Goal: Task Accomplishment & Management: Manage account settings

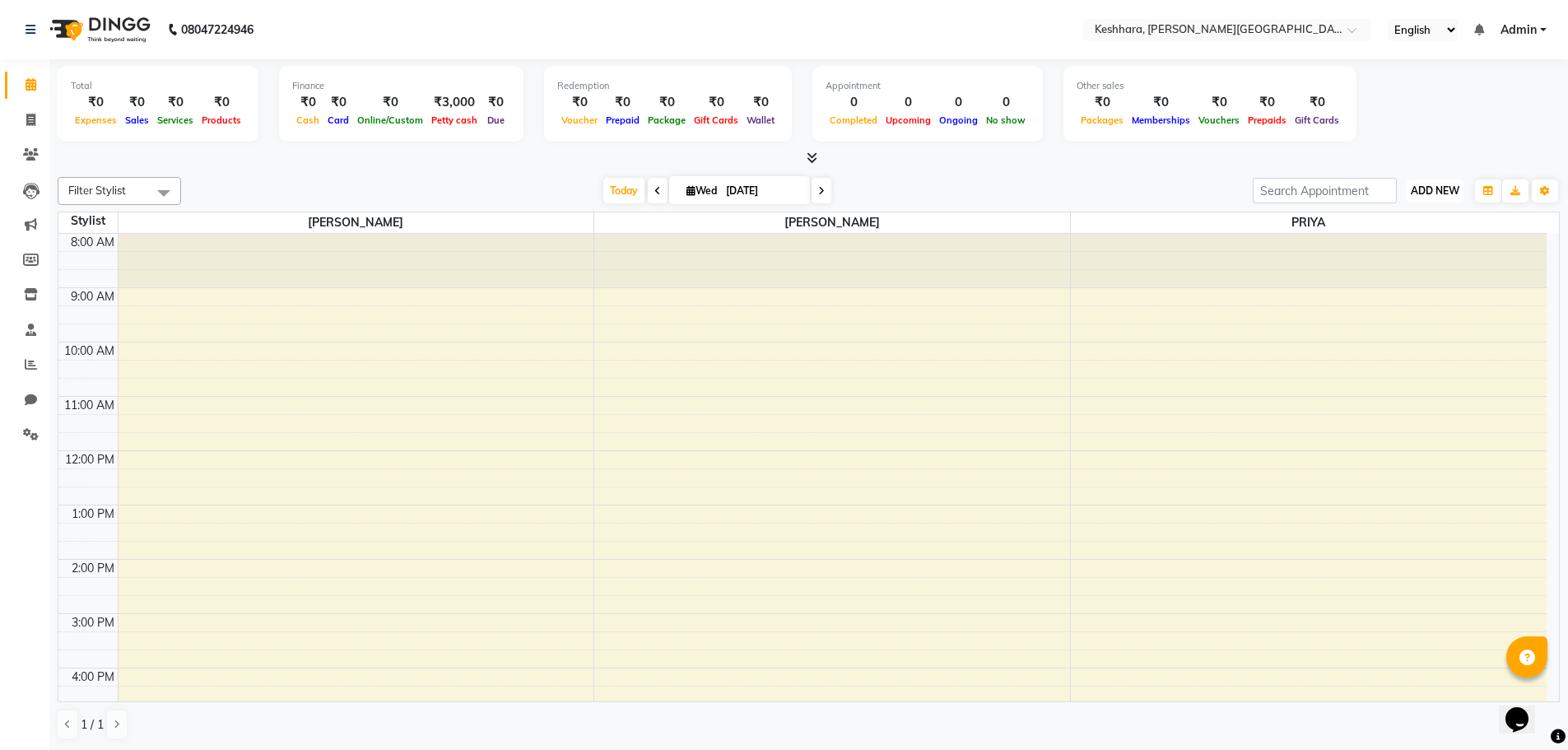
click at [1451, 183] on button "ADD NEW Toggle Dropdown" at bounding box center [1435, 191] width 57 height 23
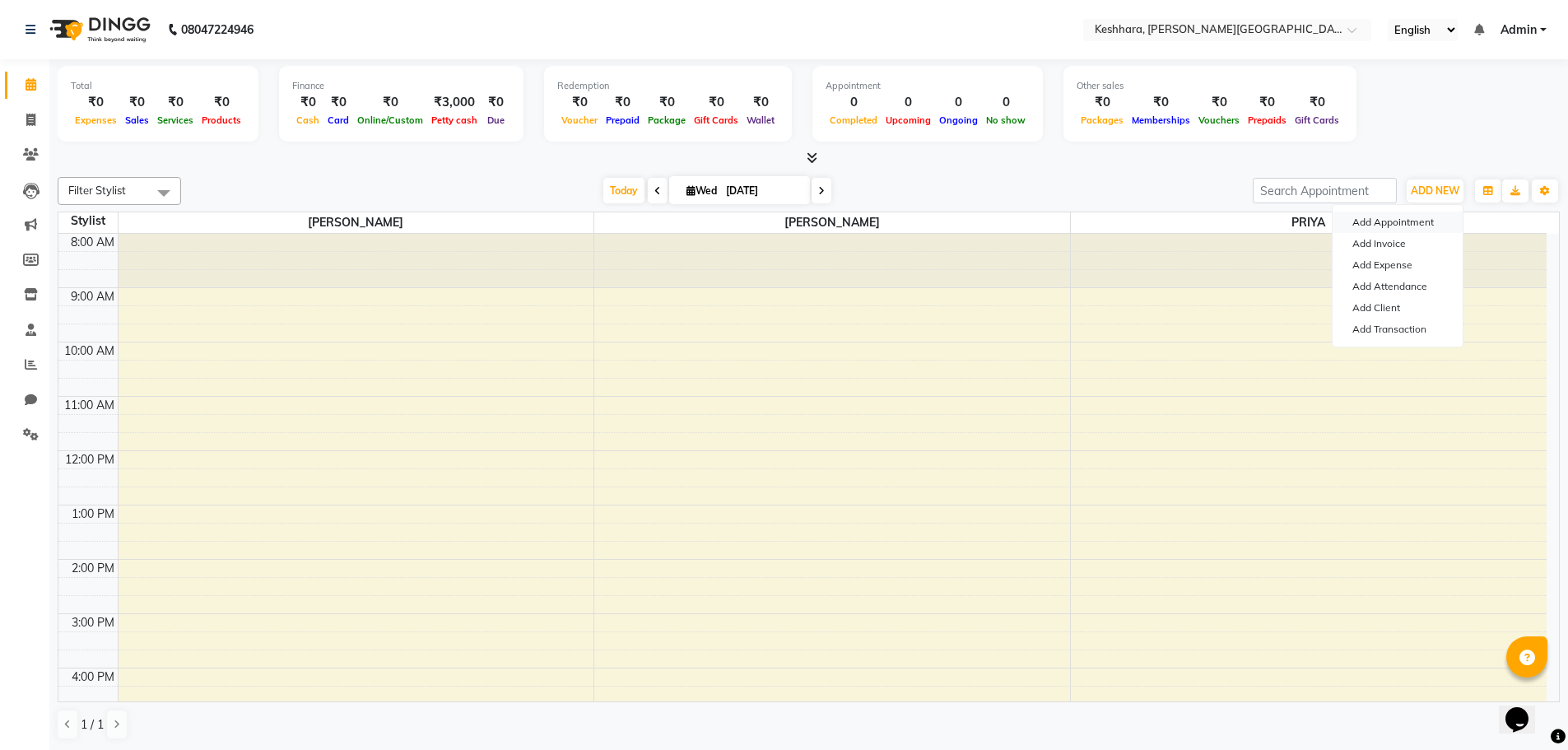
click at [1375, 222] on button "Add Appointment" at bounding box center [1398, 222] width 130 height 22
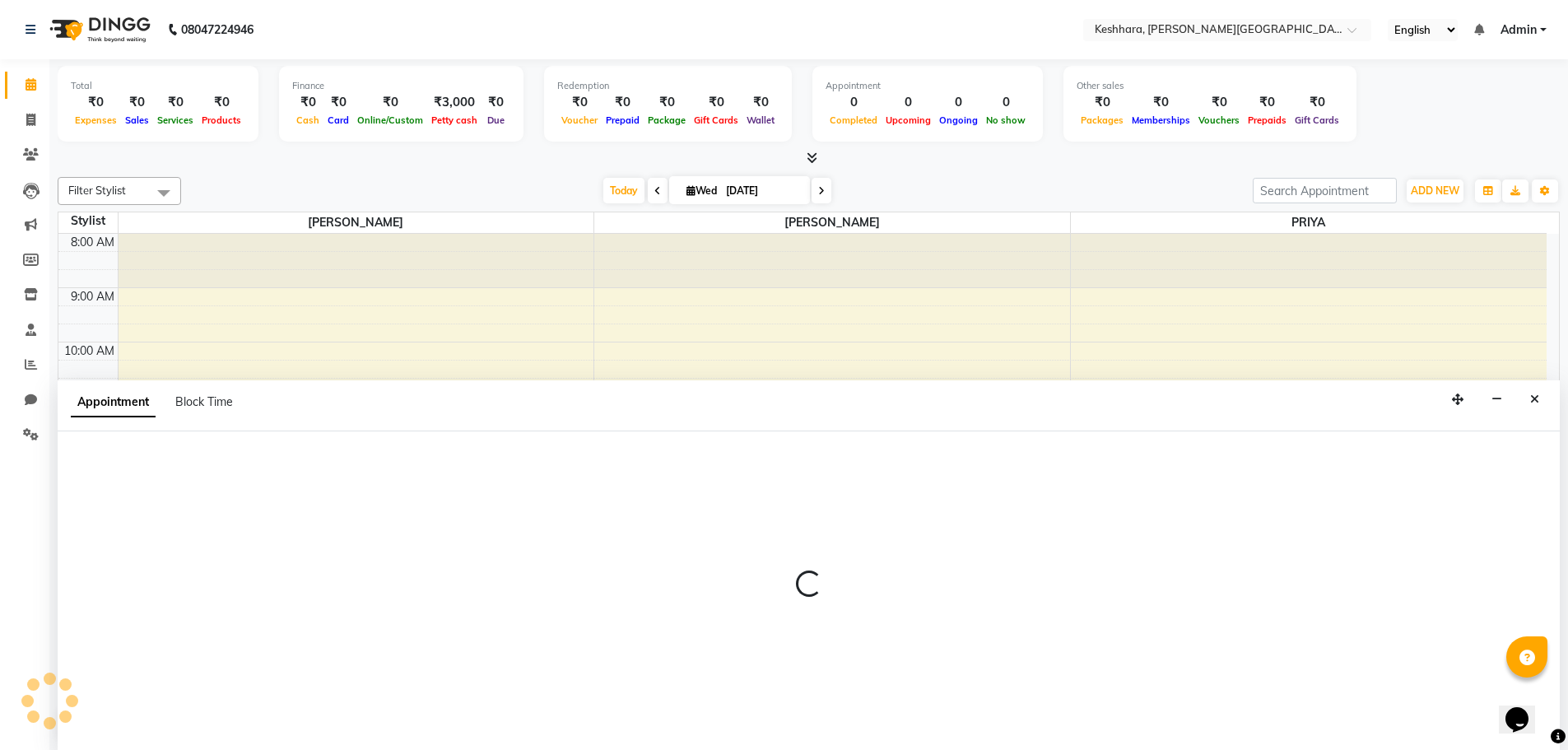
scroll to position [1, 0]
select select "540"
select select "tentative"
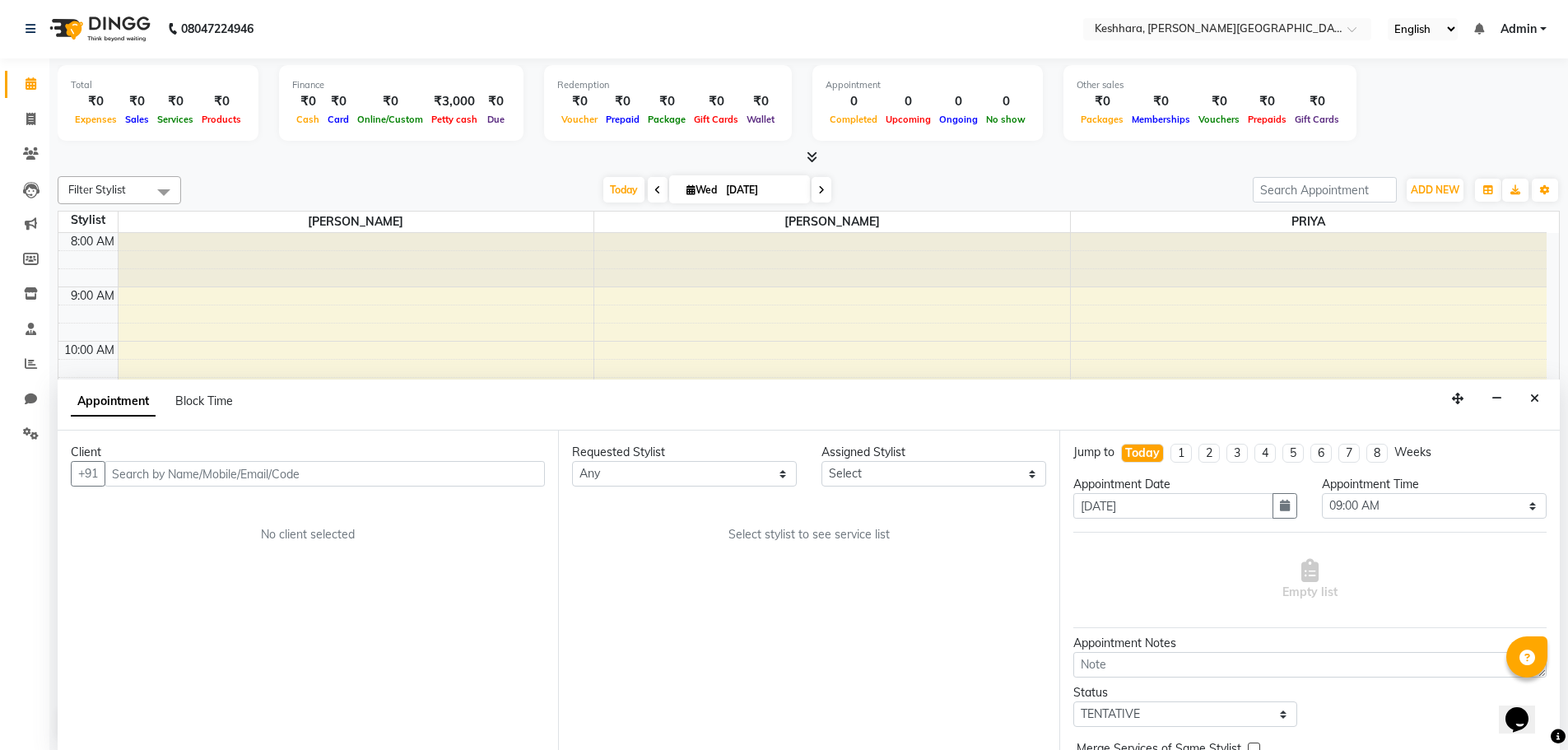
click at [361, 465] on input "text" at bounding box center [325, 473] width 441 height 25
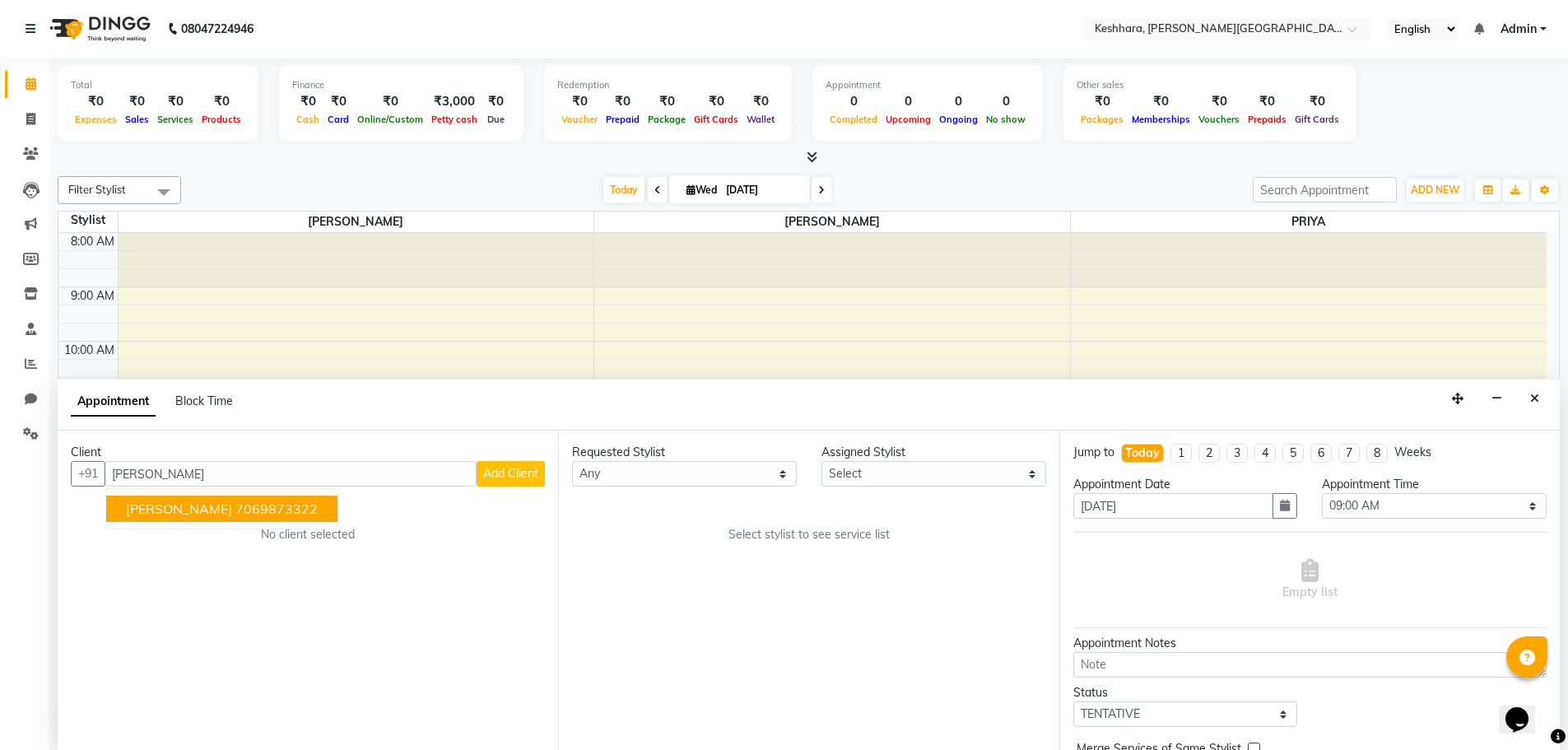
click at [271, 517] on button "[PERSON_NAME] 7069873322" at bounding box center [222, 509] width 232 height 26
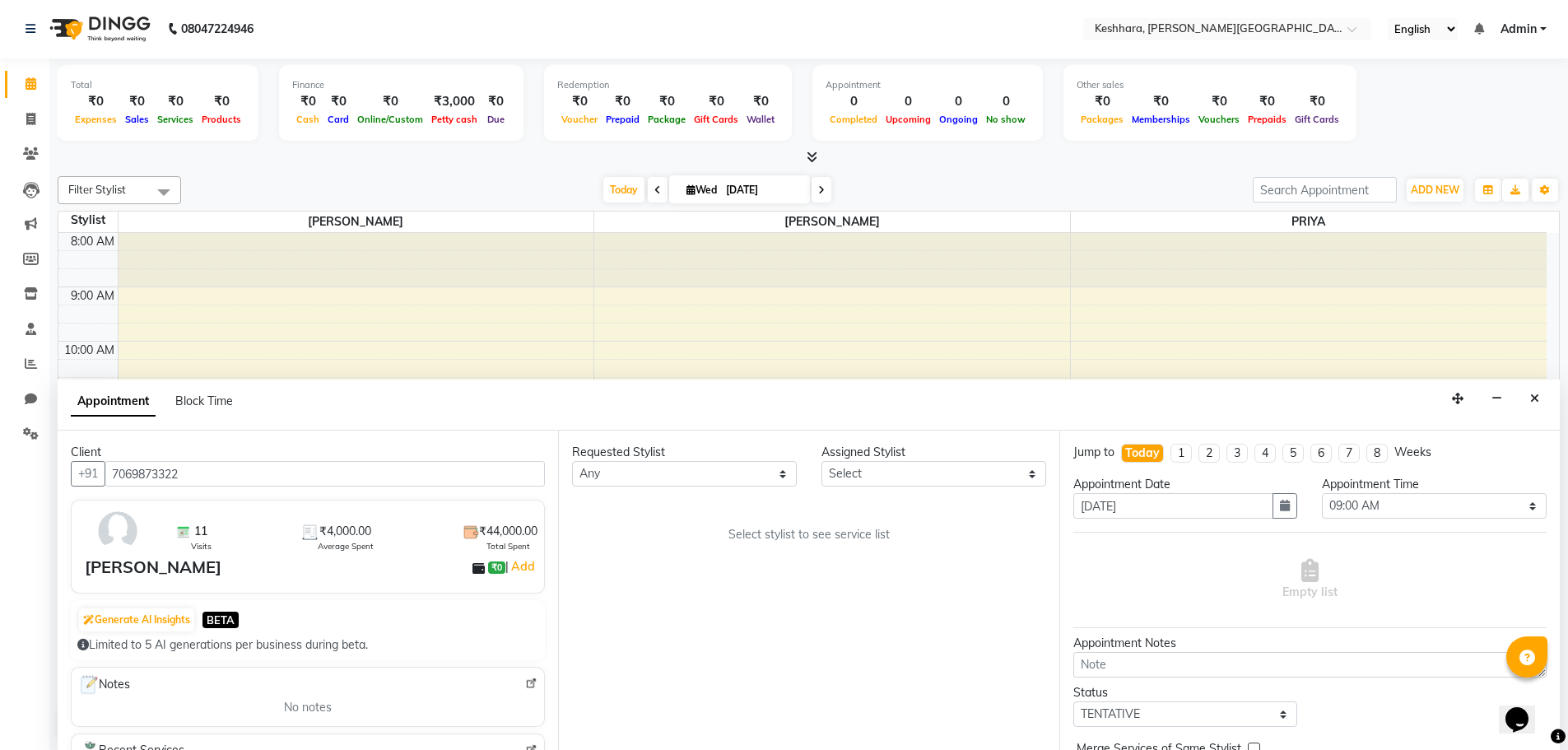
type input "7069873322"
click at [662, 474] on select "Any [PERSON_NAME] PRIYA [PERSON_NAME]" at bounding box center [684, 473] width 225 height 25
select select "74549"
click at [572, 461] on select "Any [PERSON_NAME] PRIYA [PERSON_NAME]" at bounding box center [684, 473] width 225 height 25
select select "74549"
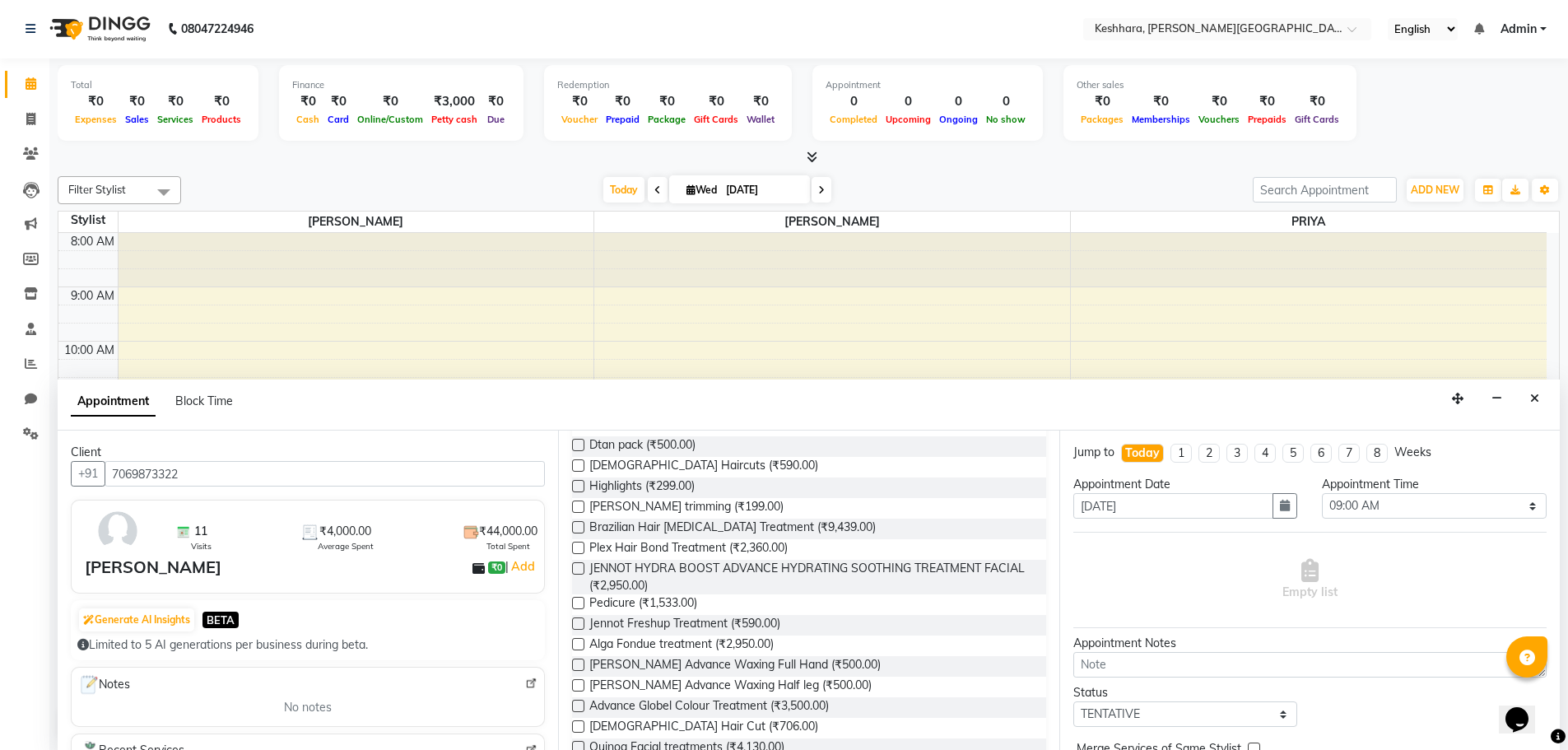
scroll to position [412, 0]
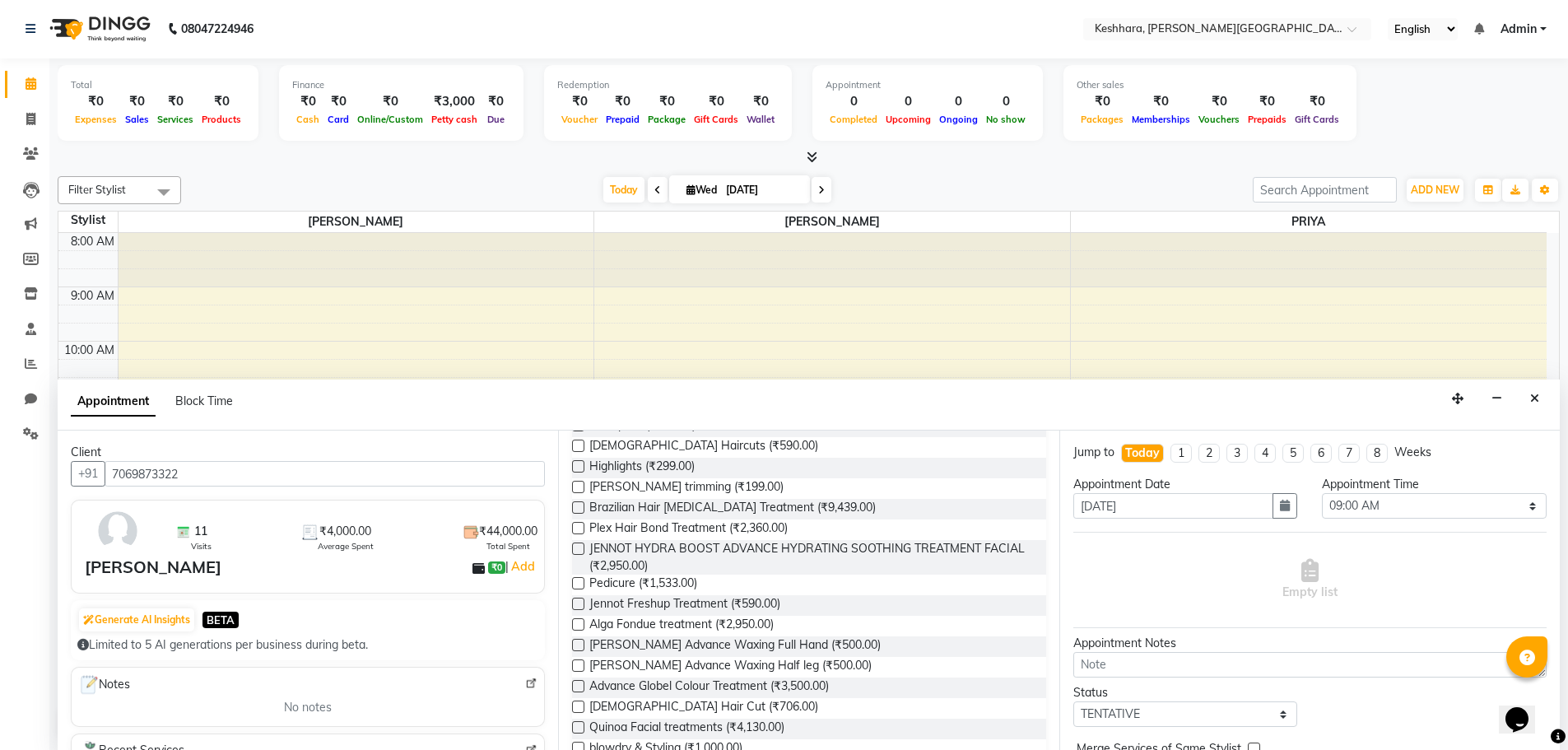
click at [578, 530] on label at bounding box center [577, 528] width 12 height 12
click at [578, 530] on input "checkbox" at bounding box center [576, 530] width 10 height 10
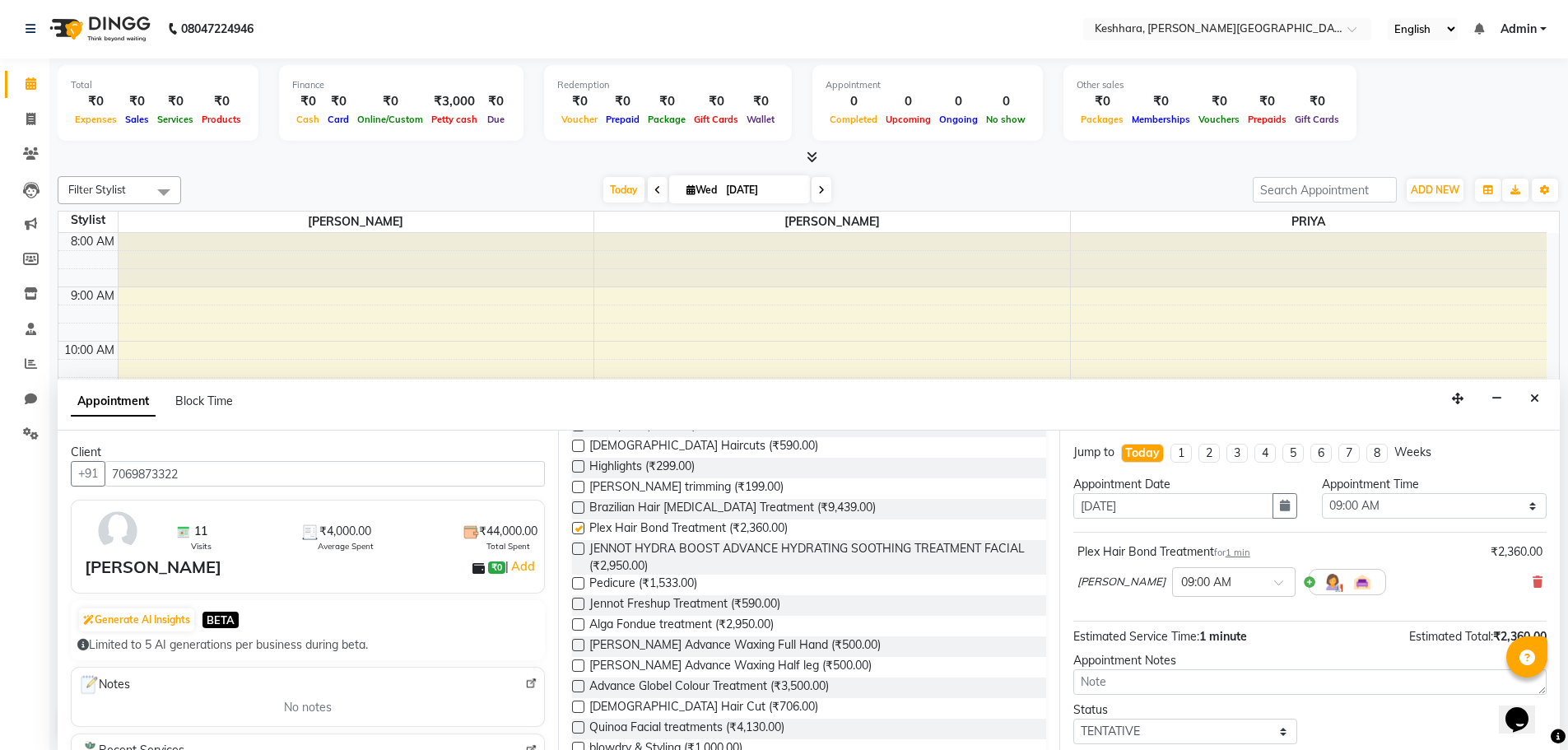
checkbox input "false"
click at [1384, 512] on select "Select 09:00 AM 09:15 AM 09:30 AM 09:45 AM 10:00 AM 10:15 AM 10:30 AM 10:45 AM …" at bounding box center [1434, 505] width 225 height 25
click at [1343, 509] on select "Select 09:00 AM 09:15 AM 09:30 AM 09:45 AM 10:00 AM 10:15 AM 10:30 AM 10:45 AM …" at bounding box center [1434, 506] width 225 height 25
select select "1020"
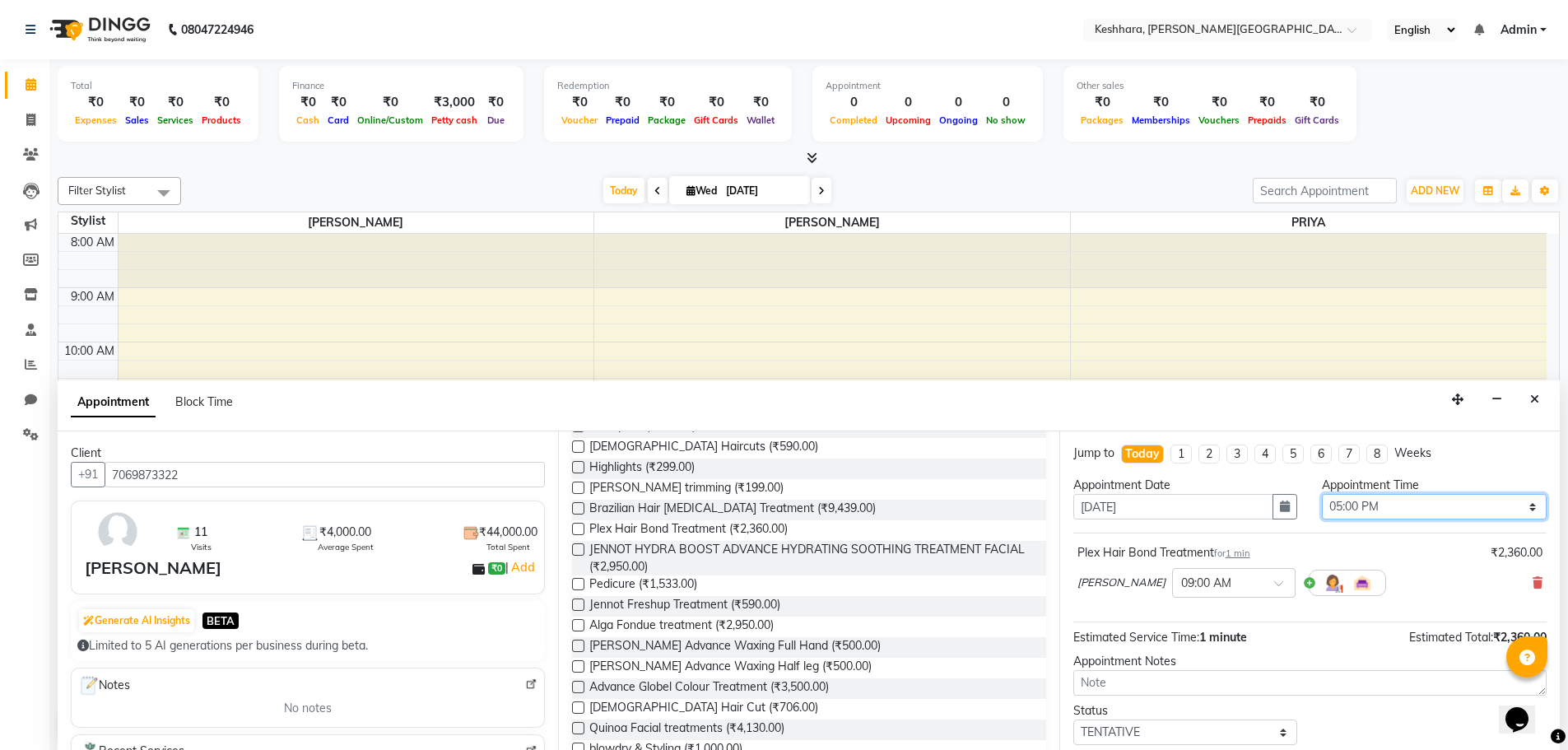
click at [1322, 494] on select "Select 09:00 AM 09:15 AM 09:30 AM 09:45 AM 10:00 AM 10:15 AM 10:30 AM 10:45 AM …" at bounding box center [1434, 506] width 225 height 25
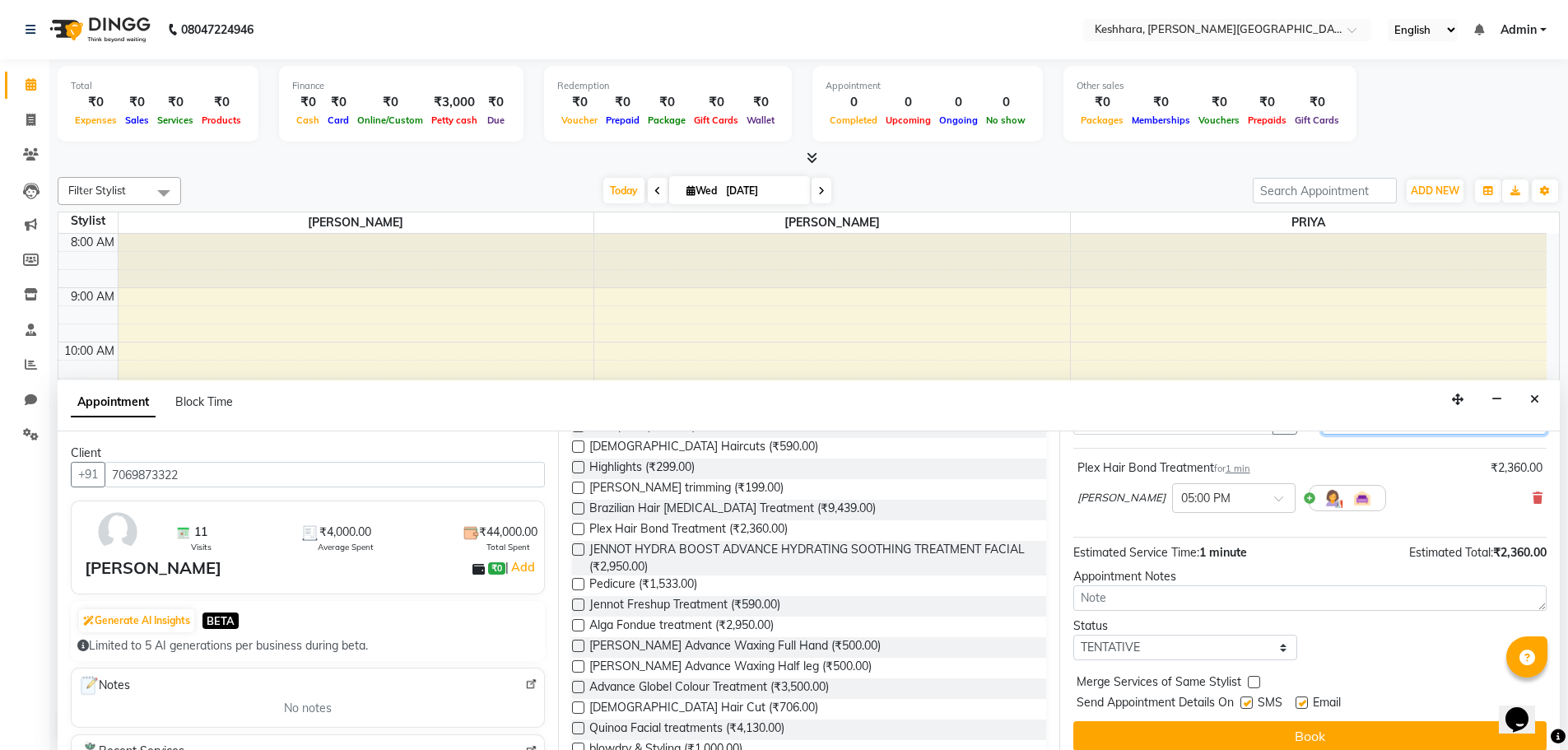
scroll to position [98, 0]
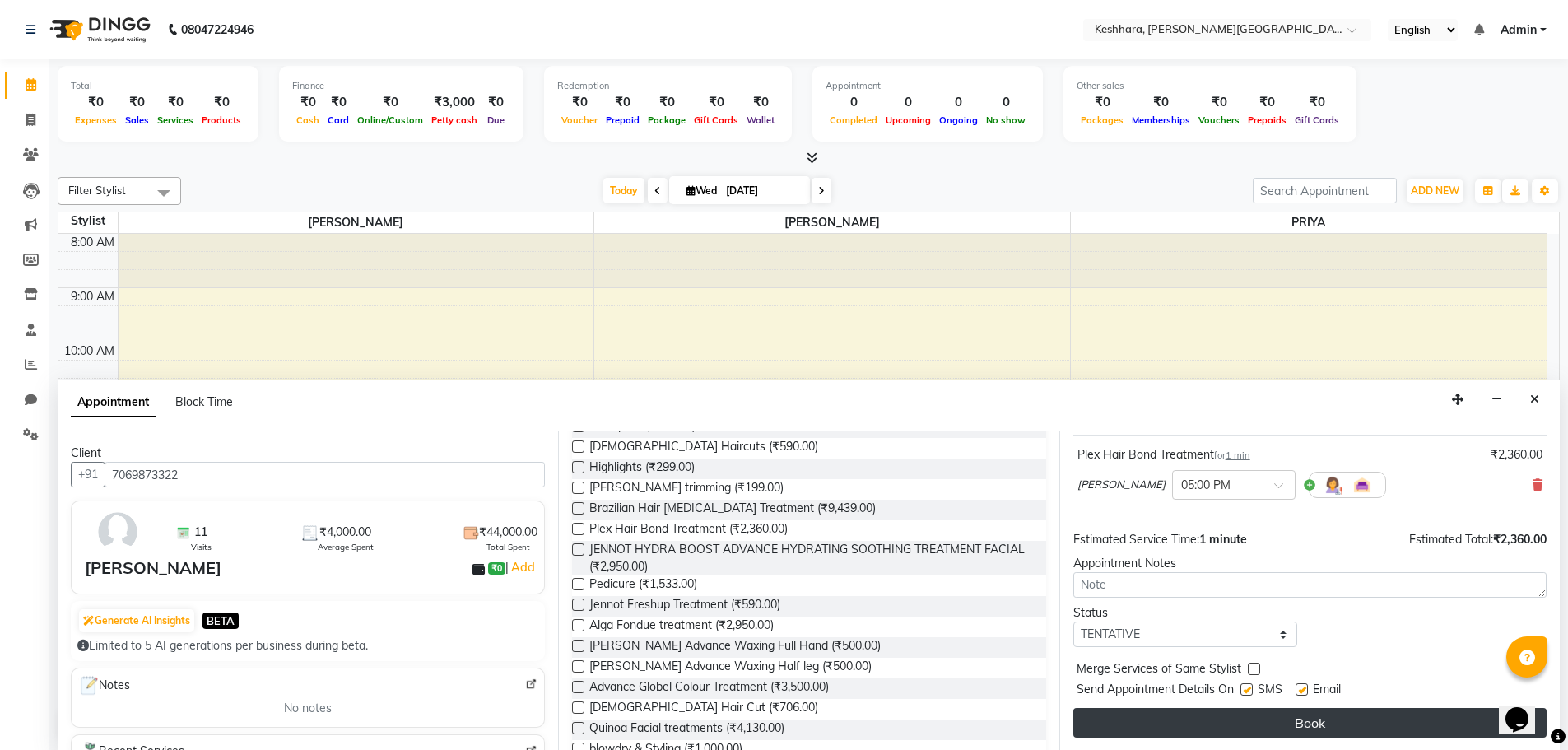
click at [1374, 720] on button "Book" at bounding box center [1310, 723] width 474 height 29
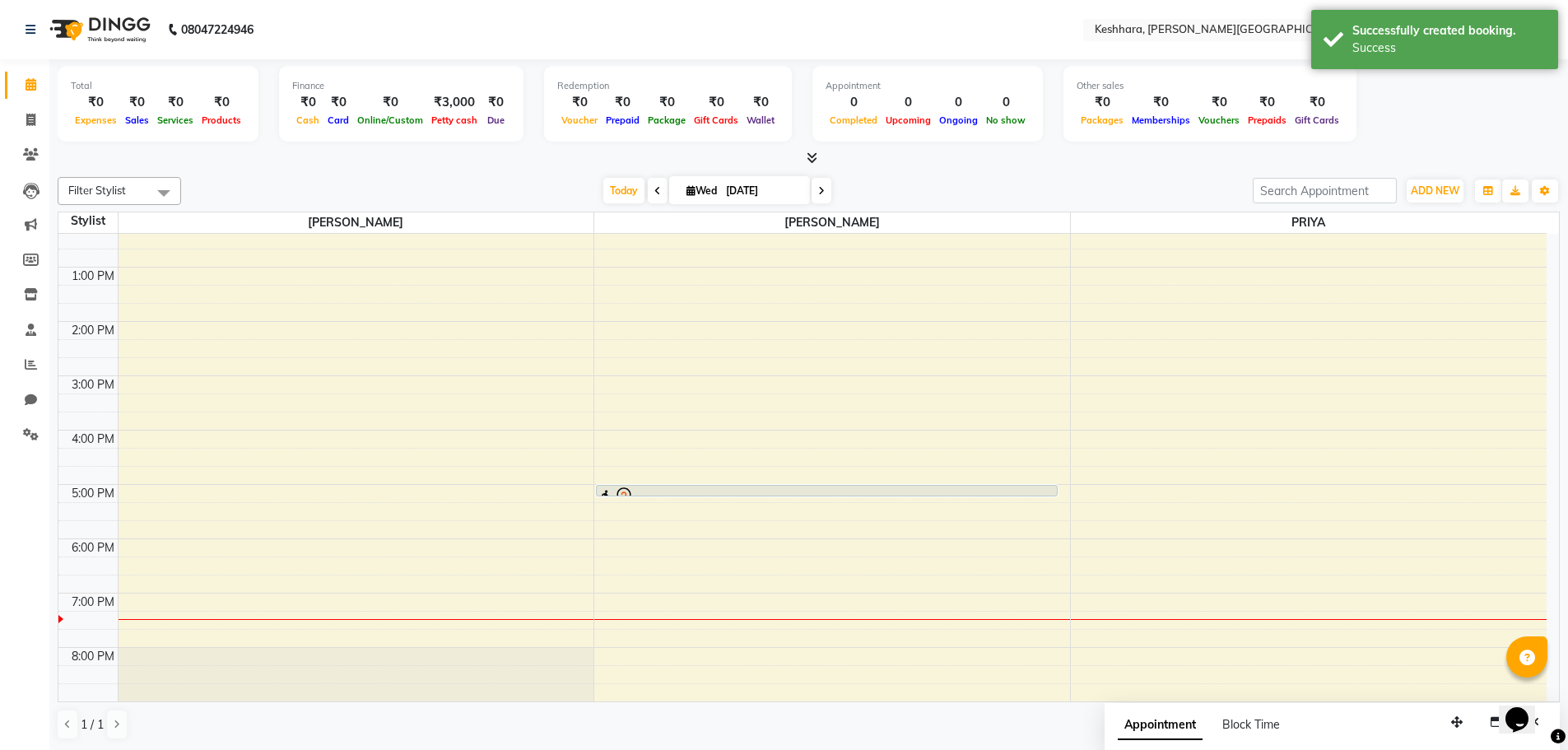
scroll to position [247, 0]
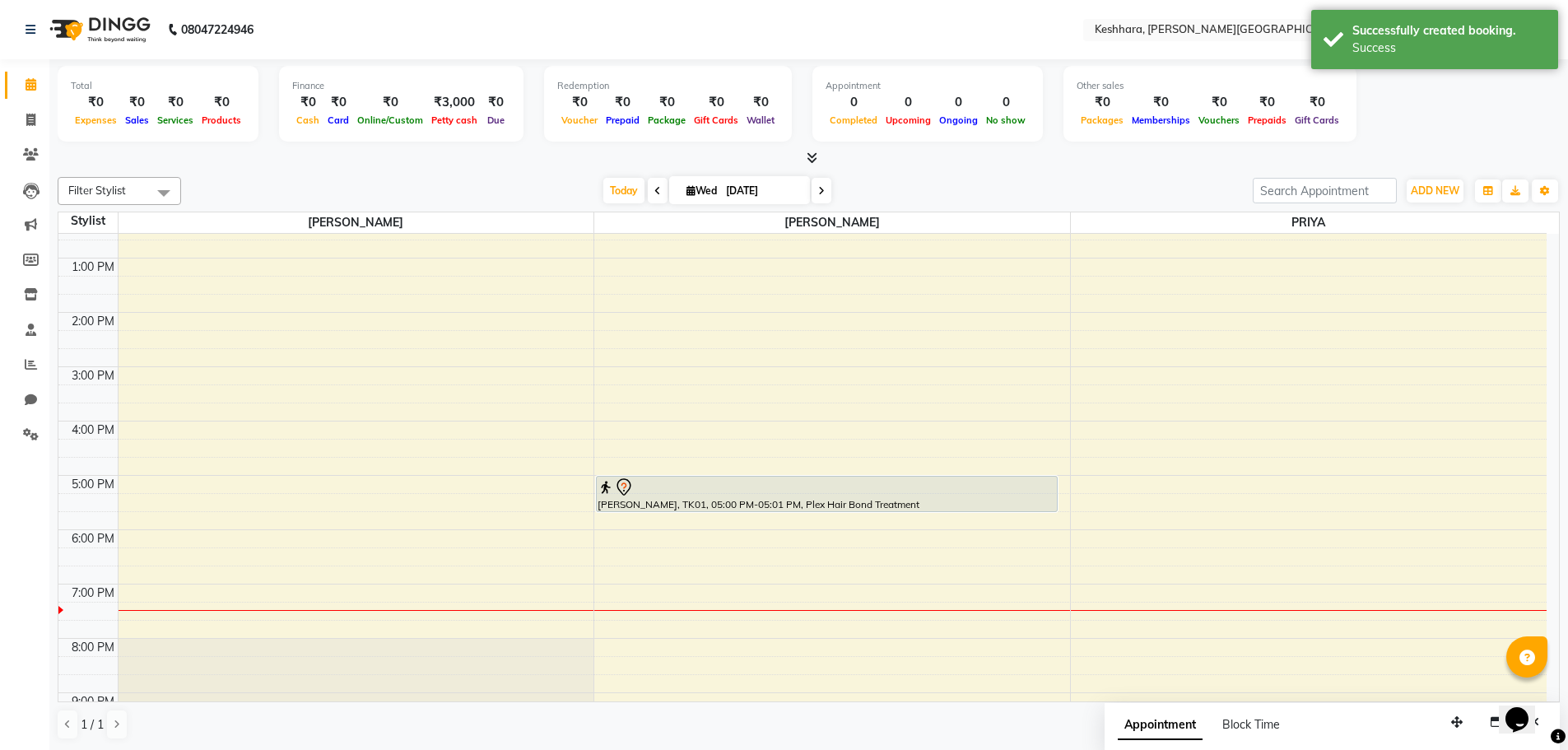
drag, startPoint x: 783, startPoint y: 486, endPoint x: 784, endPoint y: 528, distance: 42.0
click at [784, 528] on div "8:00 AM 9:00 AM 10:00 AM 11:00 AM 12:00 PM 1:00 PM 2:00 PM 3:00 PM 4:00 PM 5:00…" at bounding box center [802, 394] width 1488 height 814
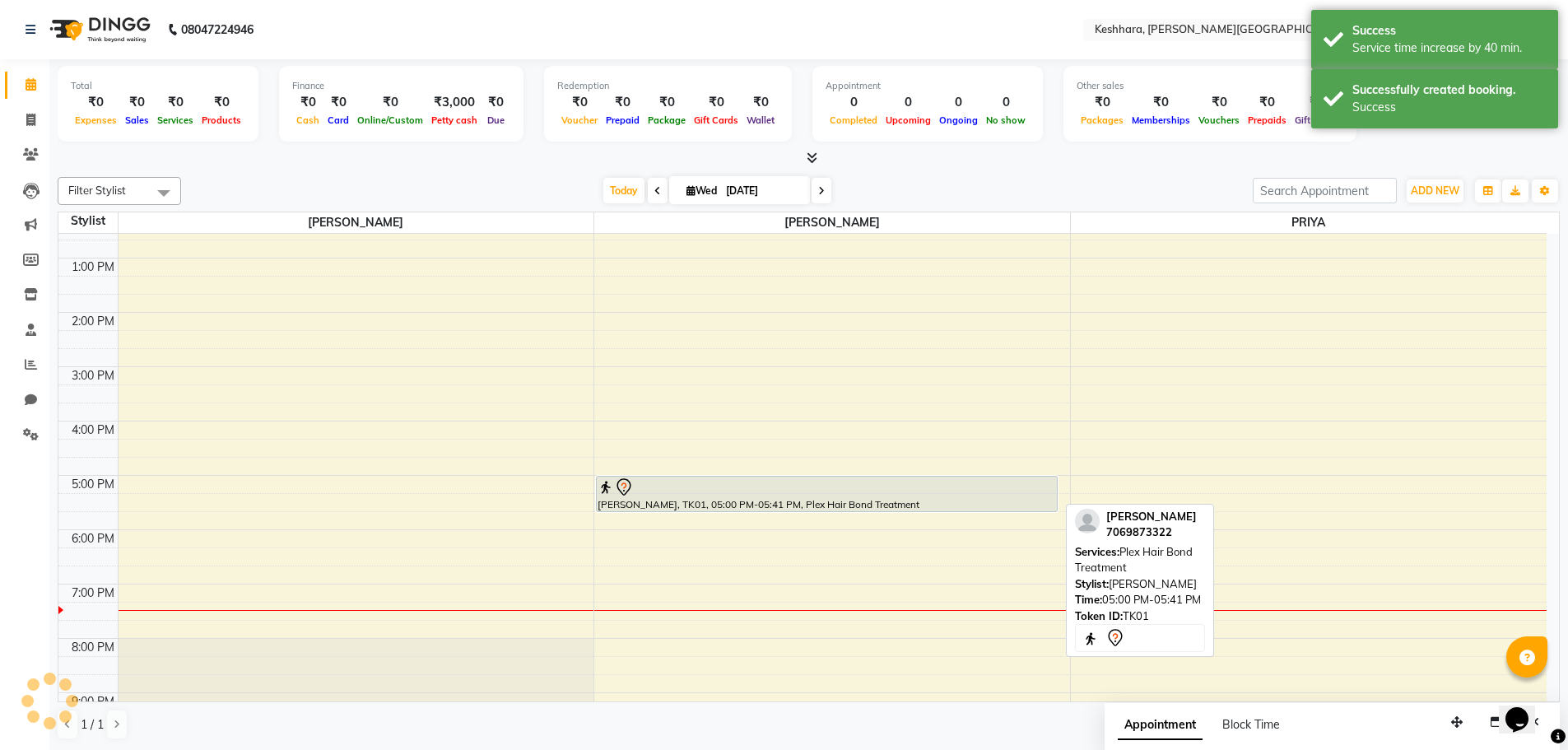
click at [912, 480] on div at bounding box center [826, 487] width 459 height 20
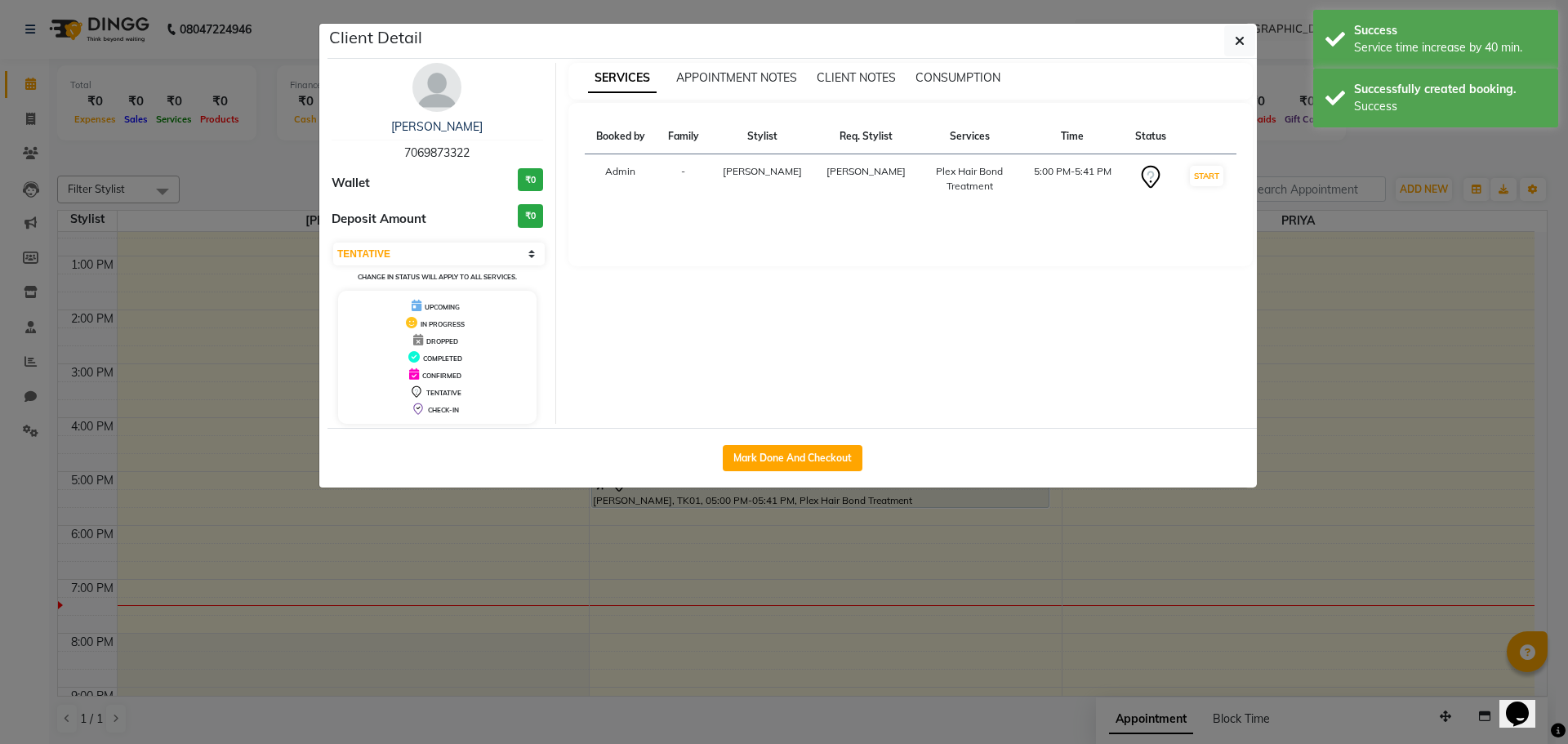
click at [1213, 165] on td "START" at bounding box center [1206, 179] width 60 height 50
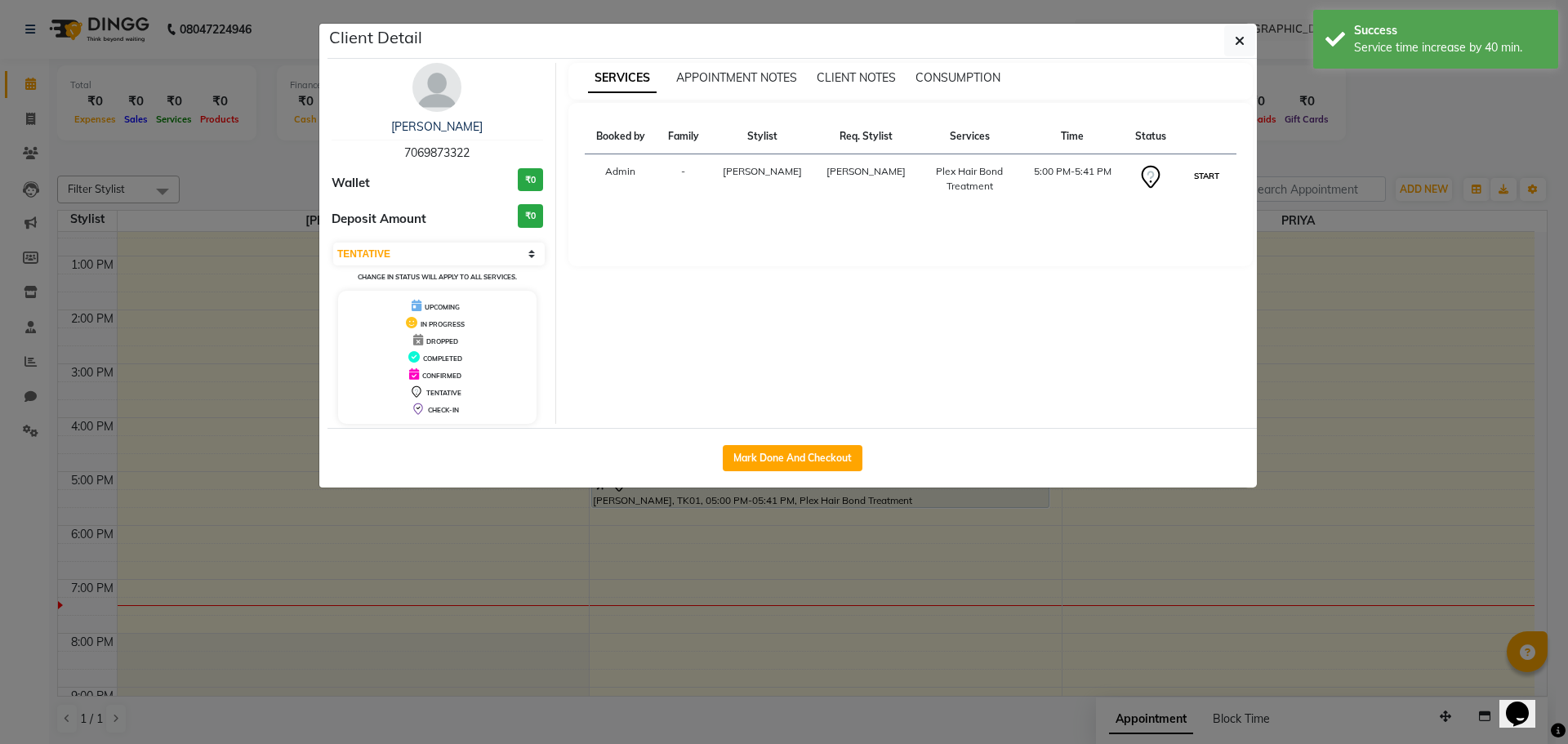
click at [1207, 178] on button "START" at bounding box center [1206, 176] width 34 height 21
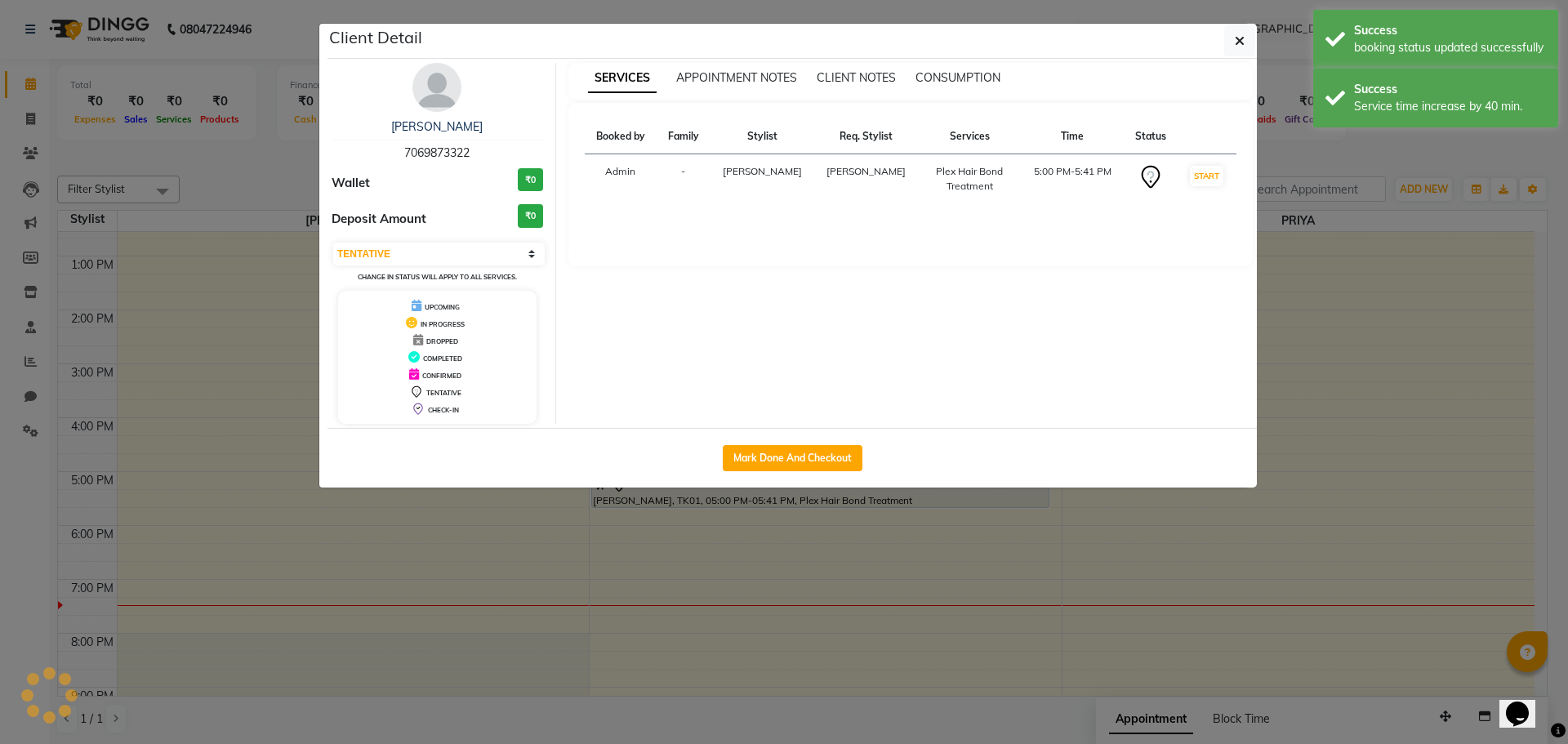
select select "1"
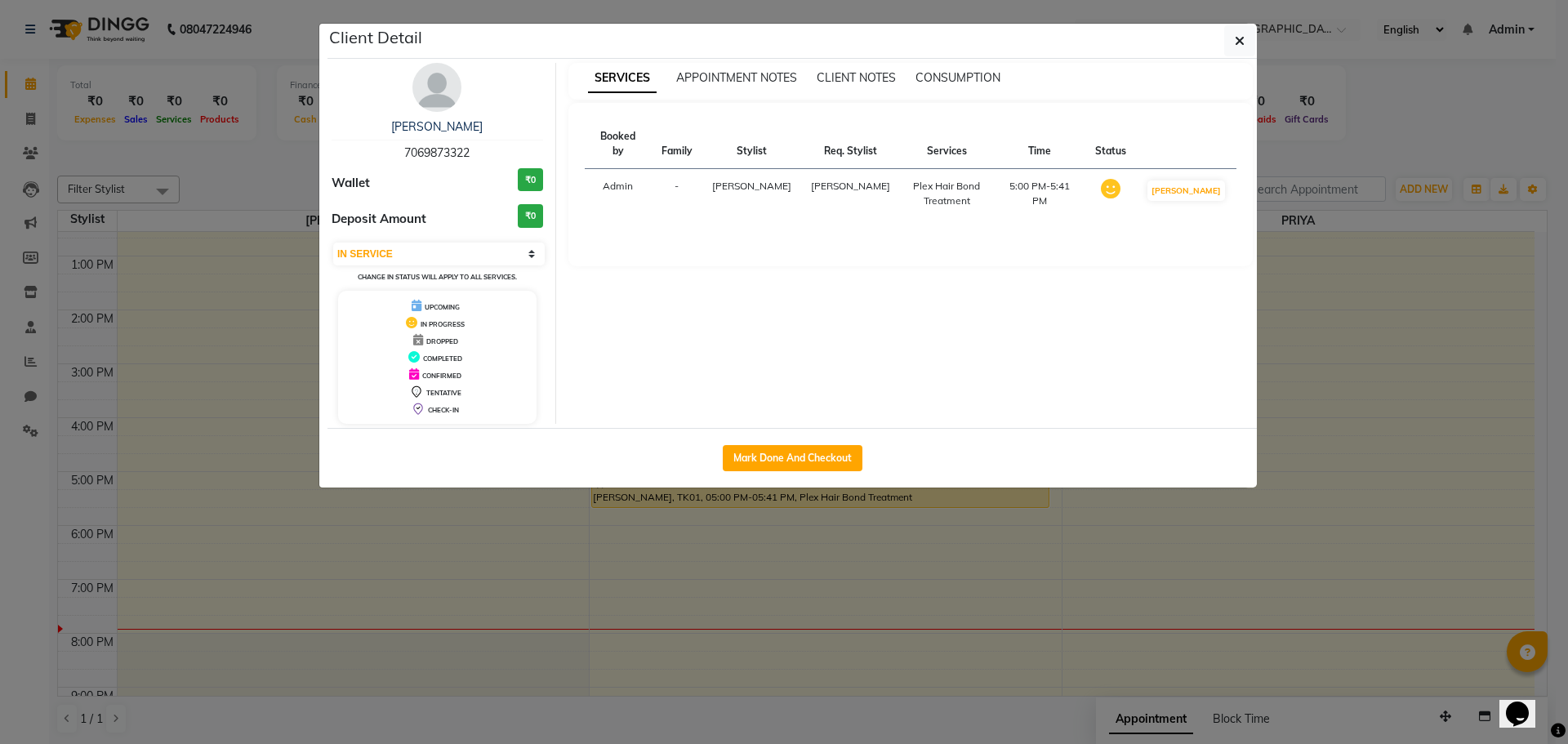
click at [1447, 470] on ngb-modal-window "Client Detail [PERSON_NAME] 7069873322 Wallet ₹0 Deposit Amount ₹0 Select IN SE…" at bounding box center [784, 372] width 1568 height 744
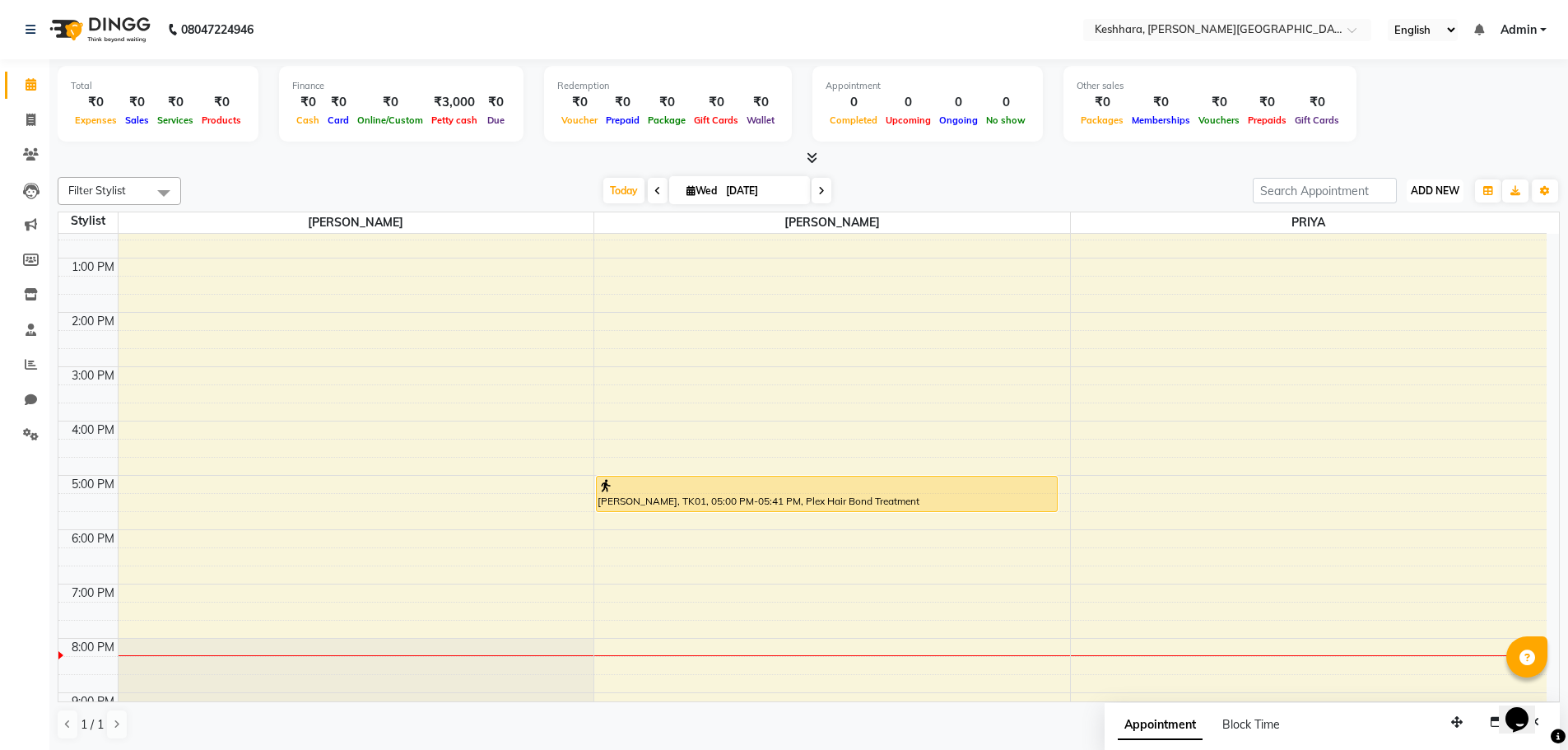
click at [1448, 193] on span "ADD NEW" at bounding box center [1435, 190] width 49 height 12
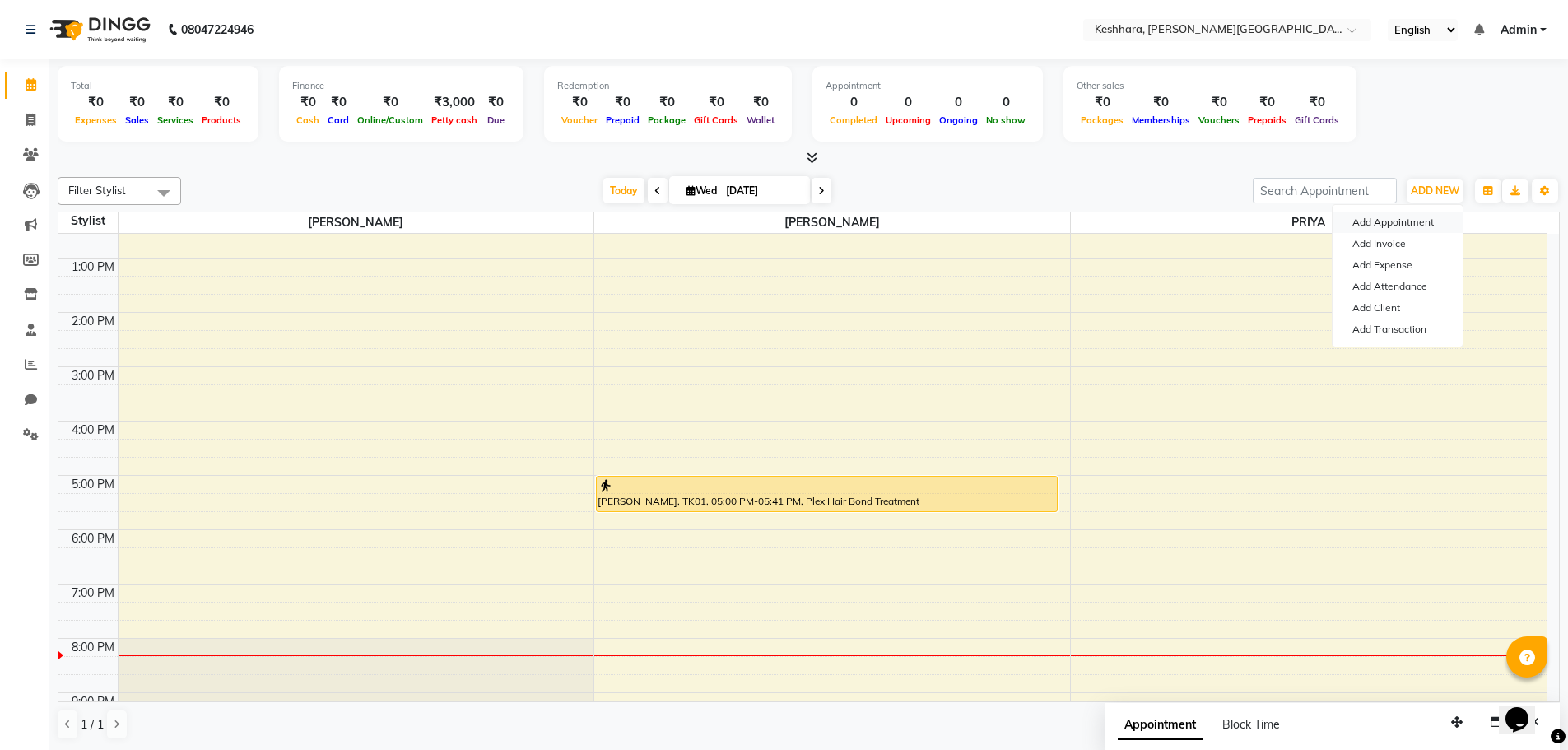
click at [1388, 231] on button "Add Appointment" at bounding box center [1398, 222] width 130 height 22
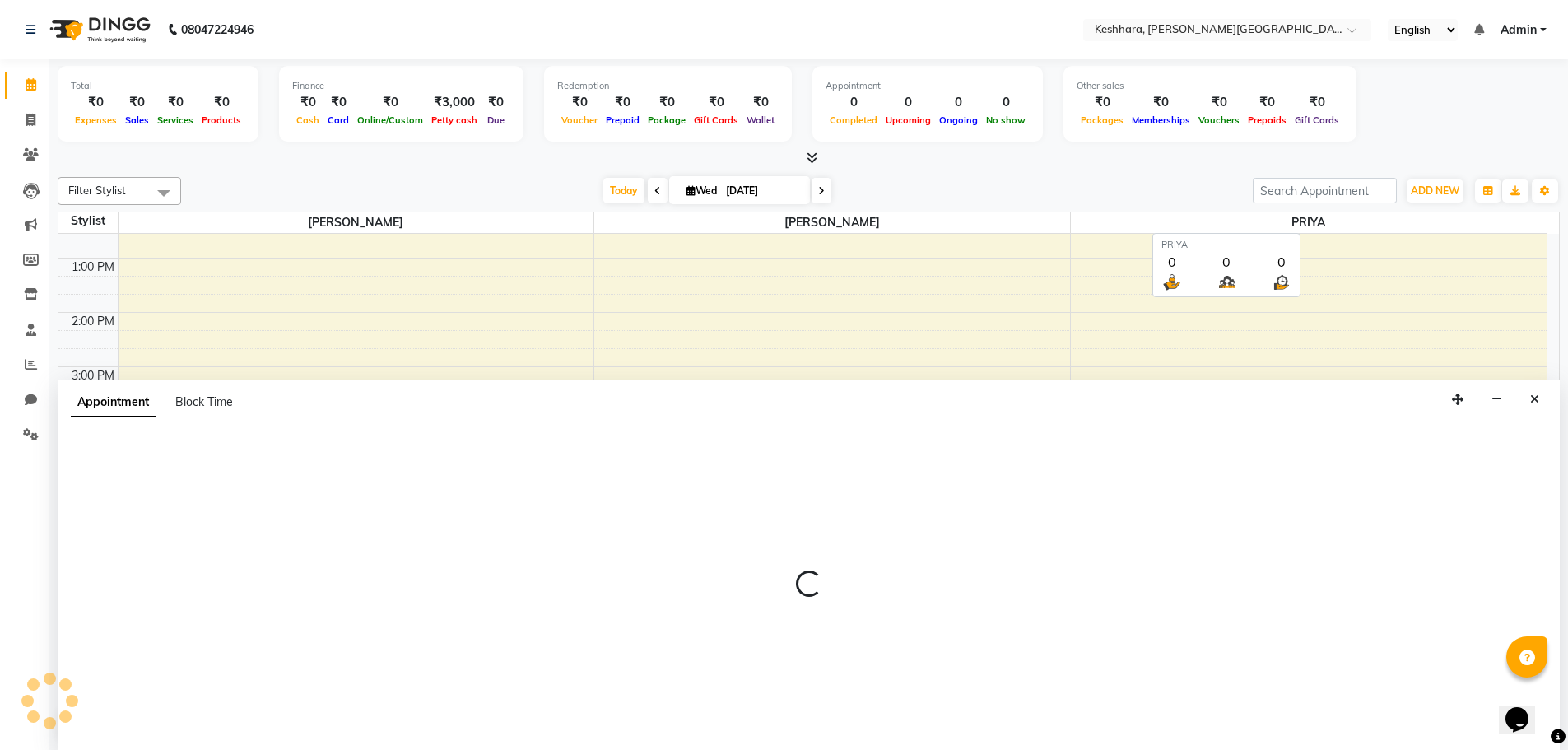
scroll to position [1, 0]
select select "540"
select select "tentative"
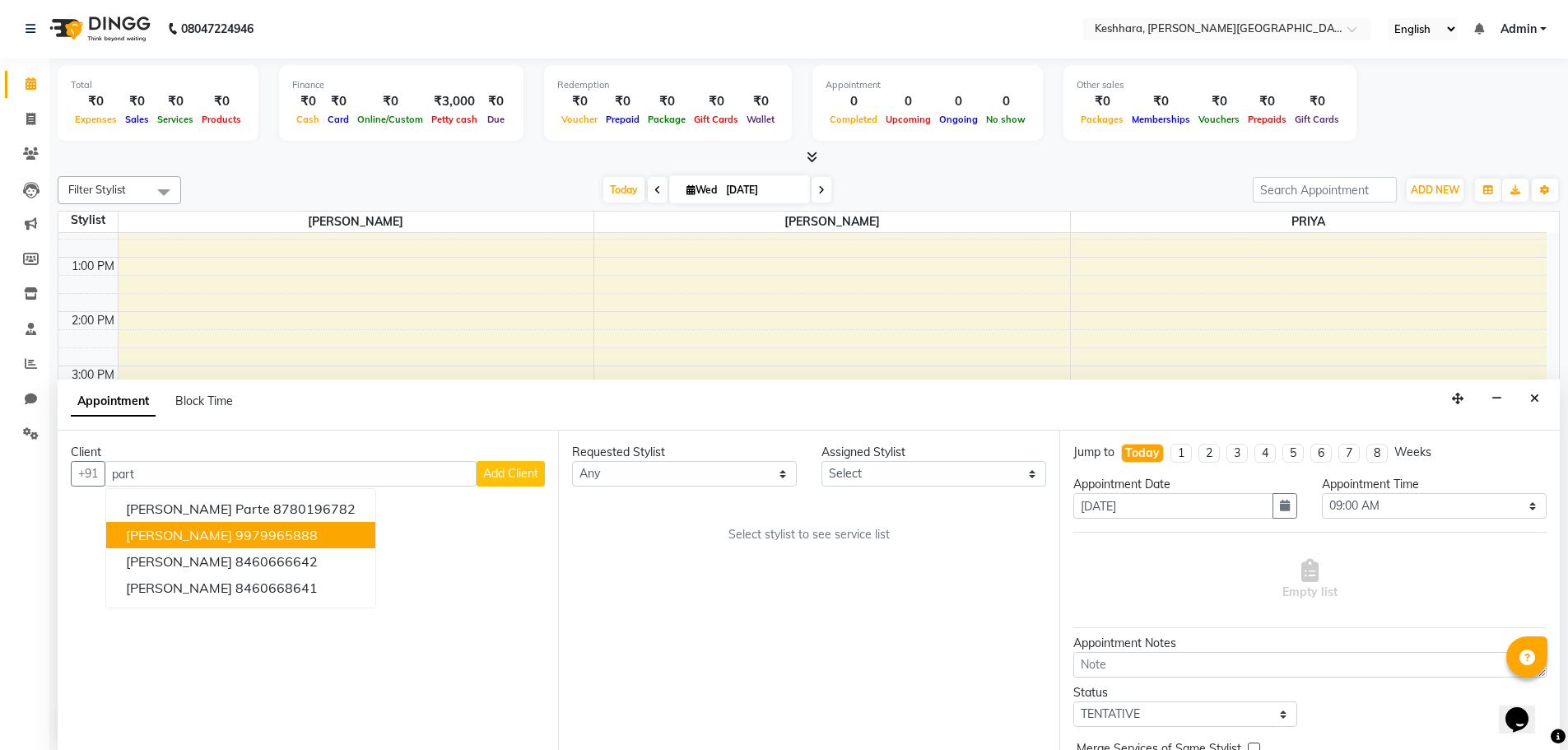
click at [235, 530] on ngb-highlight "9979965888" at bounding box center [276, 534] width 82 height 16
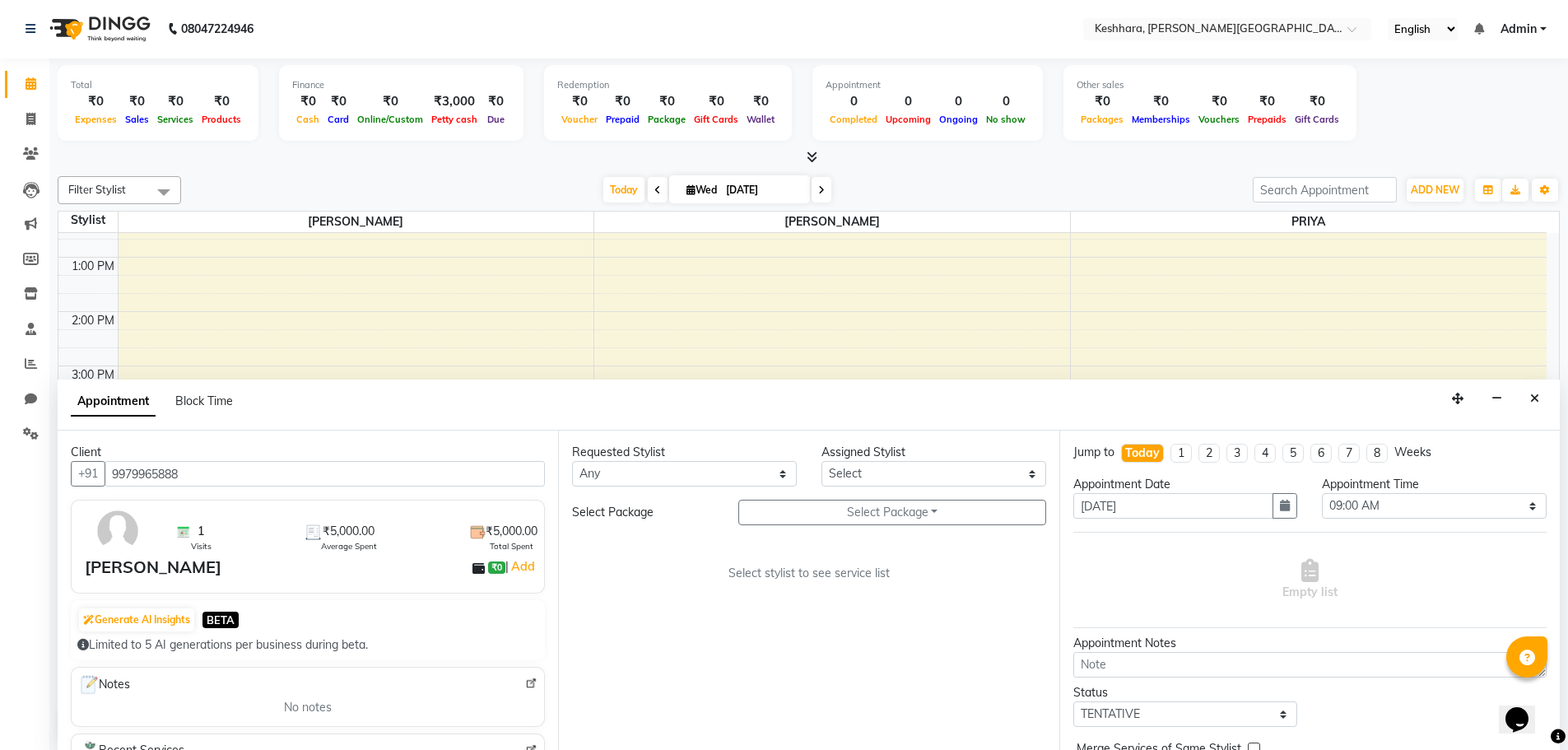
type input "9979965888"
drag, startPoint x: 663, startPoint y: 471, endPoint x: 655, endPoint y: 481, distance: 12.8
click at [663, 471] on select "Any [PERSON_NAME] PRIYA [PERSON_NAME]" at bounding box center [684, 473] width 225 height 25
select select "72678"
click at [572, 461] on select "Any [PERSON_NAME] PRIYA [PERSON_NAME]" at bounding box center [684, 473] width 225 height 25
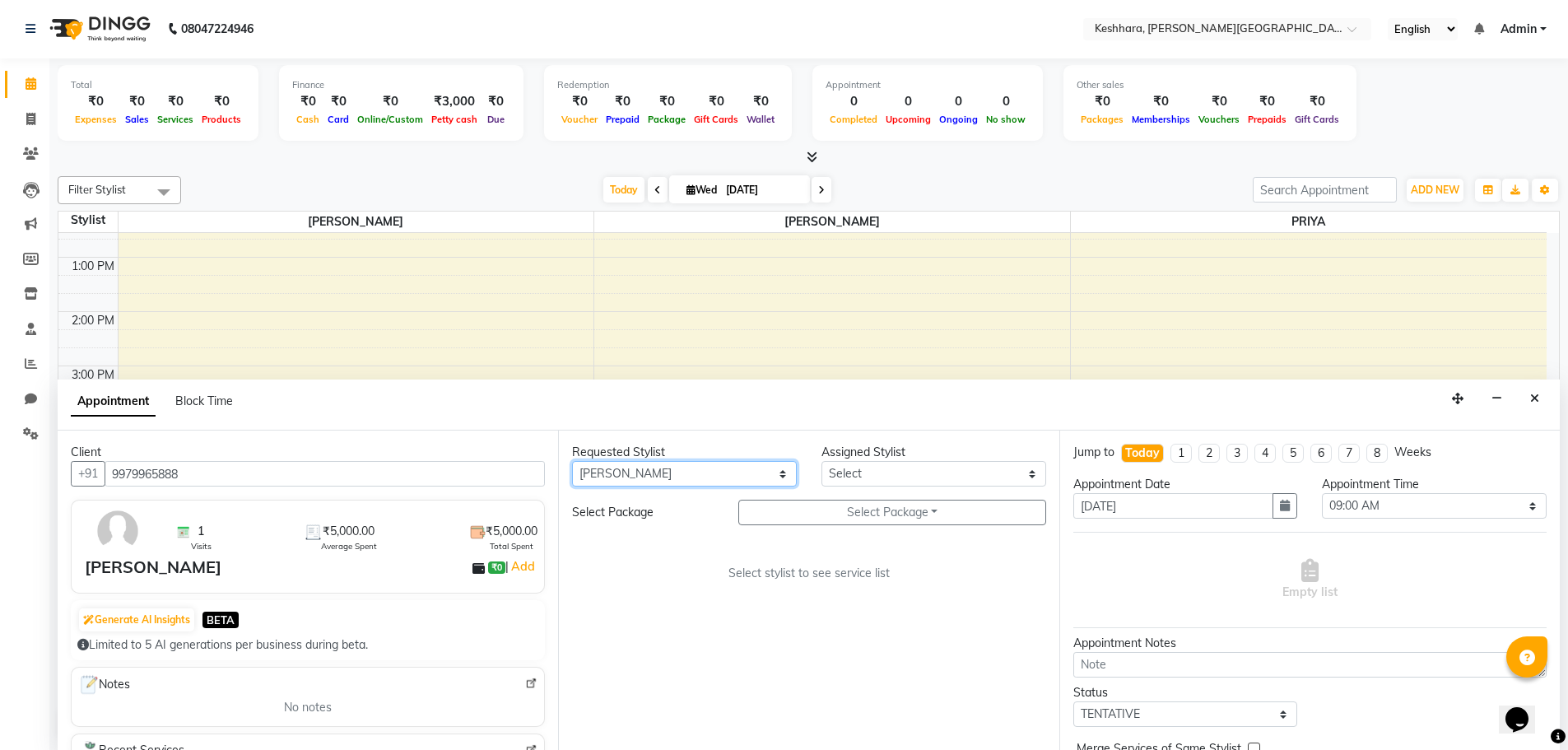
select select "72678"
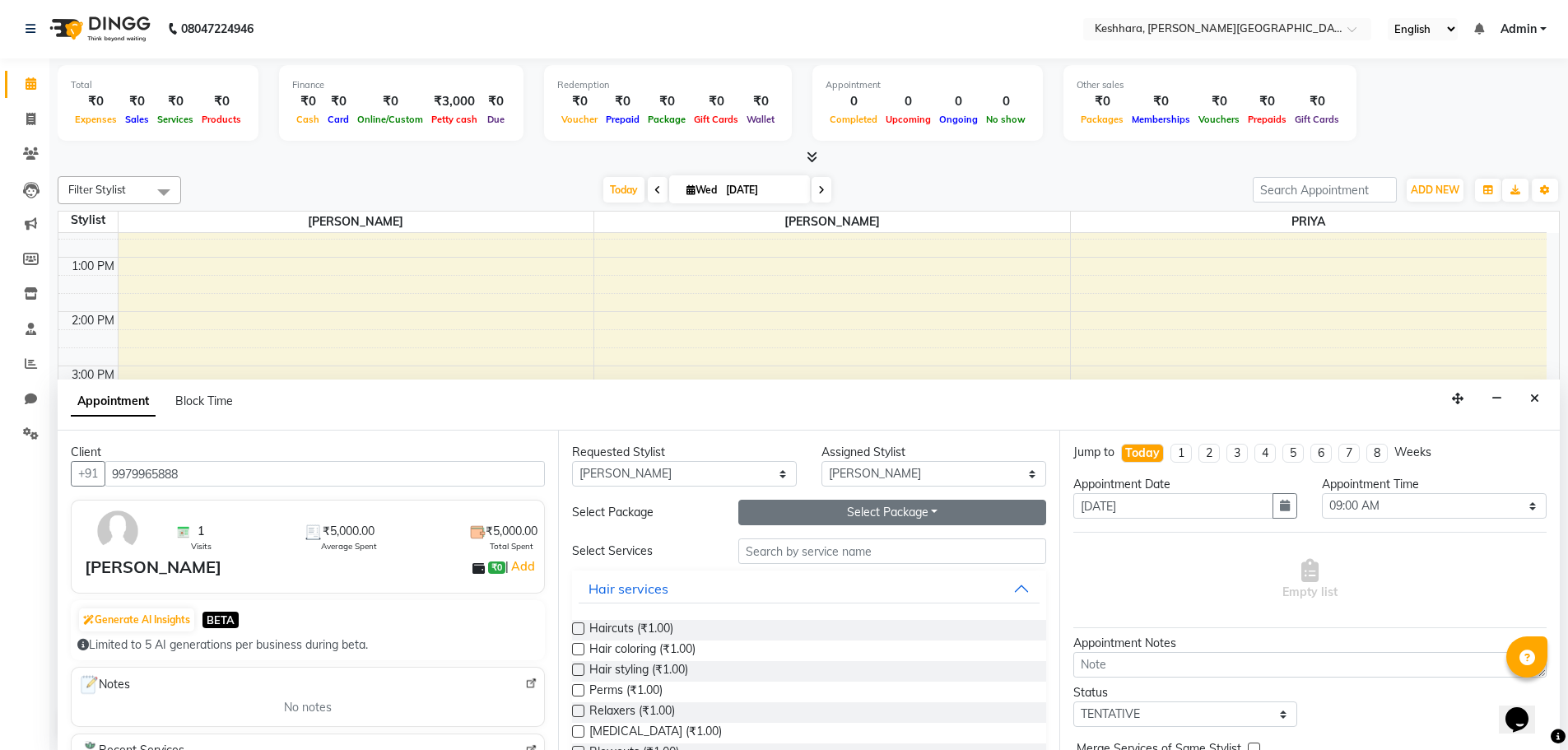
click at [826, 516] on button "Select Package Toggle Dropdown" at bounding box center [892, 512] width 308 height 25
click at [849, 546] on li "Lazer Hair Removal" at bounding box center [813, 546] width 147 height 24
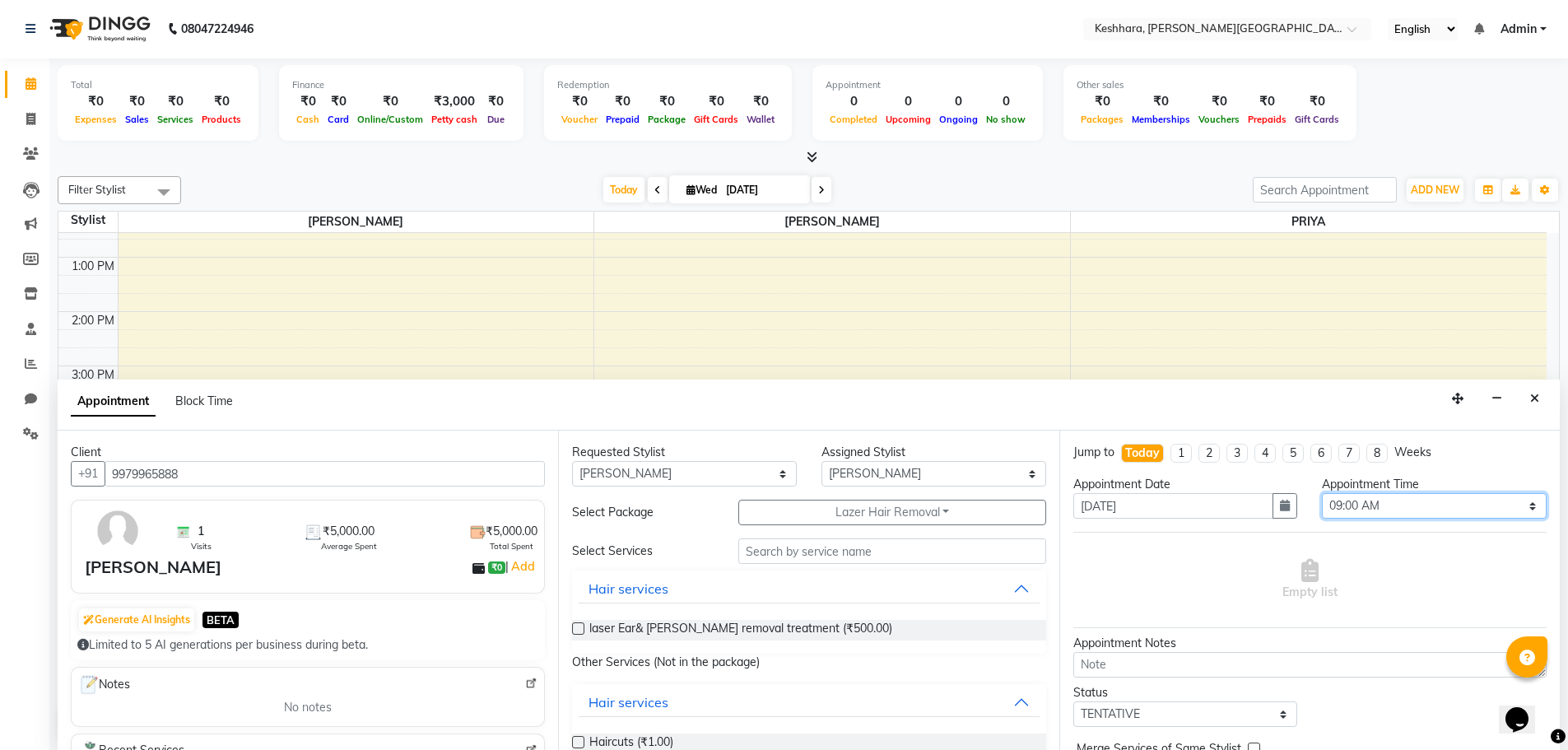
click at [1429, 504] on select "Select 09:00 AM 09:15 AM 09:30 AM 09:45 AM 10:00 AM 10:15 AM 10:30 AM 10:45 AM …" at bounding box center [1434, 505] width 225 height 25
select select "1140"
click at [1322, 493] on select "Select 09:00 AM 09:15 AM 09:30 AM 09:45 AM 10:00 AM 10:15 AM 10:30 AM 10:45 AM …" at bounding box center [1434, 505] width 225 height 25
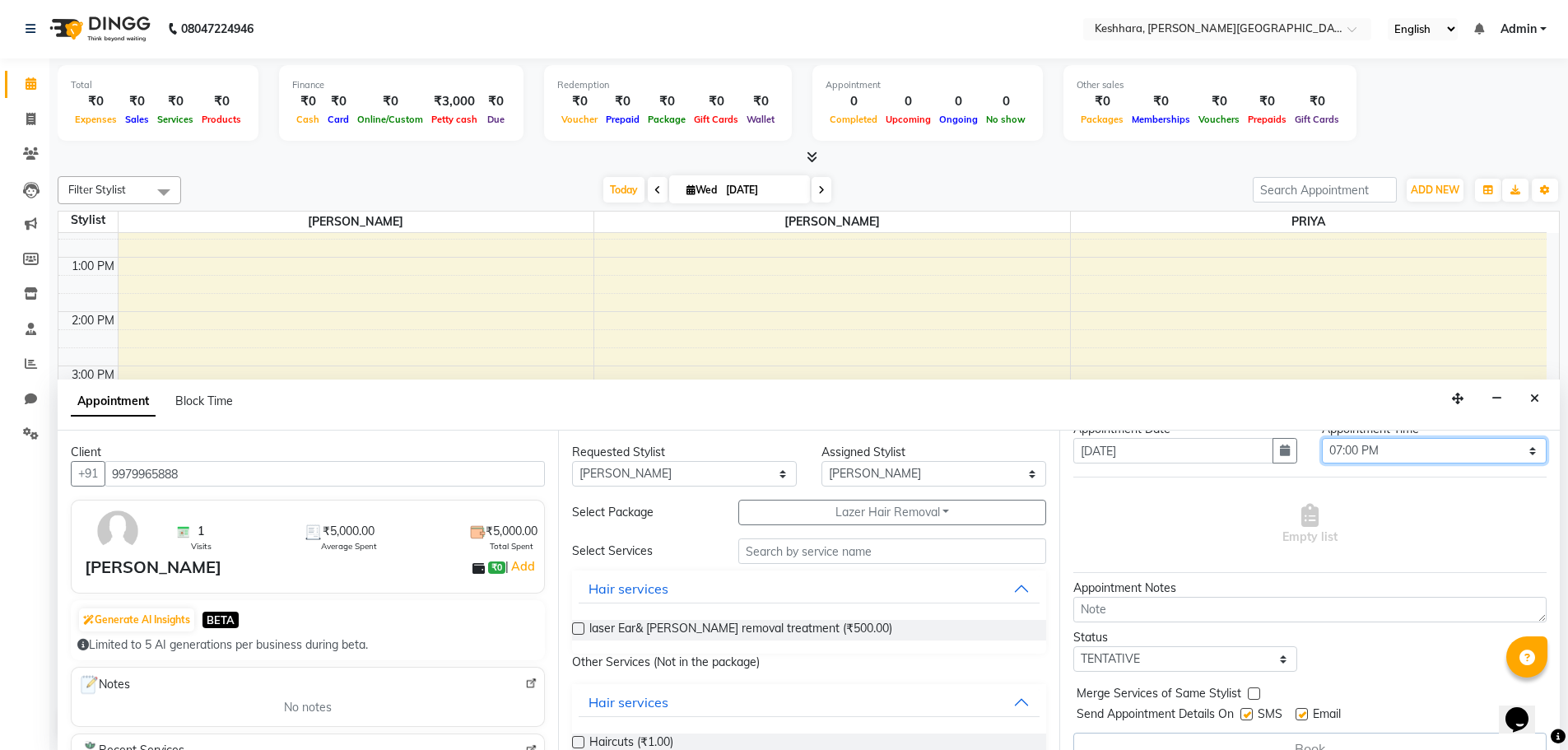
scroll to position [82, 0]
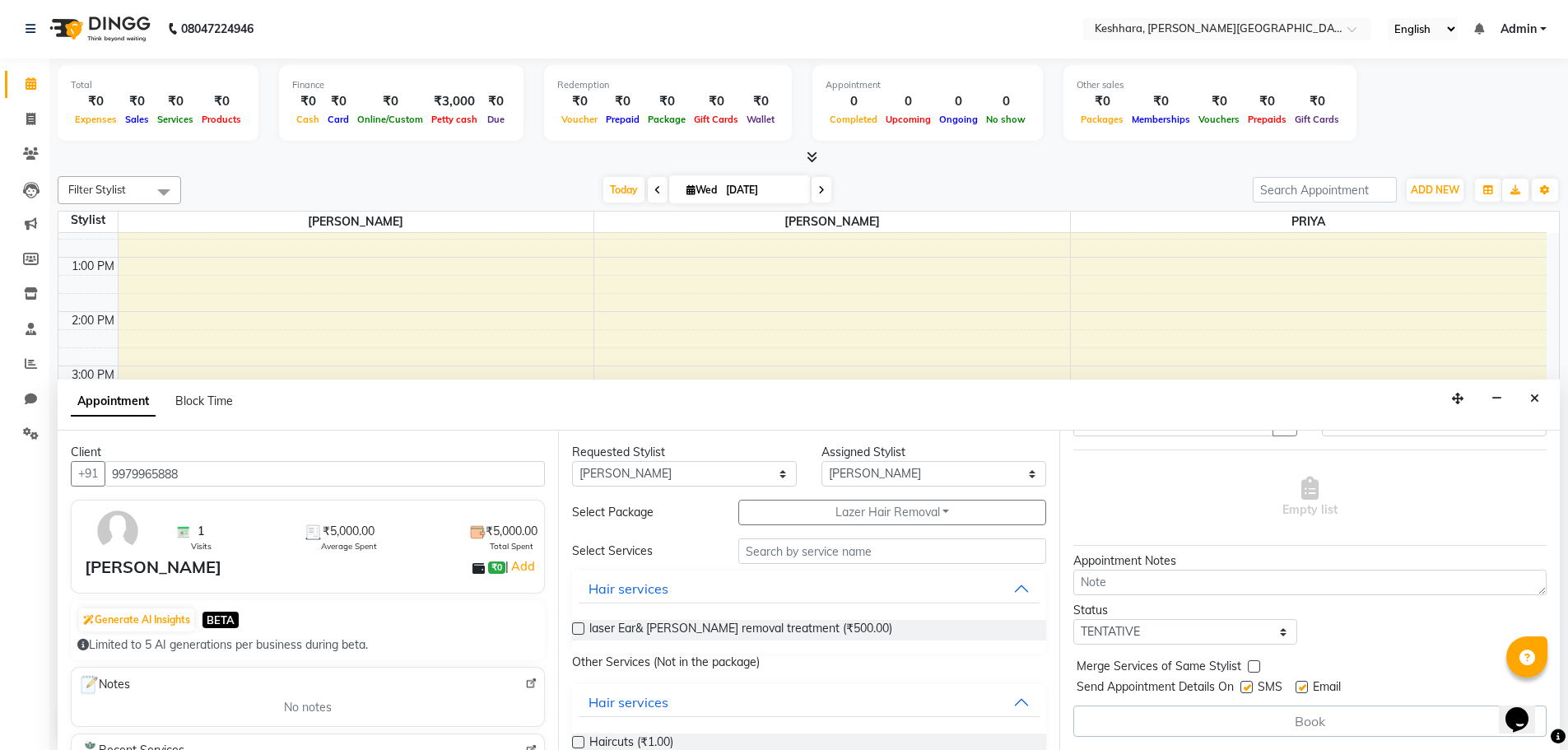
click at [580, 629] on label at bounding box center [577, 628] width 12 height 12
click at [580, 629] on input "checkbox" at bounding box center [576, 629] width 10 height 10
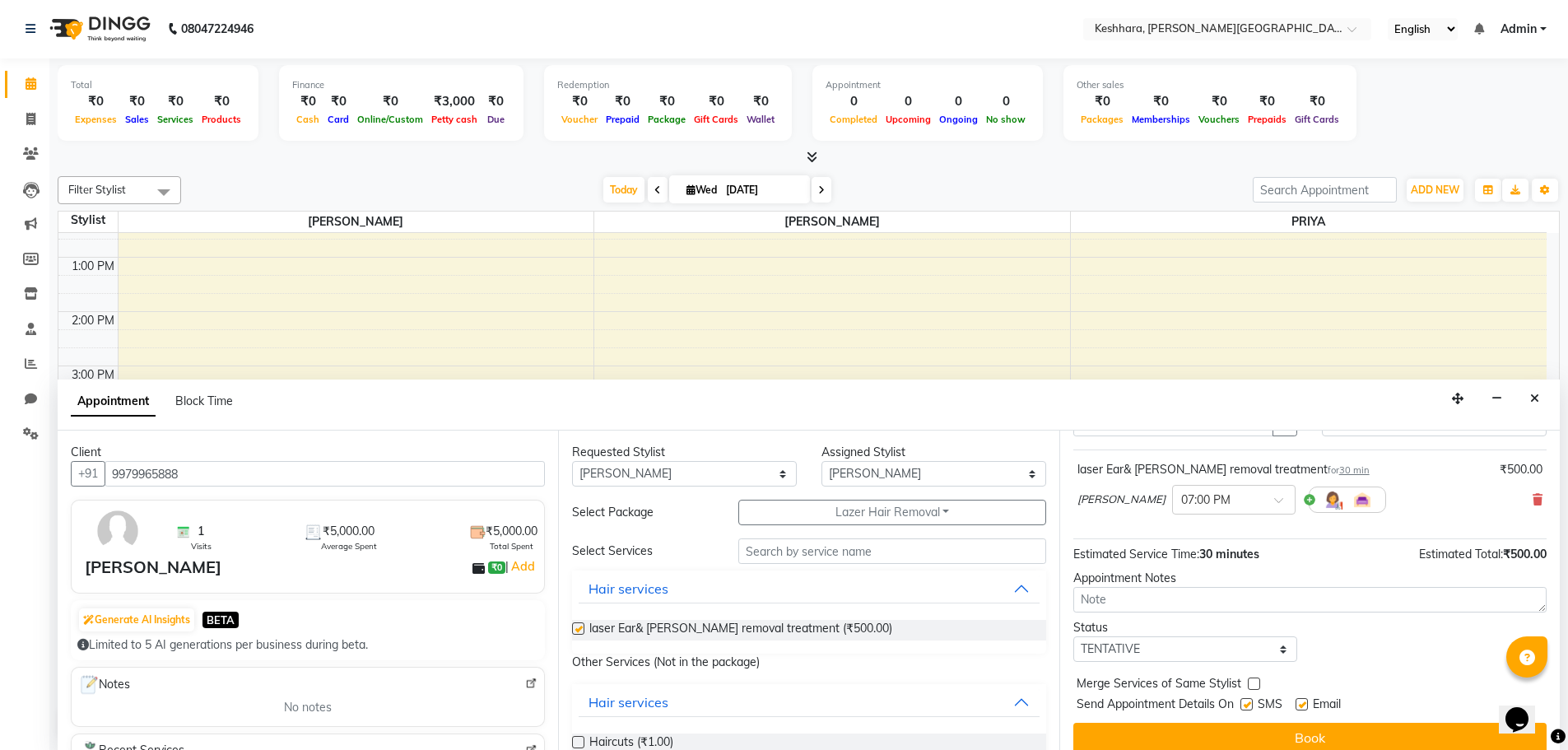
checkbox input "false"
click at [1381, 735] on button "Book" at bounding box center [1310, 737] width 474 height 29
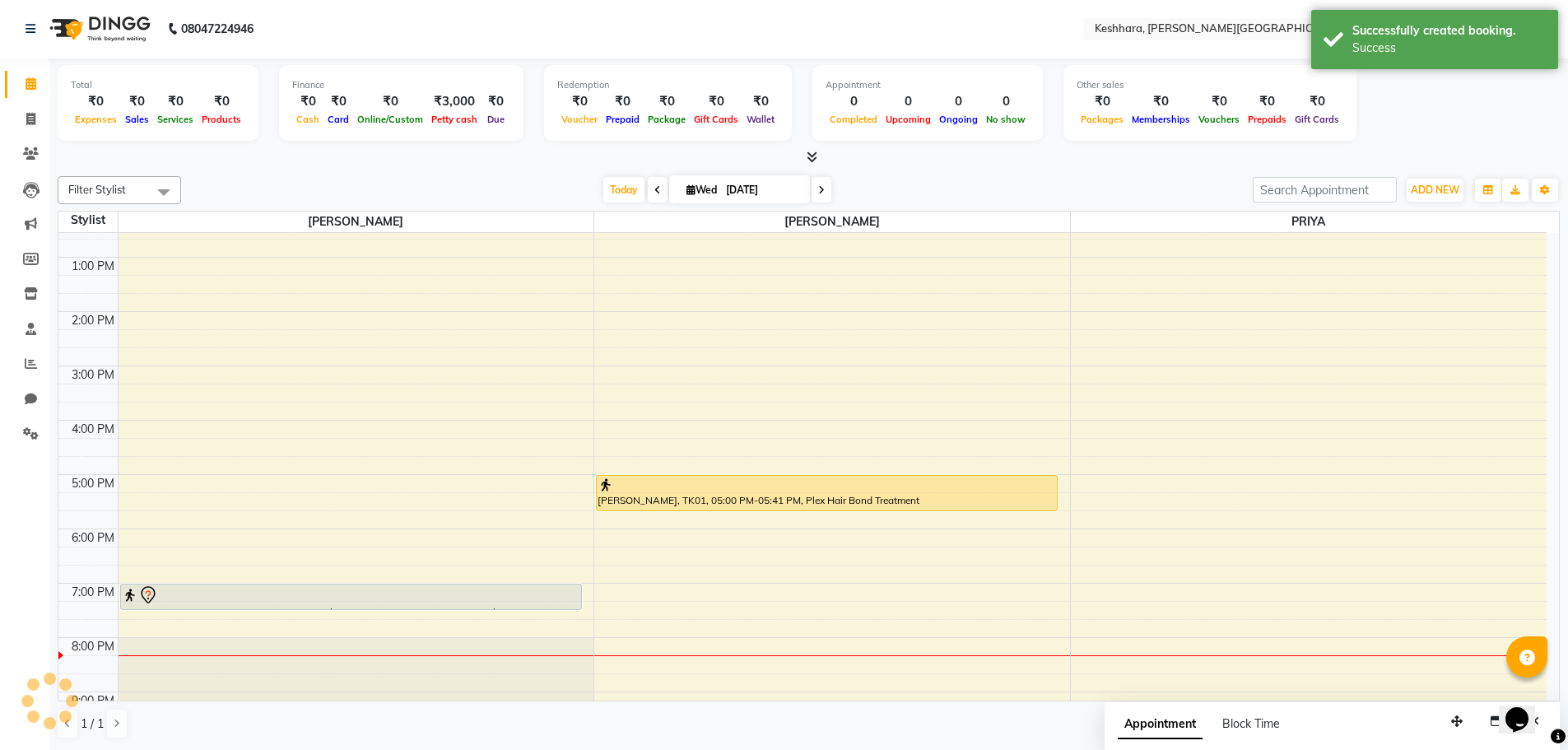
scroll to position [0, 0]
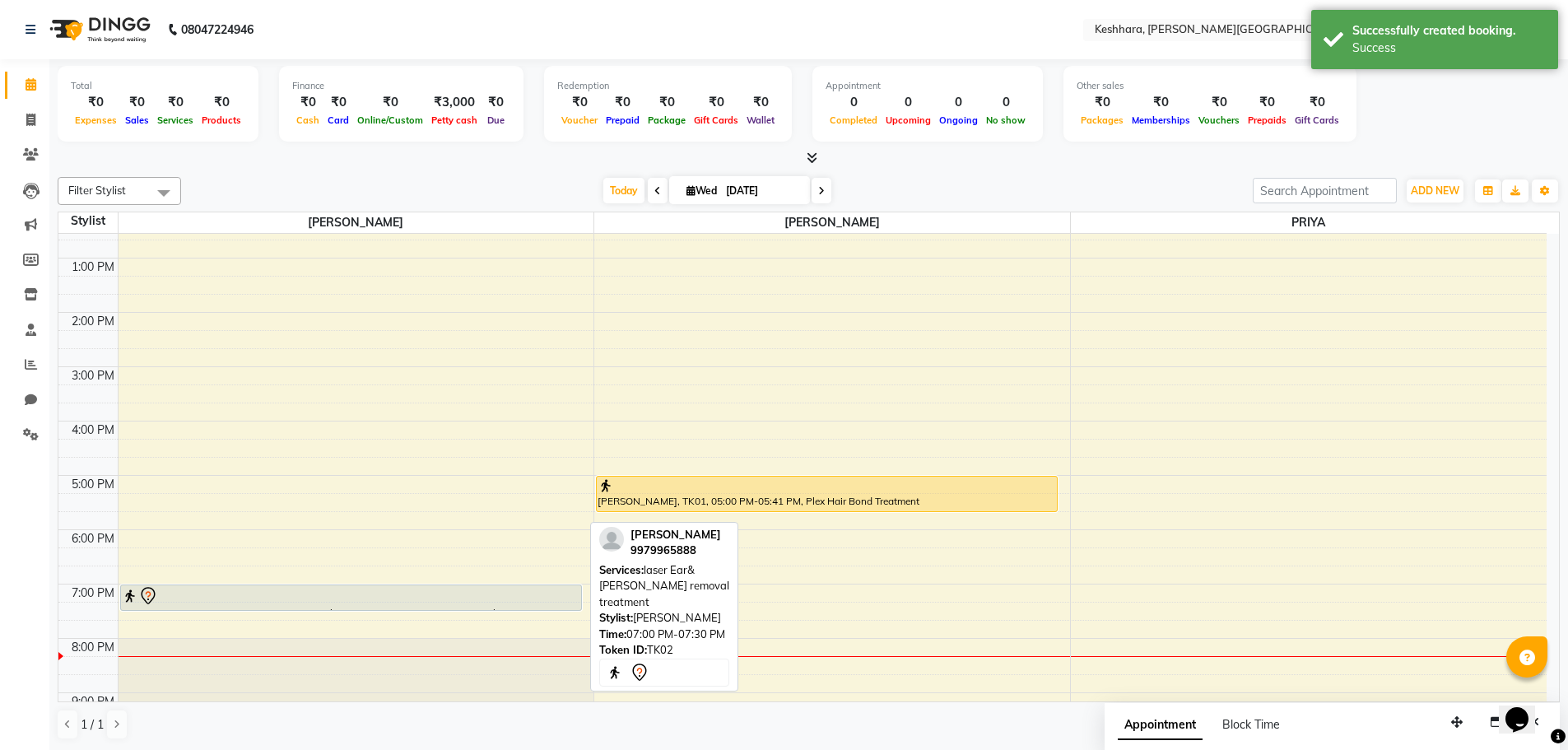
click at [471, 602] on div at bounding box center [350, 595] width 459 height 20
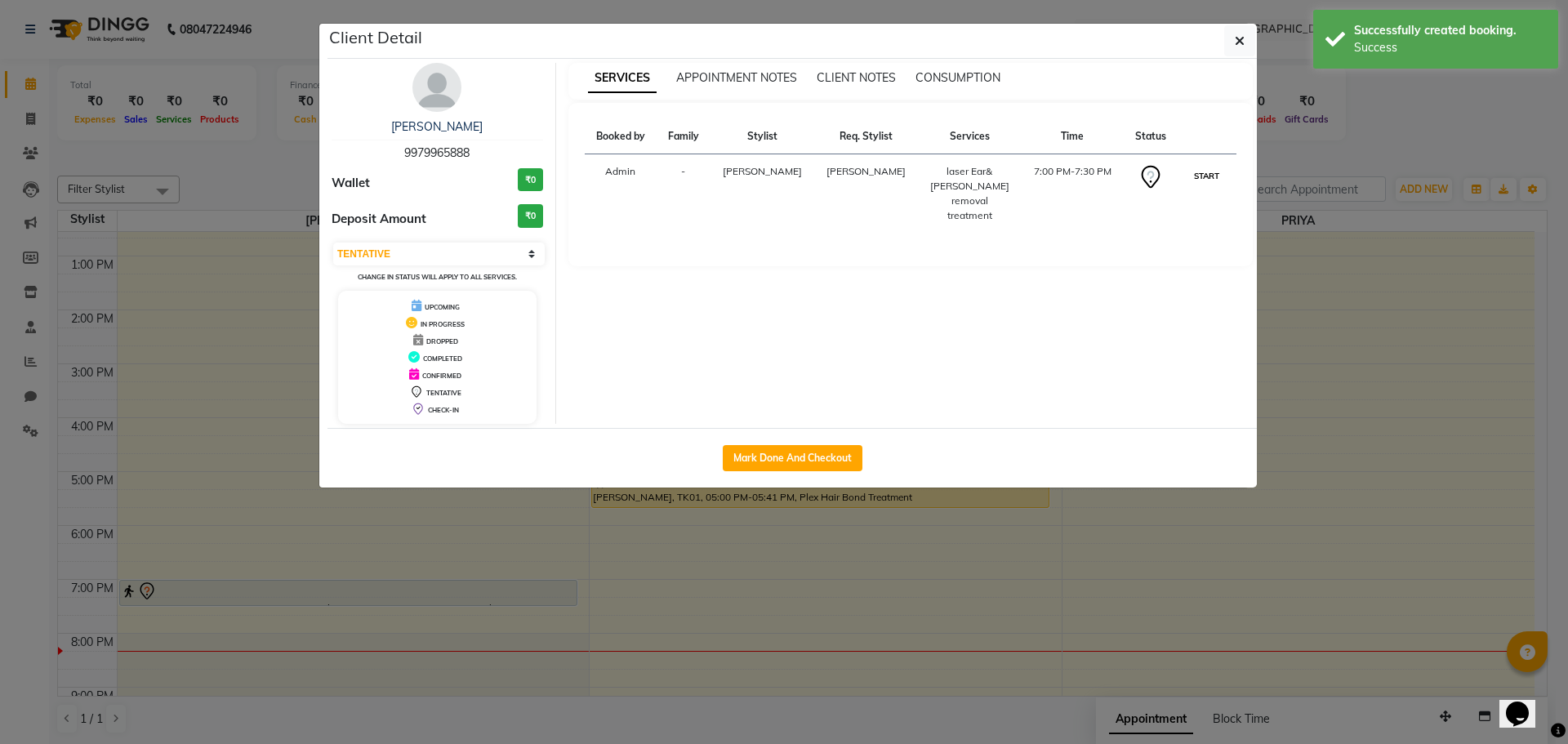
click at [1214, 178] on button "START" at bounding box center [1206, 176] width 34 height 21
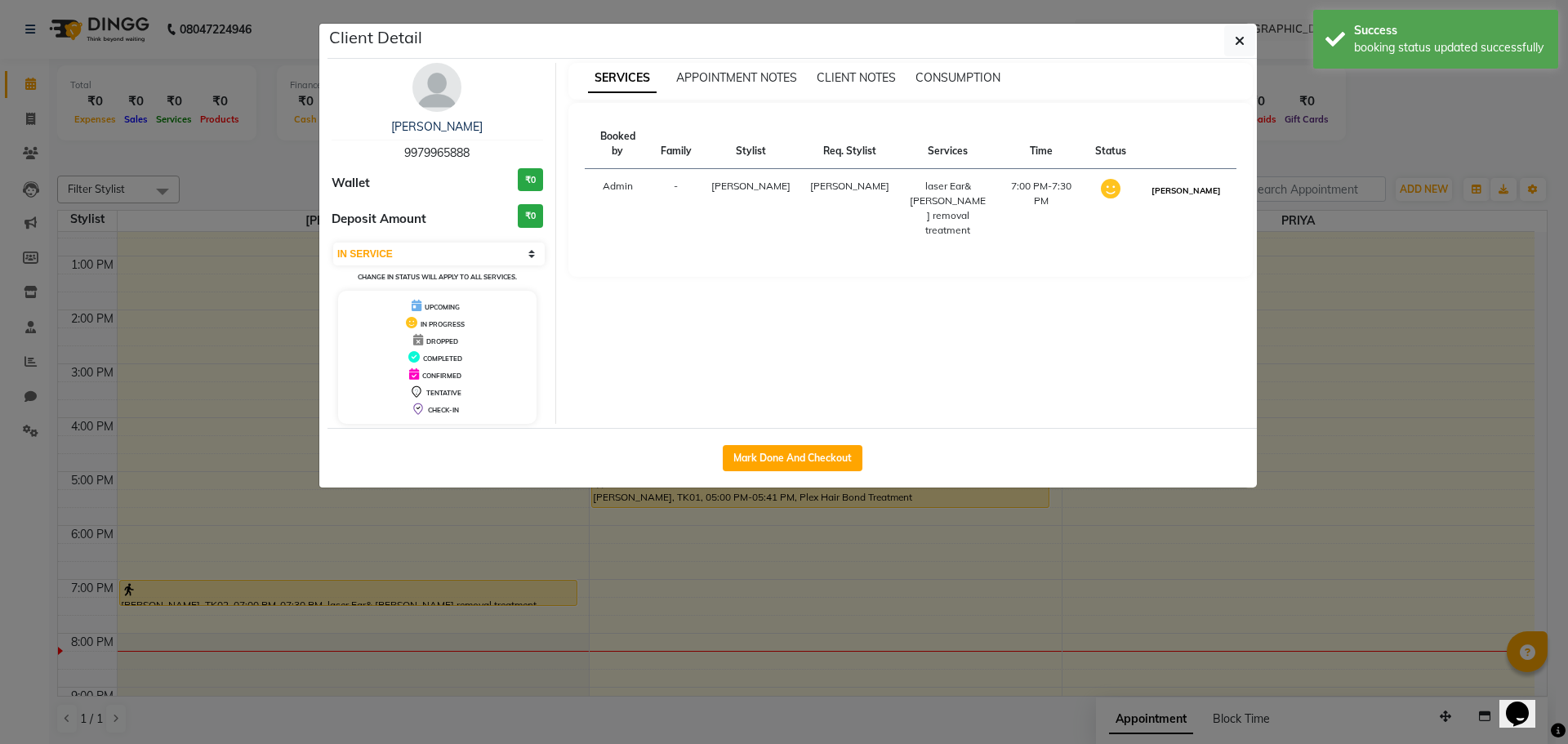
click at [1194, 180] on button "[PERSON_NAME]" at bounding box center [1186, 191] width 78 height 21
select select "3"
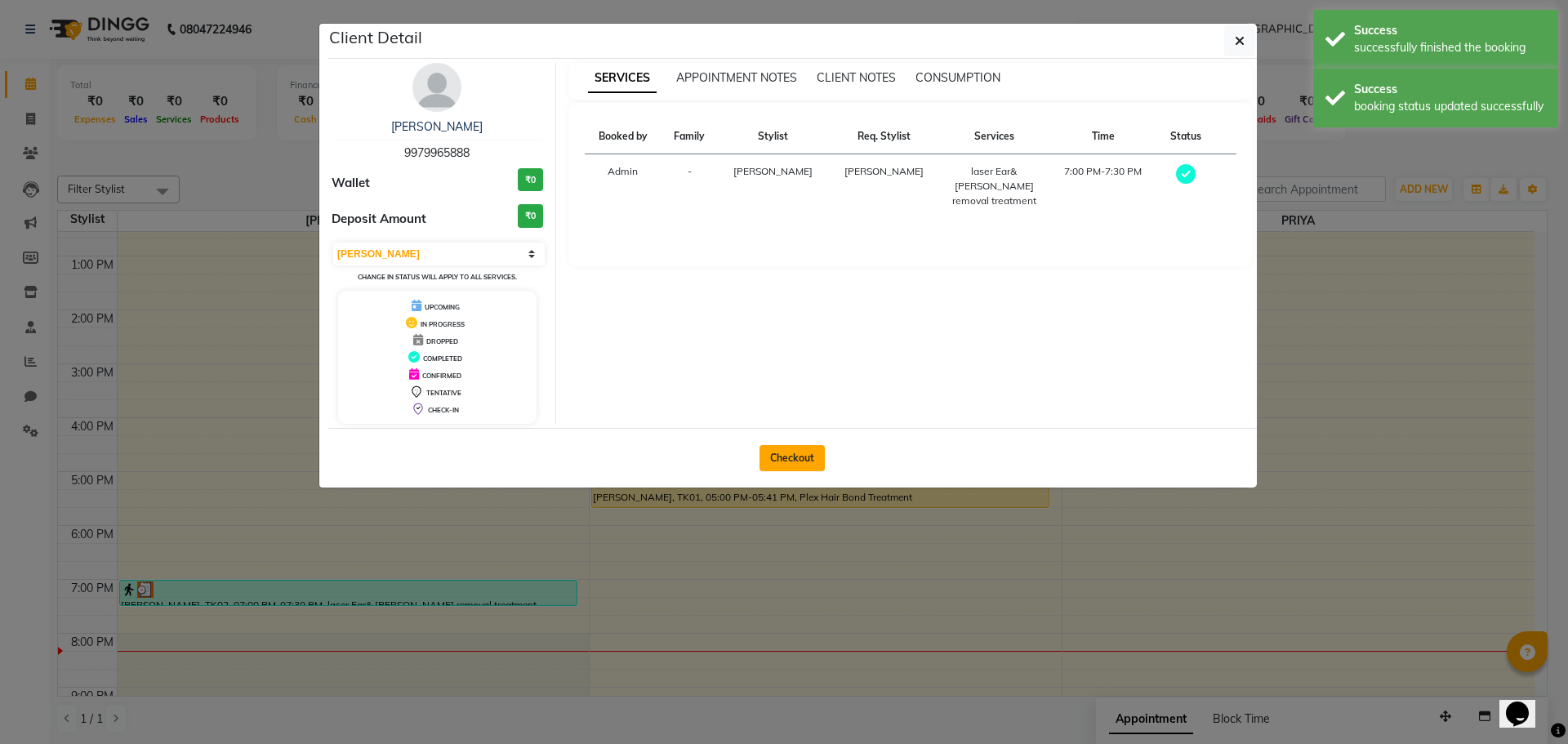
click at [806, 464] on button "Checkout" at bounding box center [792, 458] width 65 height 26
select select "7964"
select select "service"
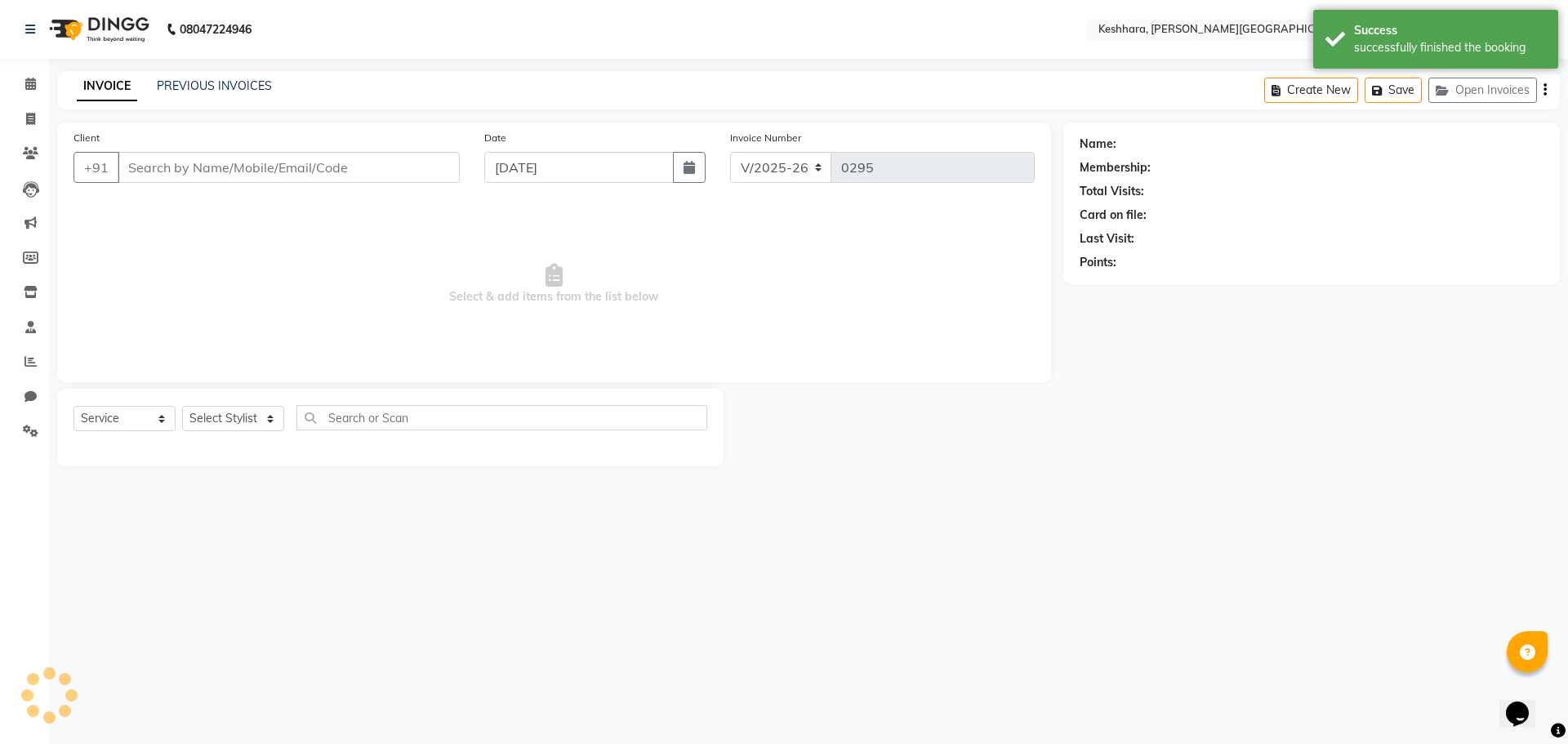
type input "9979965888"
select select "72678"
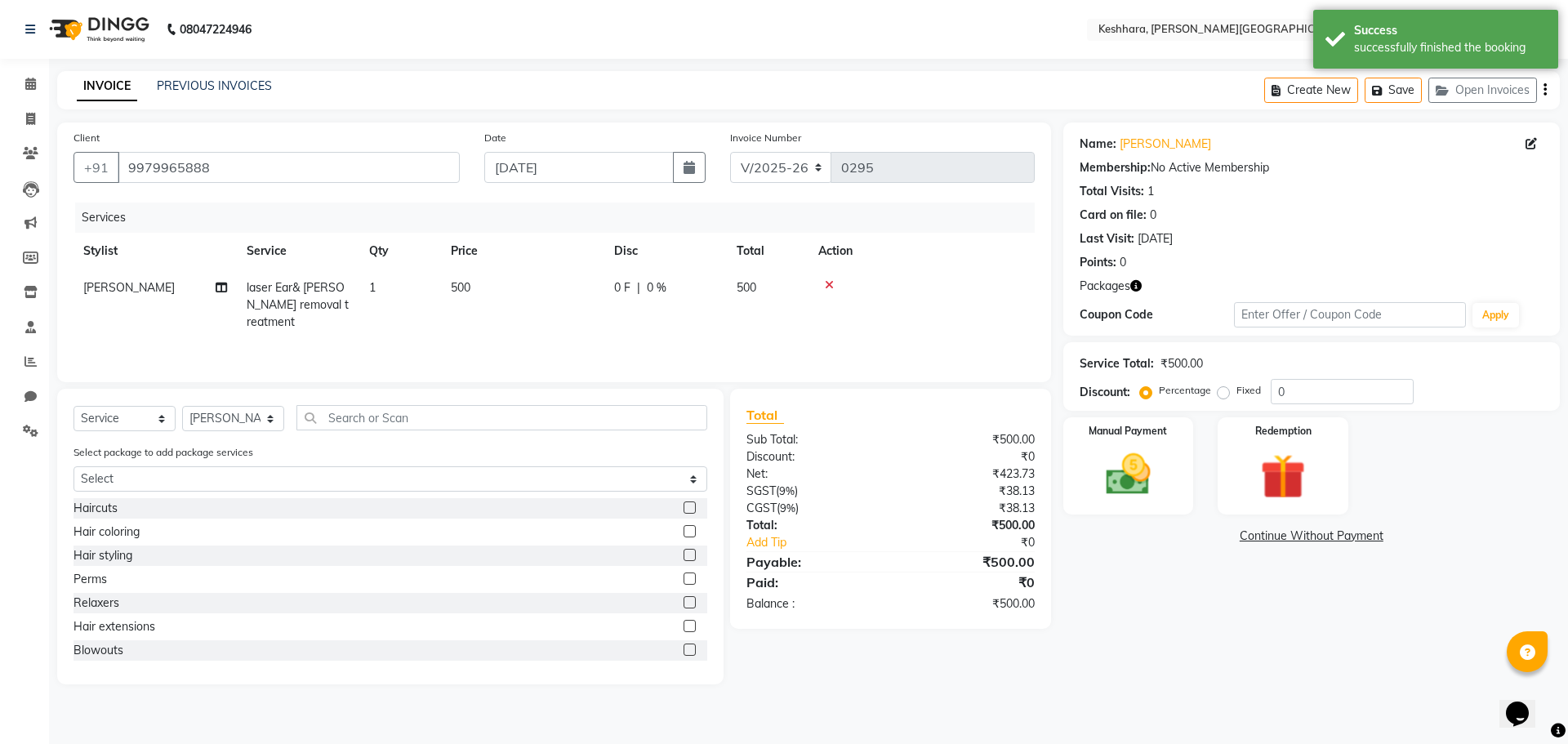
click at [826, 280] on icon at bounding box center [830, 285] width 9 height 11
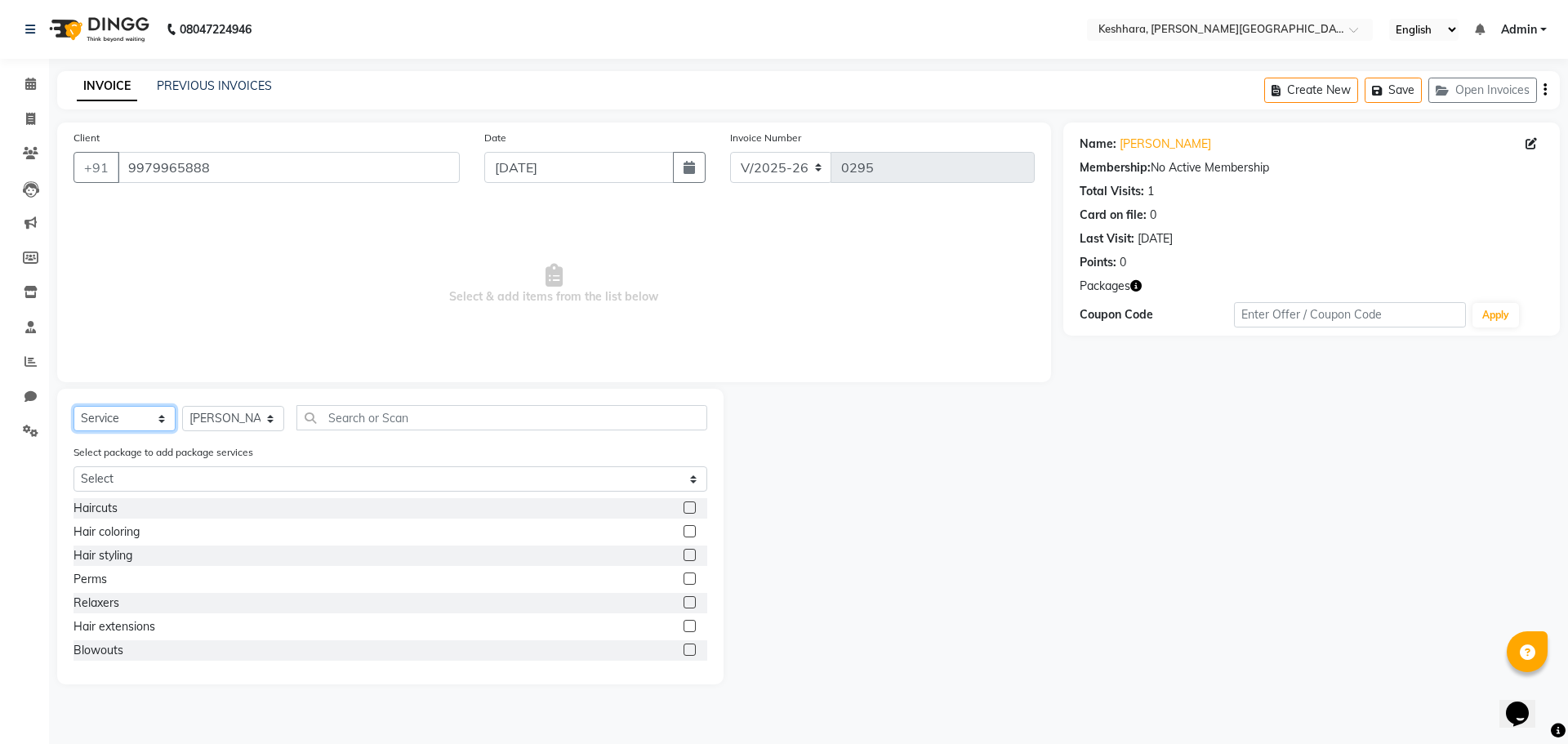
click at [134, 422] on select "Select Service Product Membership Package Voucher Prepaid Gift Card" at bounding box center [124, 418] width 102 height 25
select select "package"
click at [74, 406] on select "Select Service Product Membership Package Voucher Prepaid Gift Card" at bounding box center [124, 418] width 102 height 25
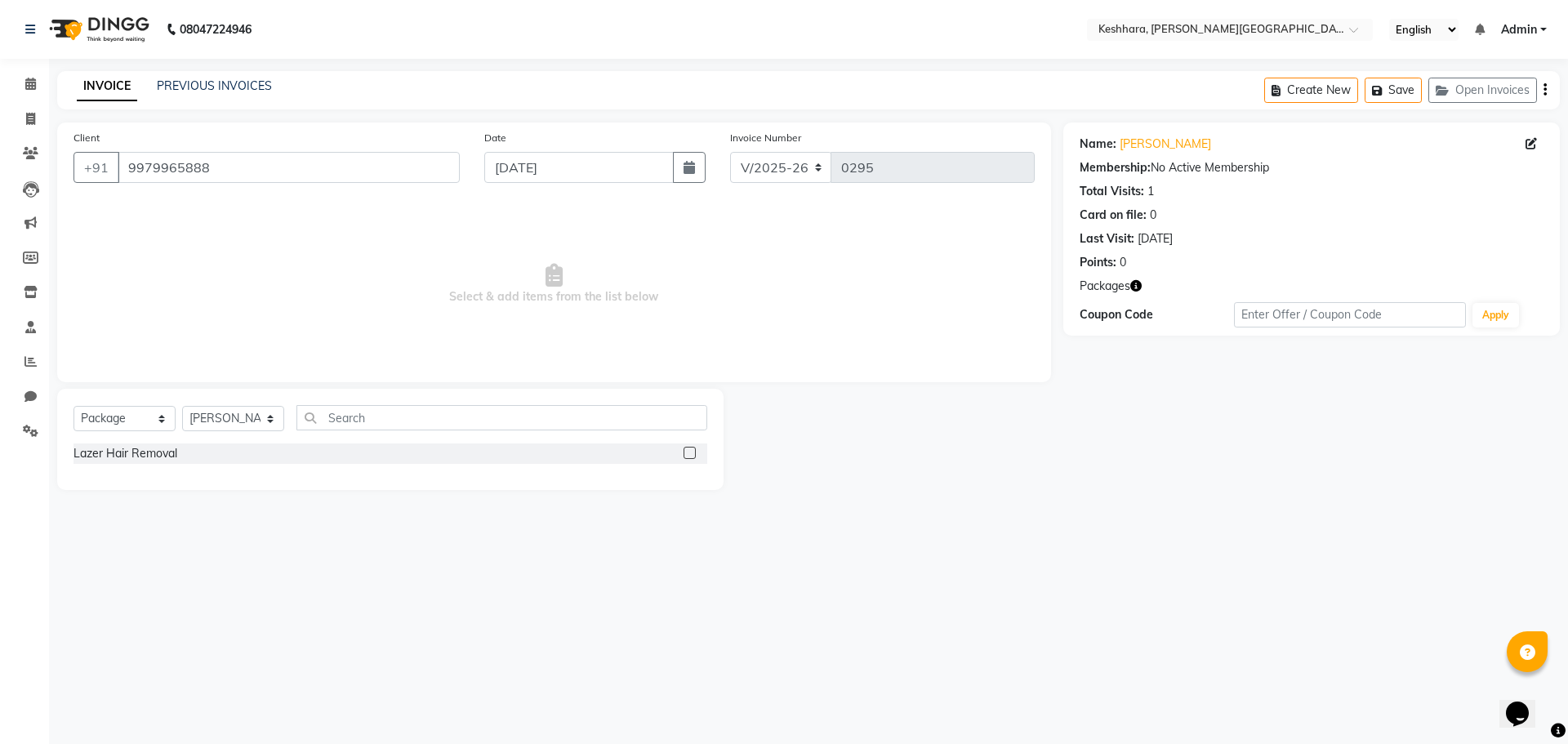
click at [258, 451] on div "Lazer Hair Removal" at bounding box center [391, 454] width 634 height 21
click at [685, 453] on label at bounding box center [689, 452] width 12 height 12
click at [685, 453] on input "checkbox" at bounding box center [688, 453] width 10 height 10
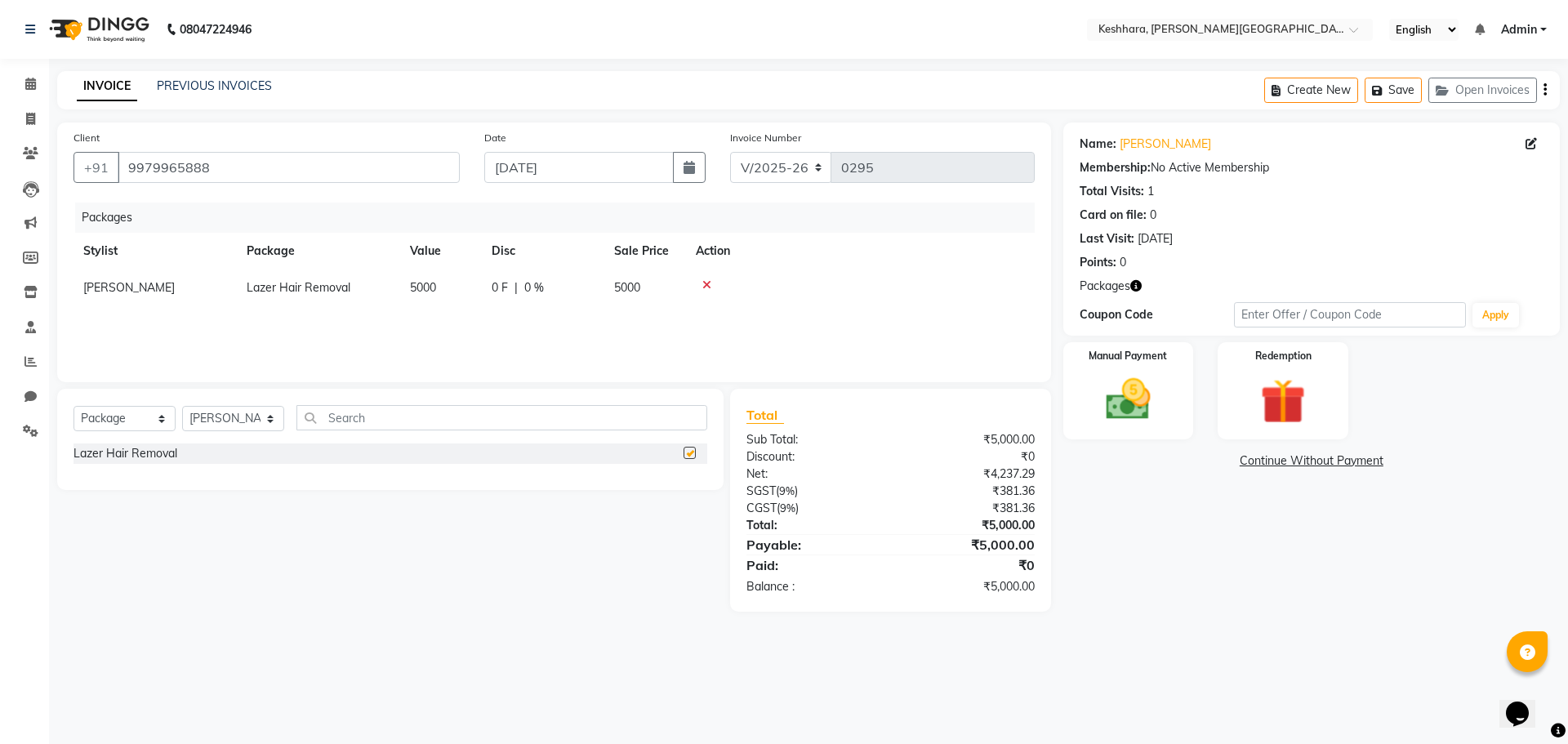
checkbox input "false"
click at [143, 417] on select "Select Service Product Membership Package Voucher Prepaid Gift Card" at bounding box center [124, 418] width 102 height 25
select select "service"
click at [74, 406] on select "Select Service Product Membership Package Voucher Prepaid Gift Card" at bounding box center [124, 418] width 102 height 25
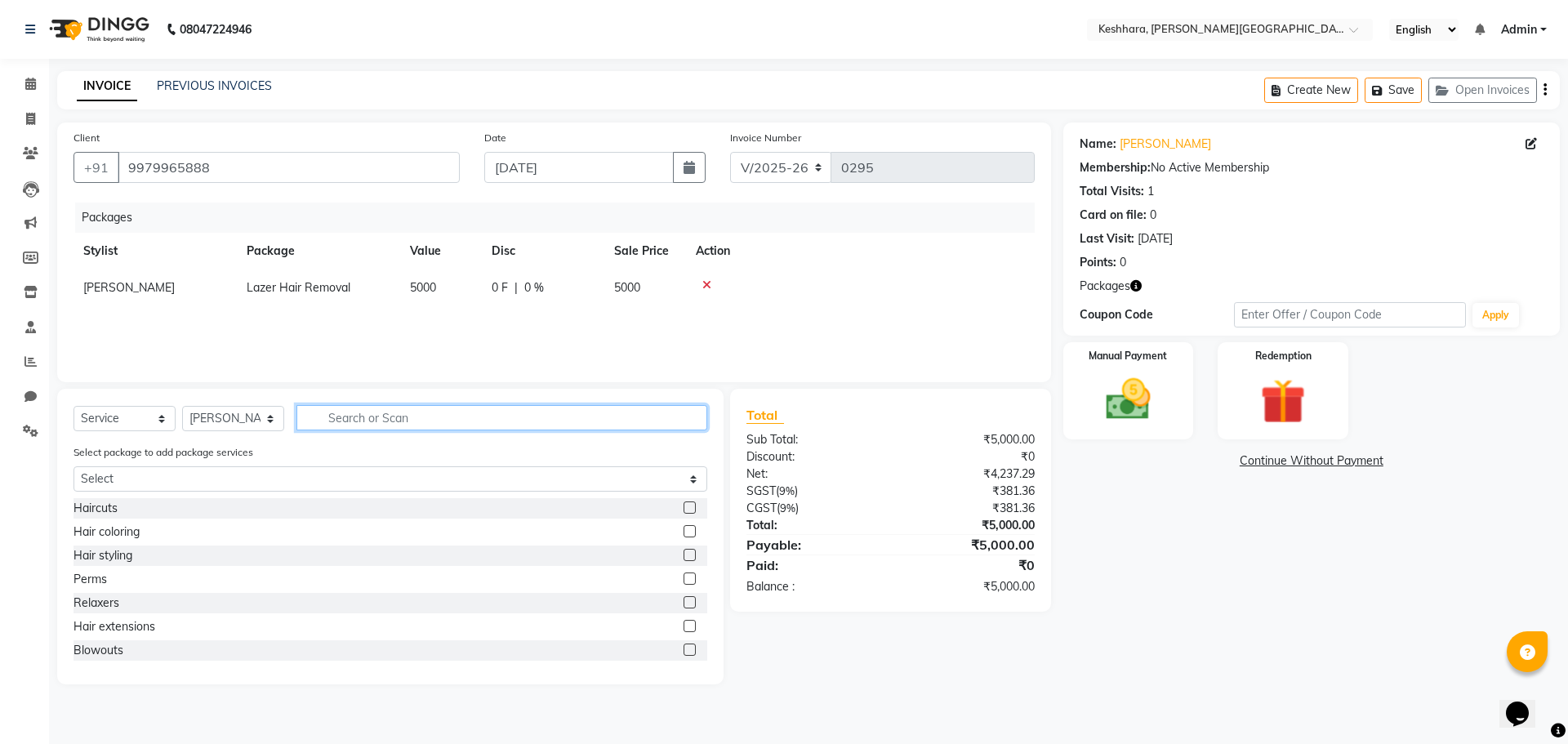
click at [403, 427] on input "text" at bounding box center [502, 417] width 411 height 25
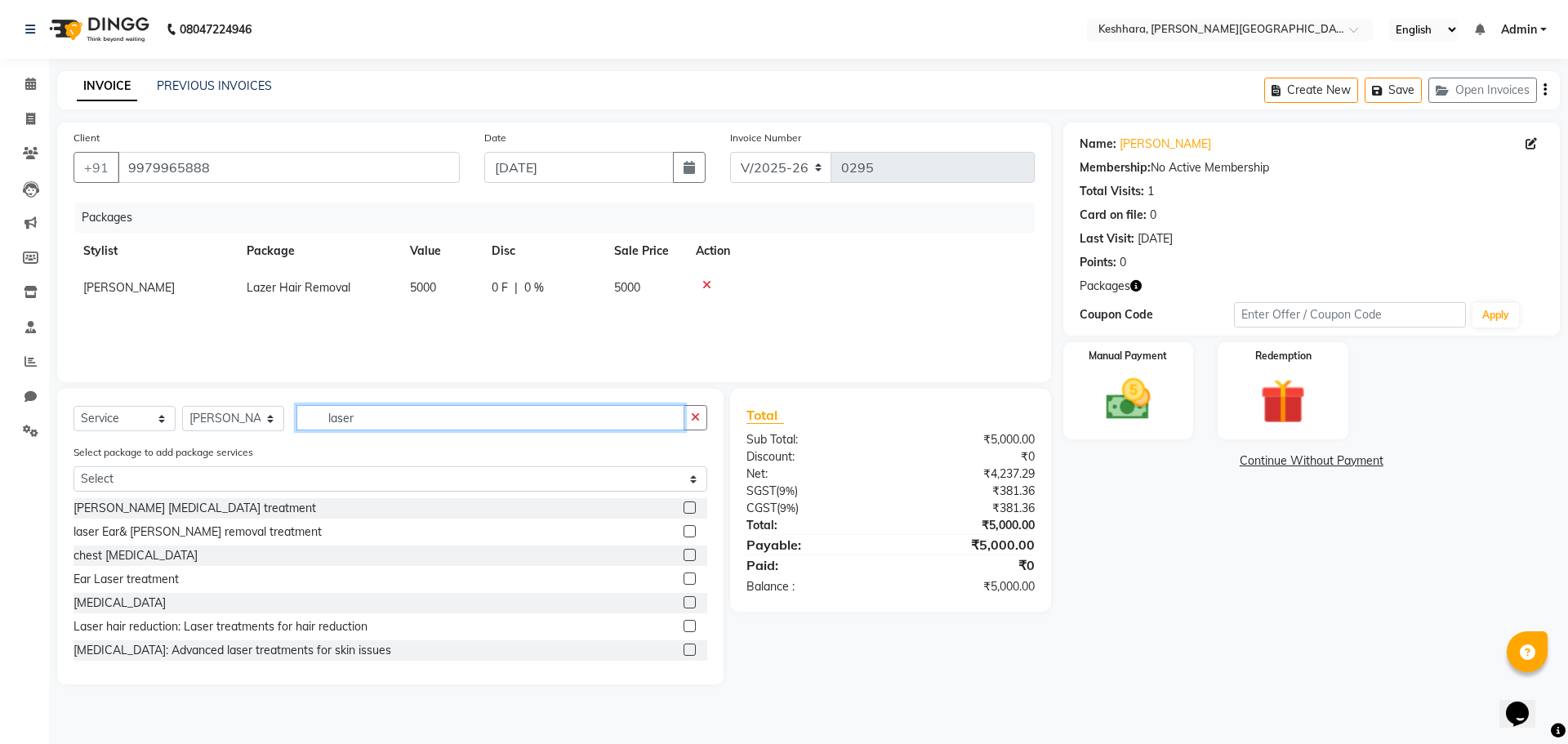
type input "laser"
click at [683, 532] on label at bounding box center [689, 531] width 12 height 12
click at [683, 532] on input "checkbox" at bounding box center [688, 532] width 10 height 10
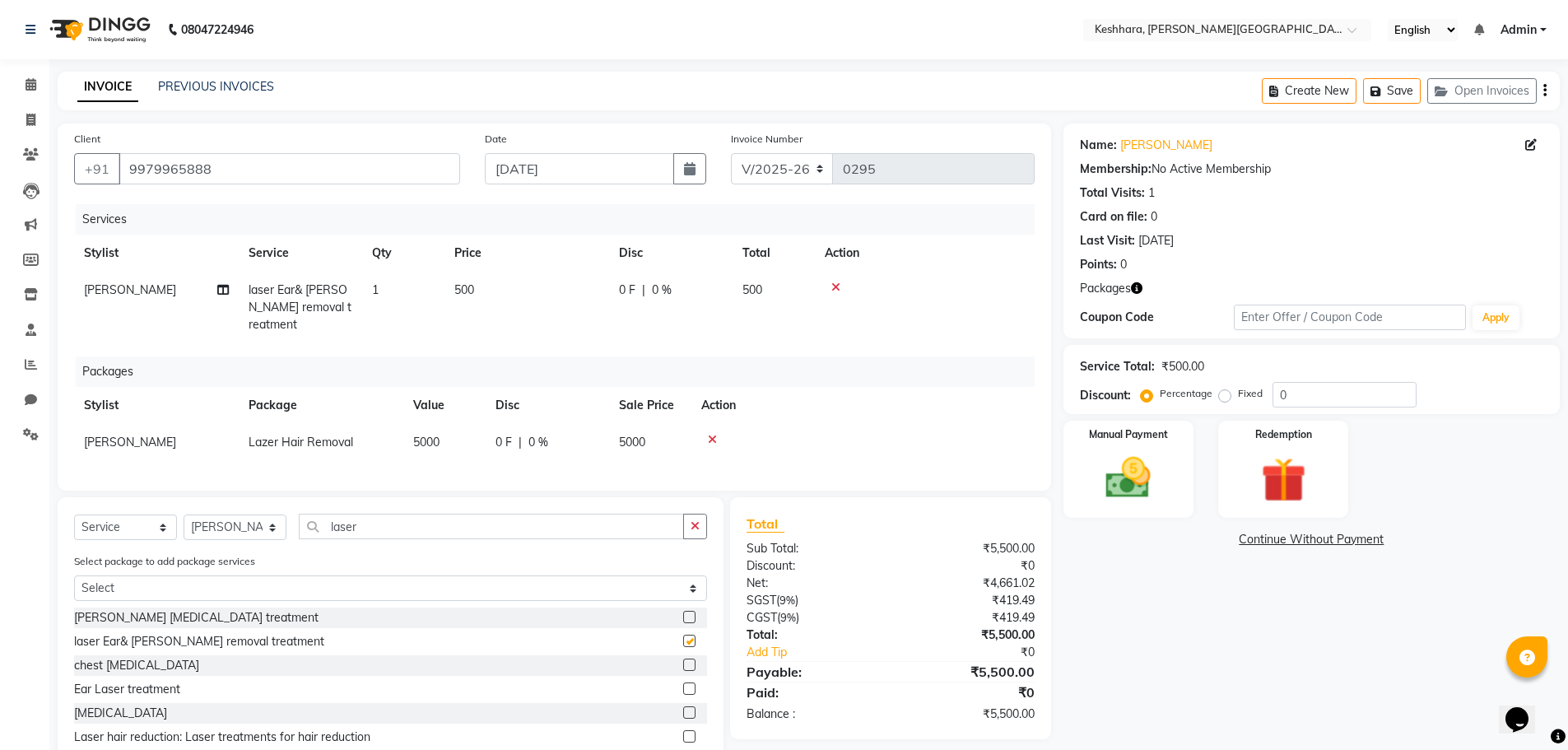
checkbox input "false"
drag, startPoint x: 839, startPoint y: 285, endPoint x: 842, endPoint y: 352, distance: 67.1
click at [842, 352] on div "Services Stylist Service Qty Price Disc Total Action [PERSON_NAME] laser Ear& […" at bounding box center [555, 339] width 961 height 270
click at [712, 434] on icon at bounding box center [713, 440] width 9 height 11
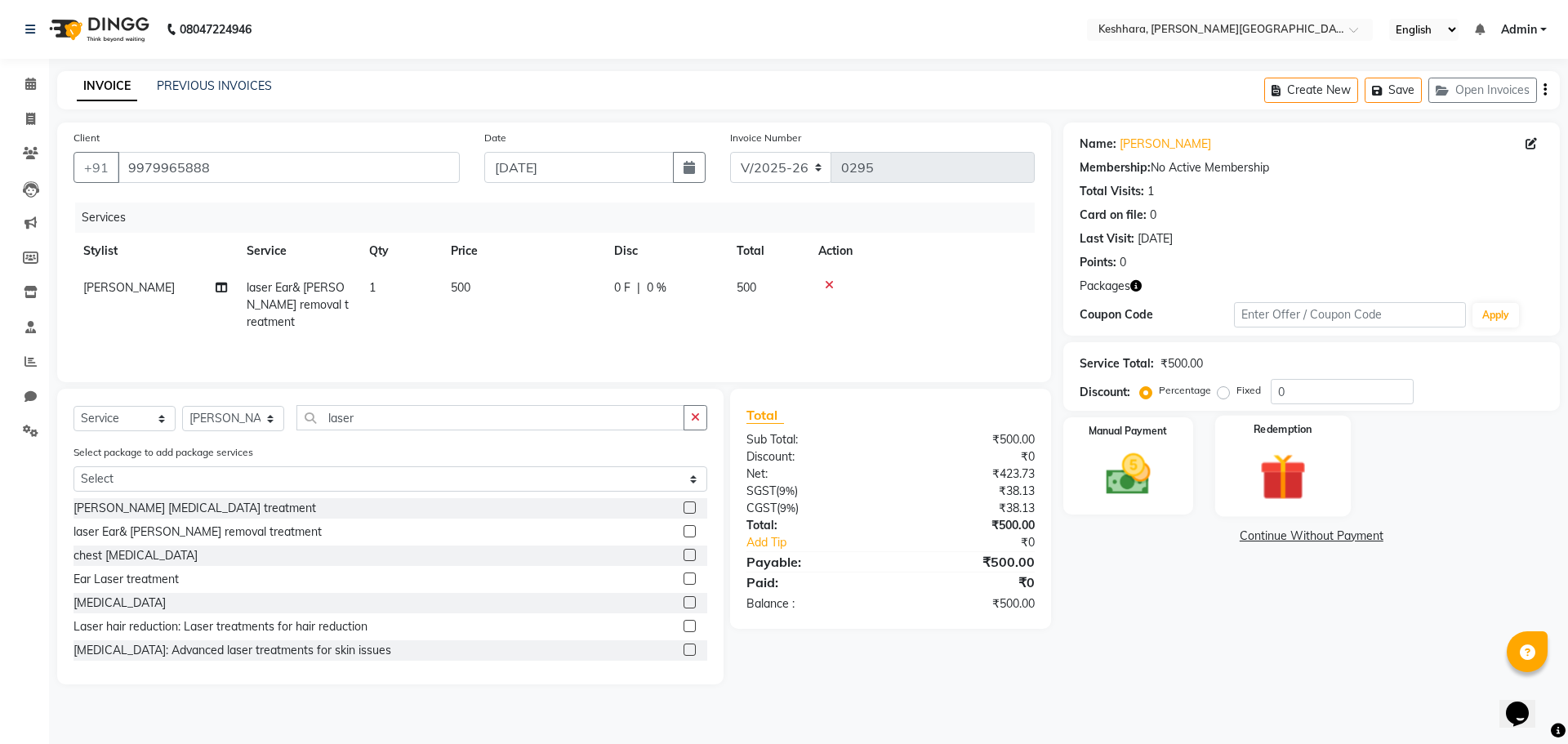
click at [1339, 474] on div "Redemption" at bounding box center [1282, 465] width 135 height 100
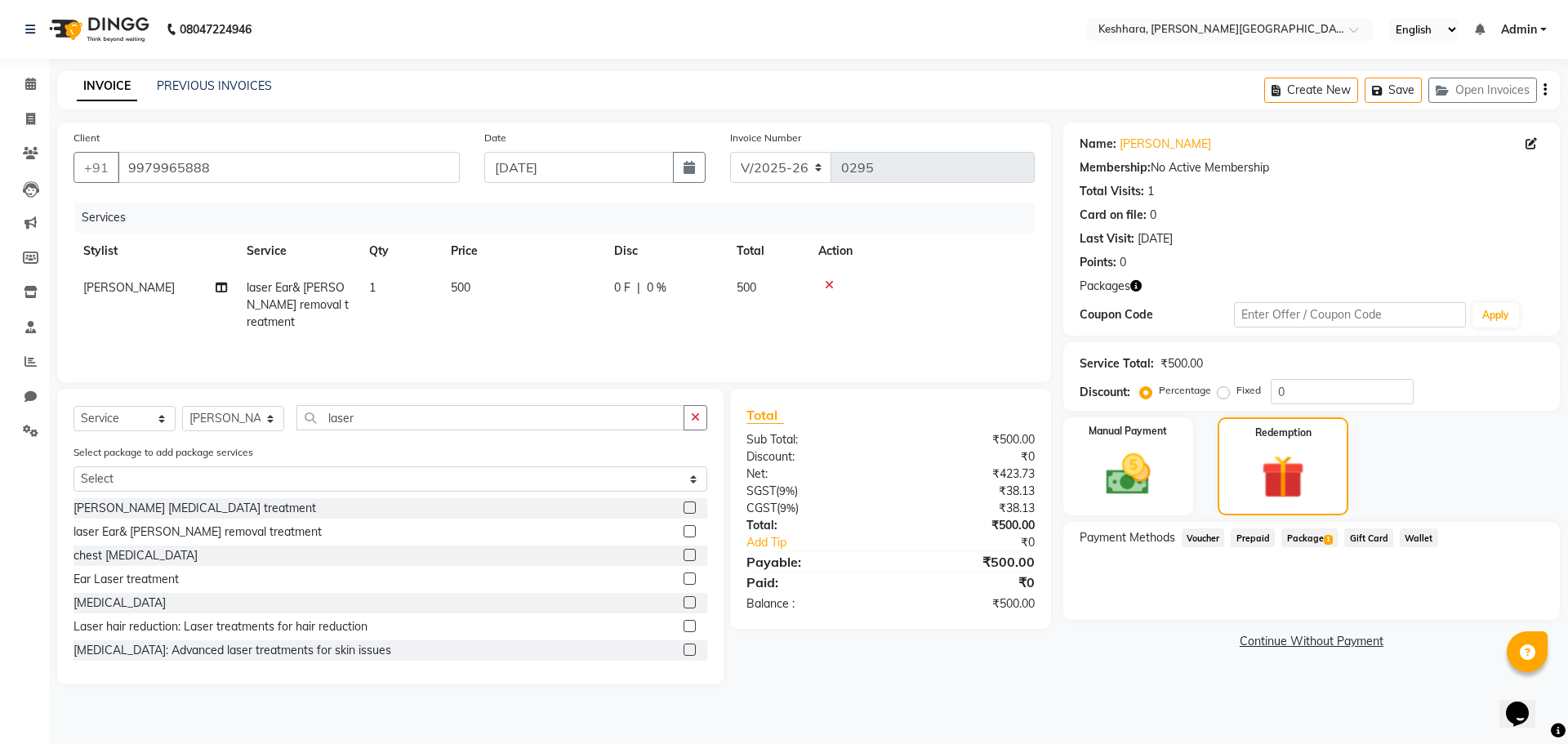
click at [1306, 537] on span "Package 1" at bounding box center [1309, 537] width 56 height 19
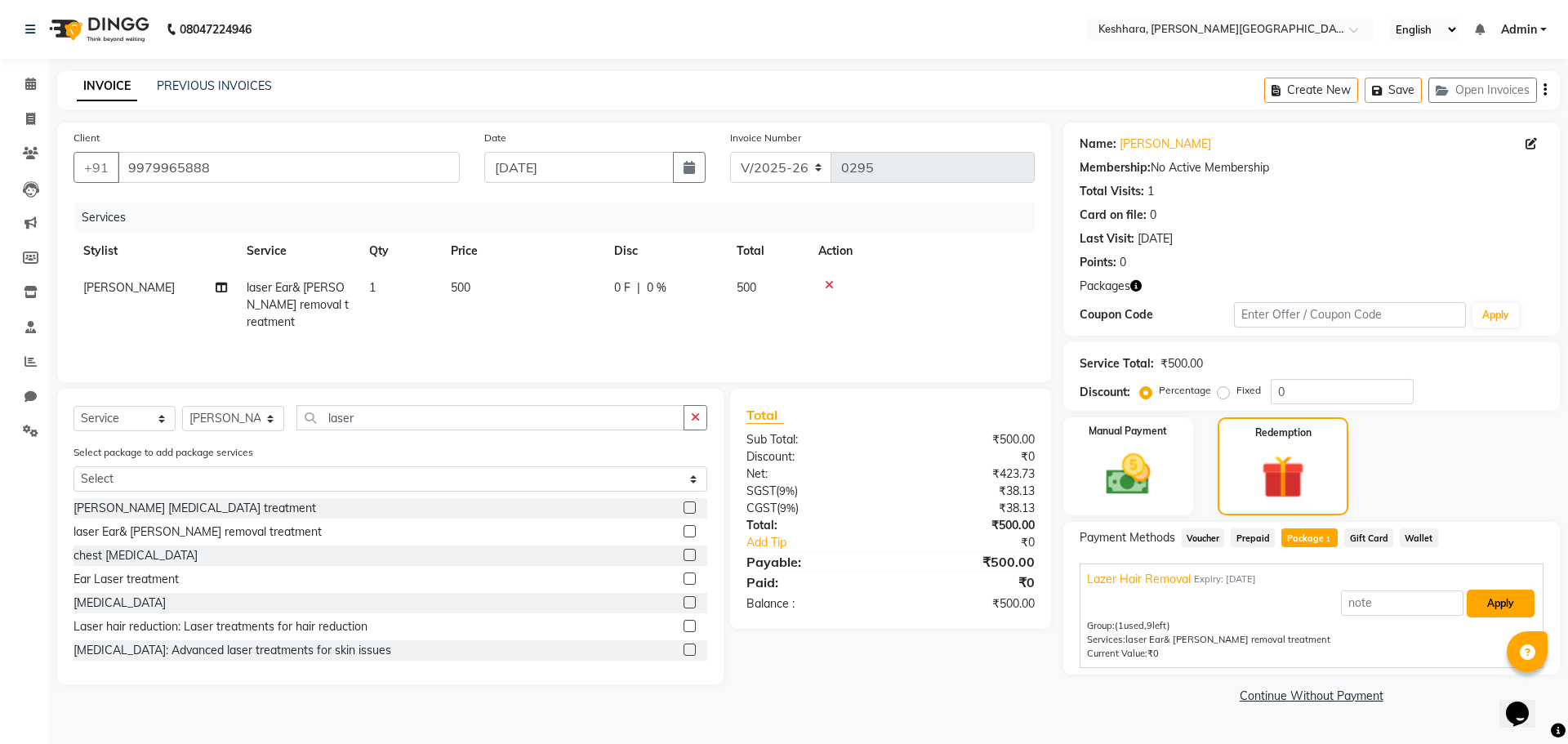
click at [1493, 604] on button "Apply" at bounding box center [1501, 604] width 68 height 28
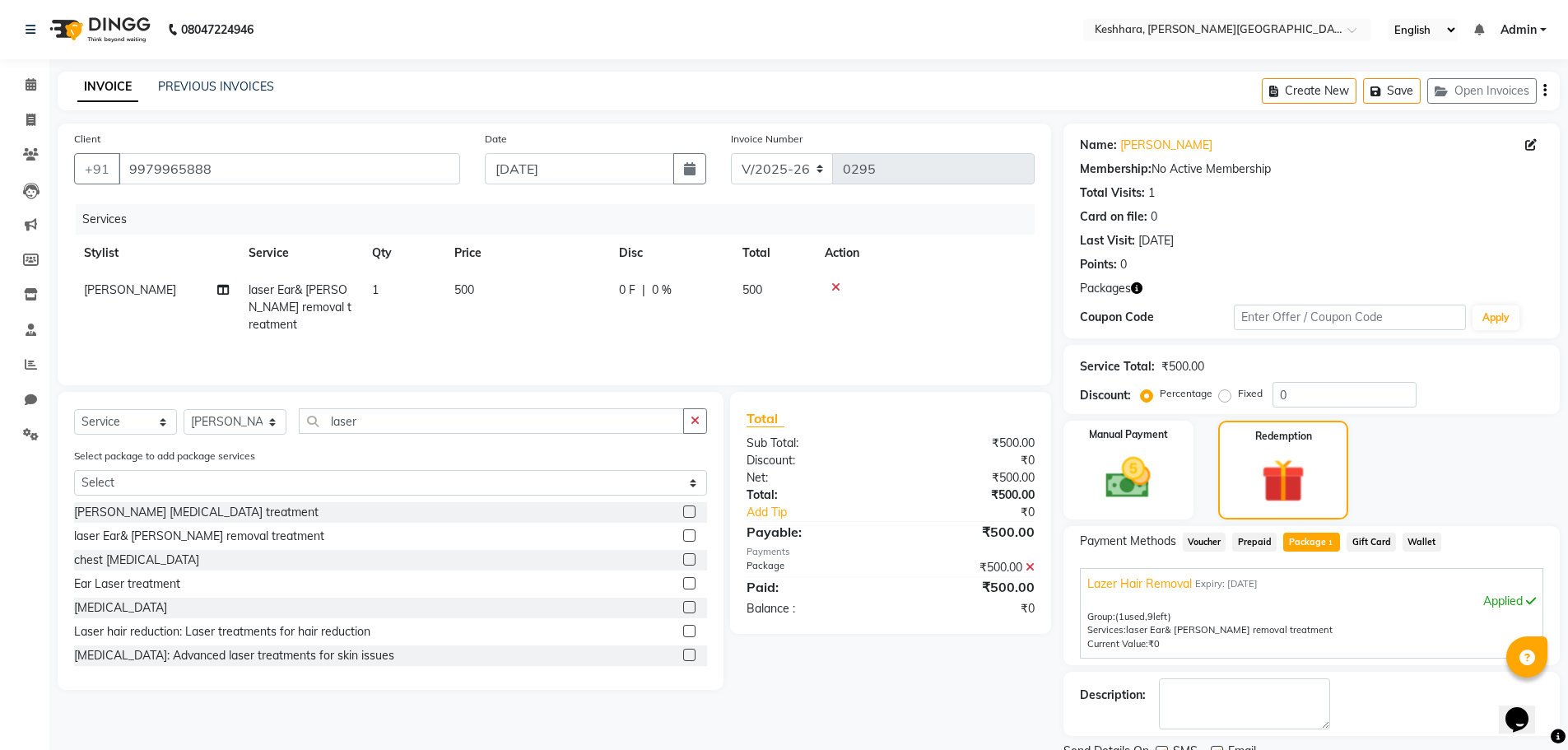
scroll to position [67, 0]
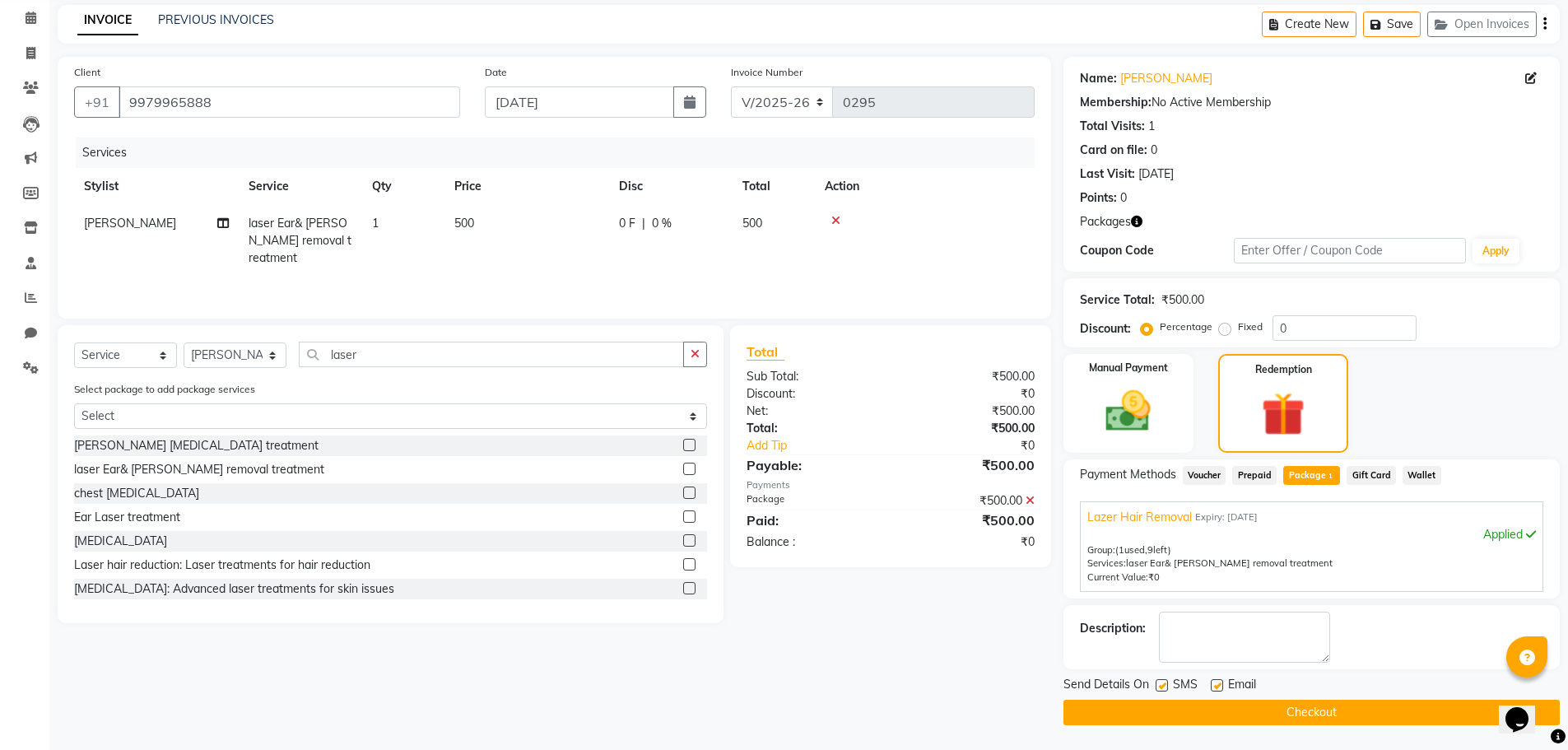
click at [1318, 712] on button "Checkout" at bounding box center [1311, 712] width 496 height 25
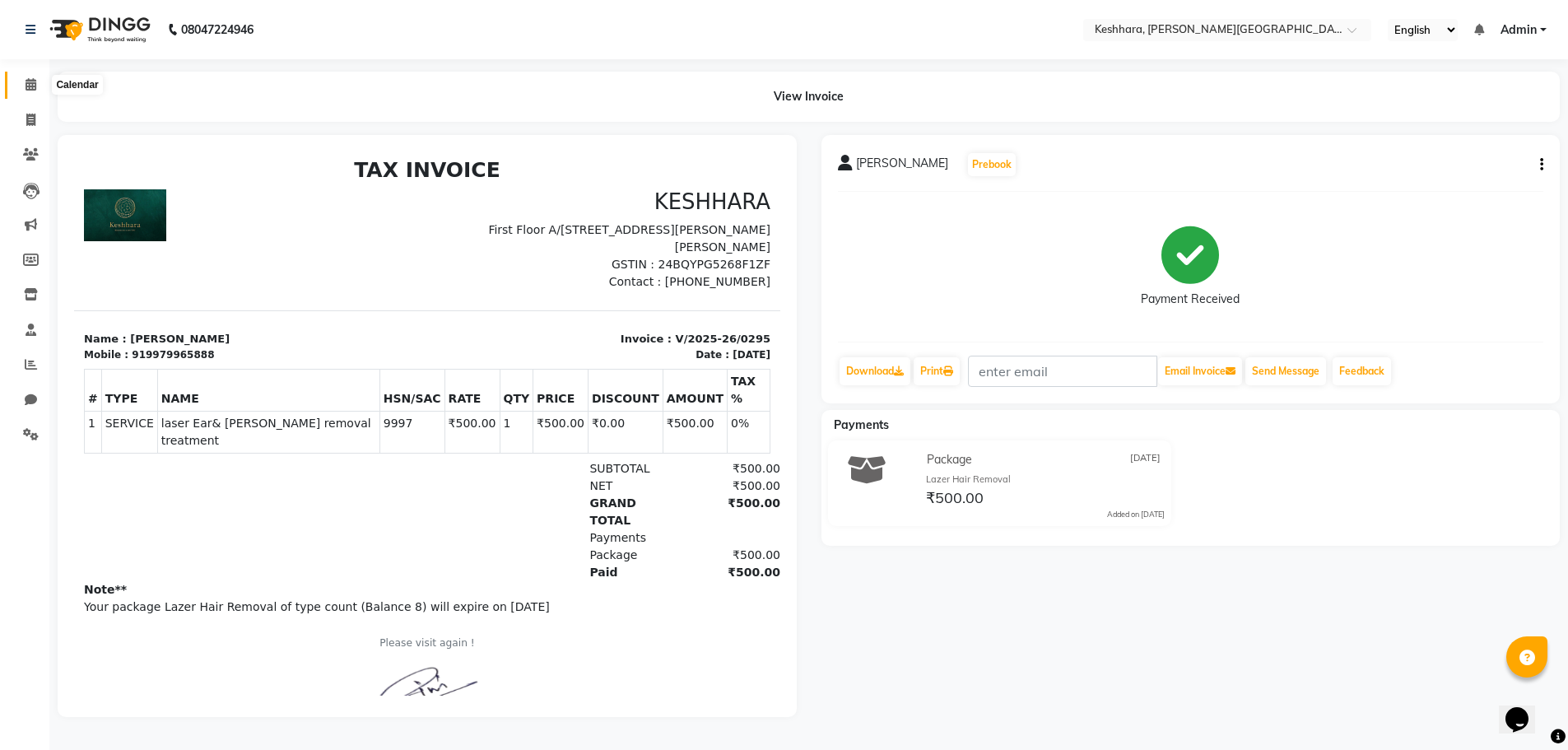
click at [26, 81] on icon at bounding box center [30, 84] width 10 height 12
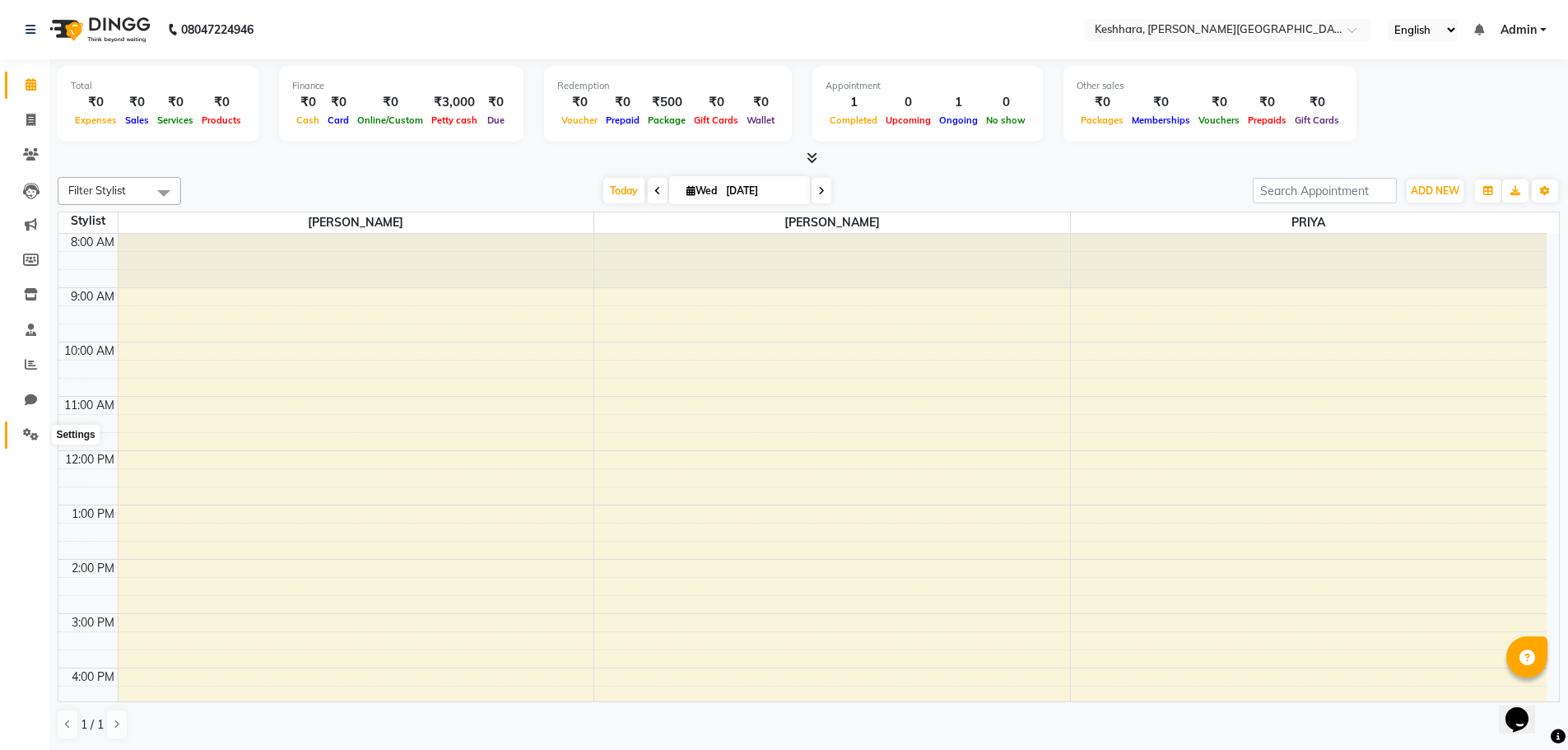
click at [37, 441] on span at bounding box center [30, 435] width 29 height 19
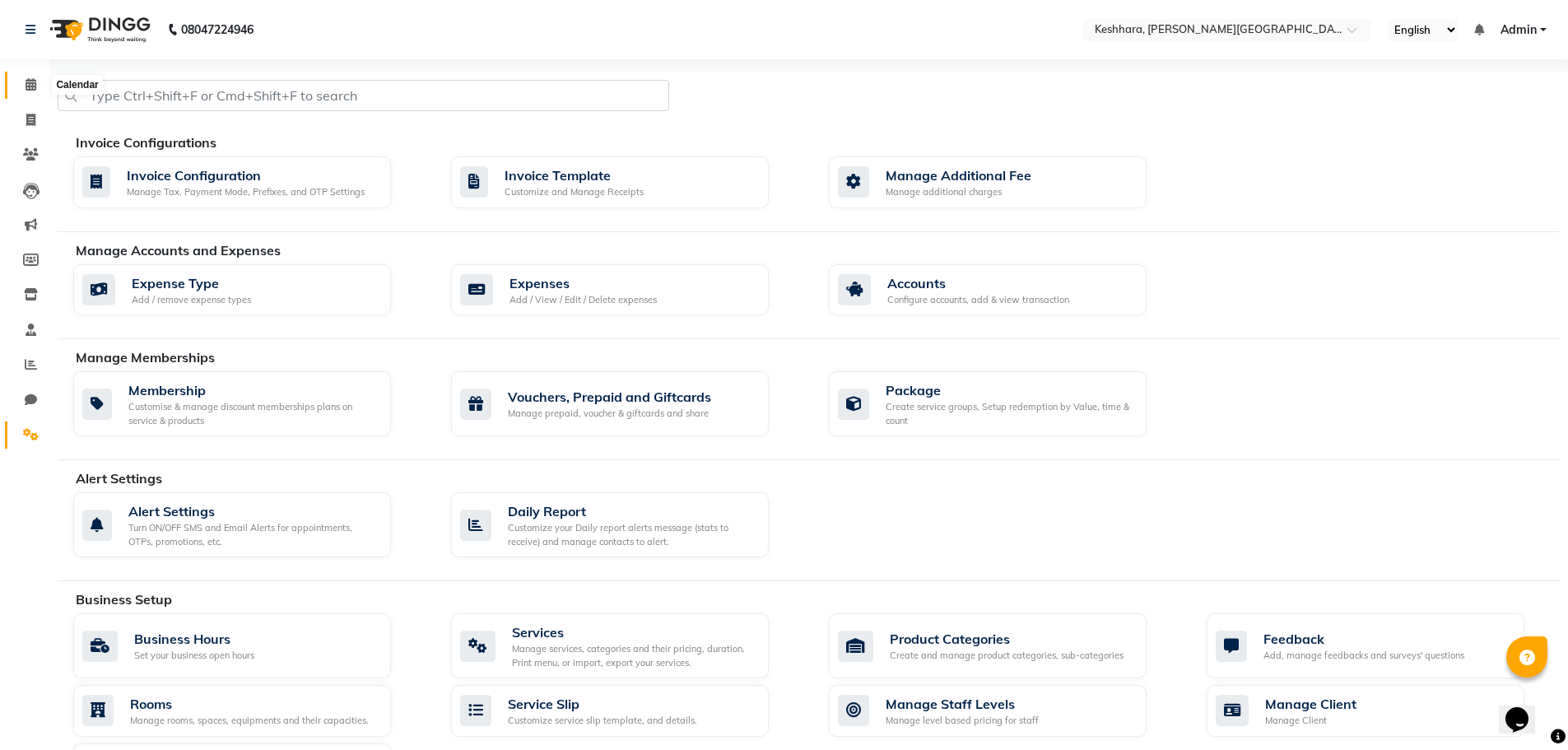
click at [31, 81] on icon at bounding box center [30, 84] width 10 height 12
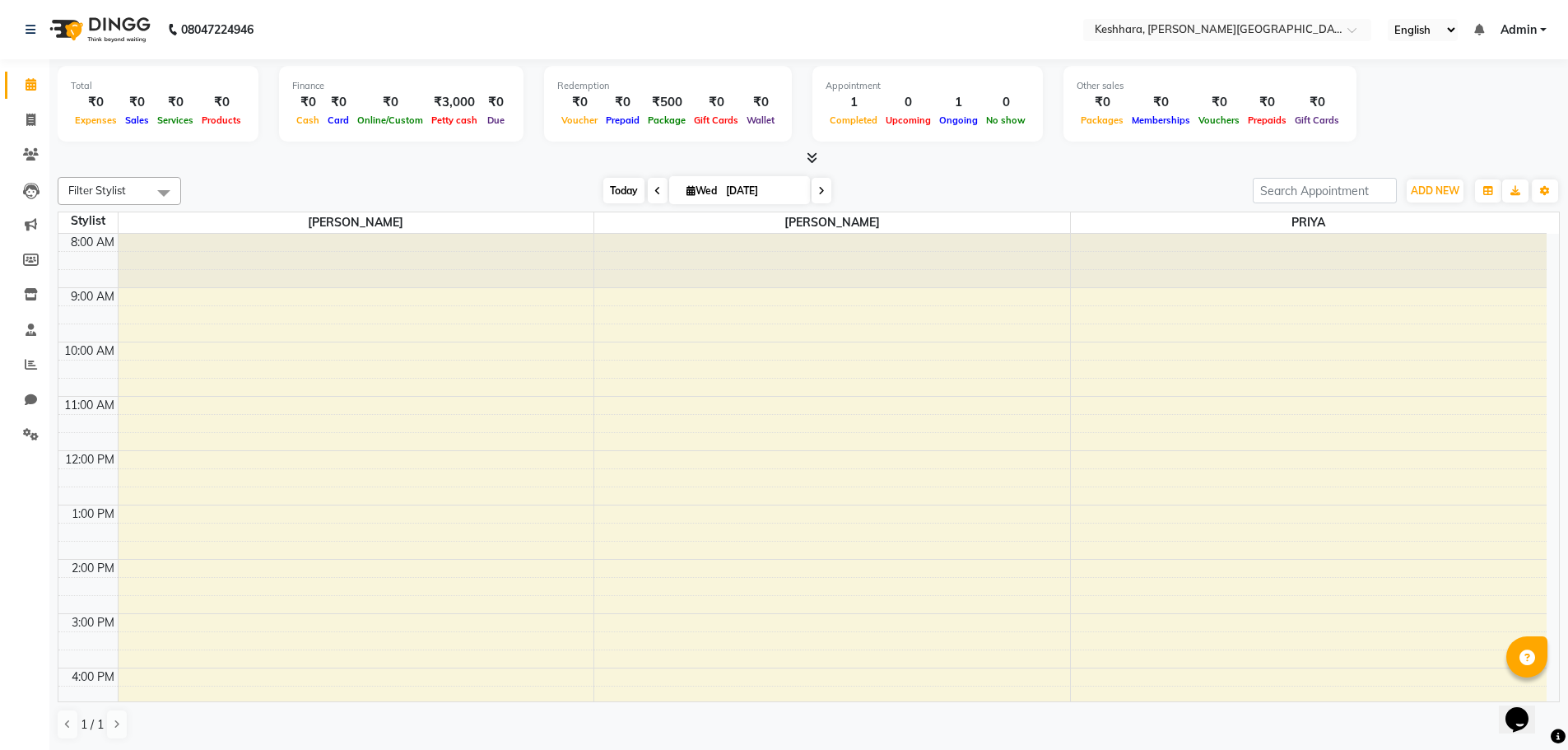
click at [610, 181] on span "Today" at bounding box center [624, 190] width 41 height 25
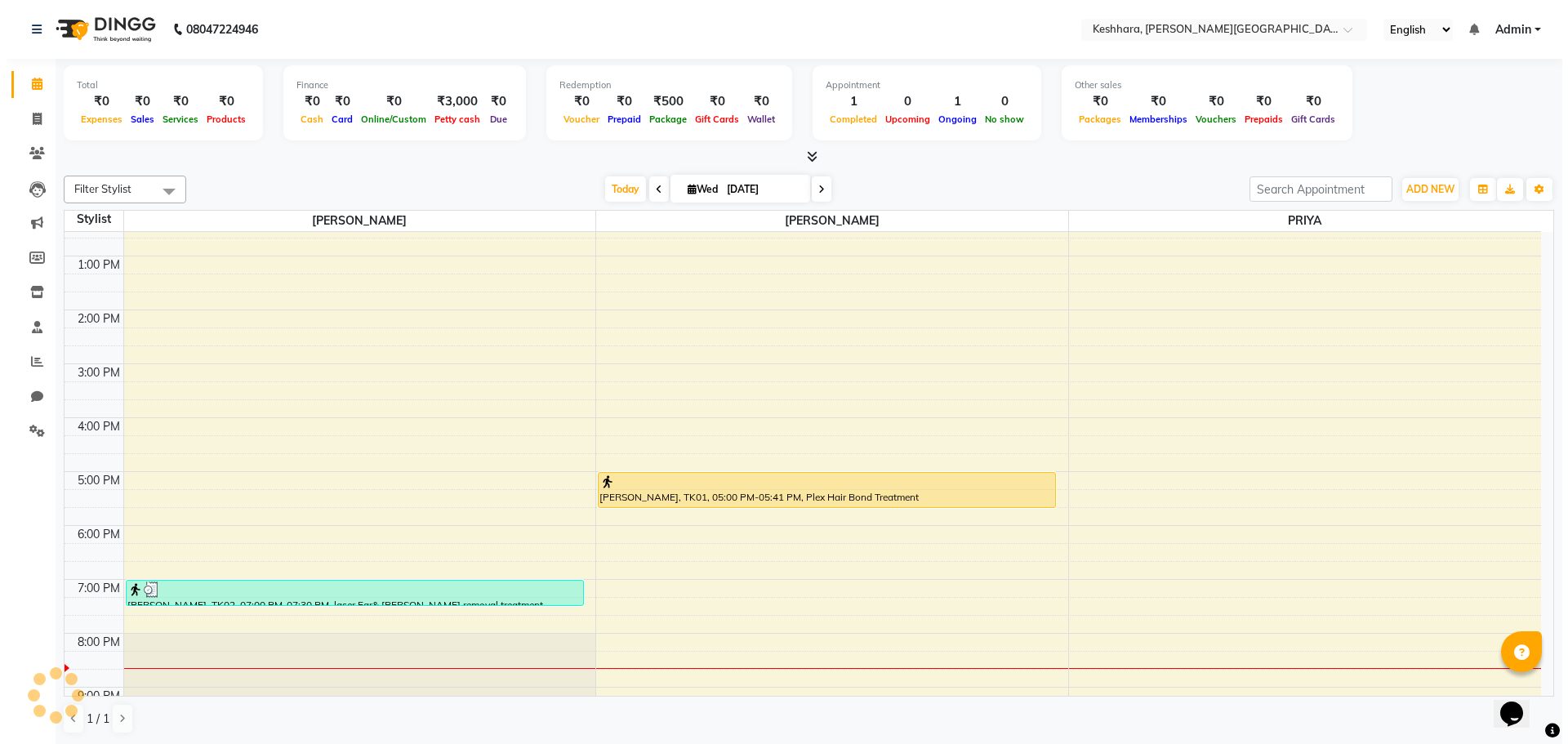
scroll to position [327, 0]
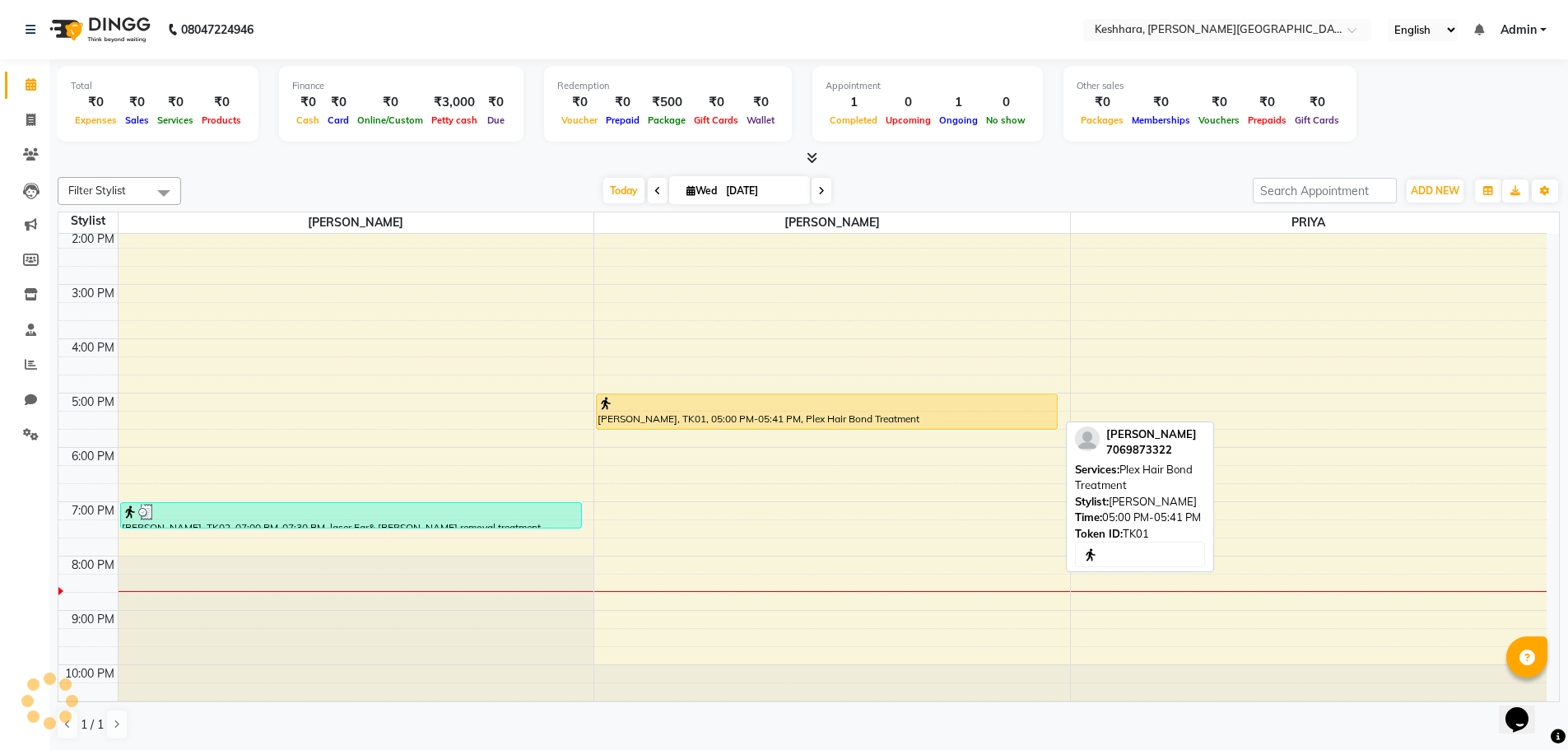
click at [865, 406] on div at bounding box center [826, 402] width 459 height 16
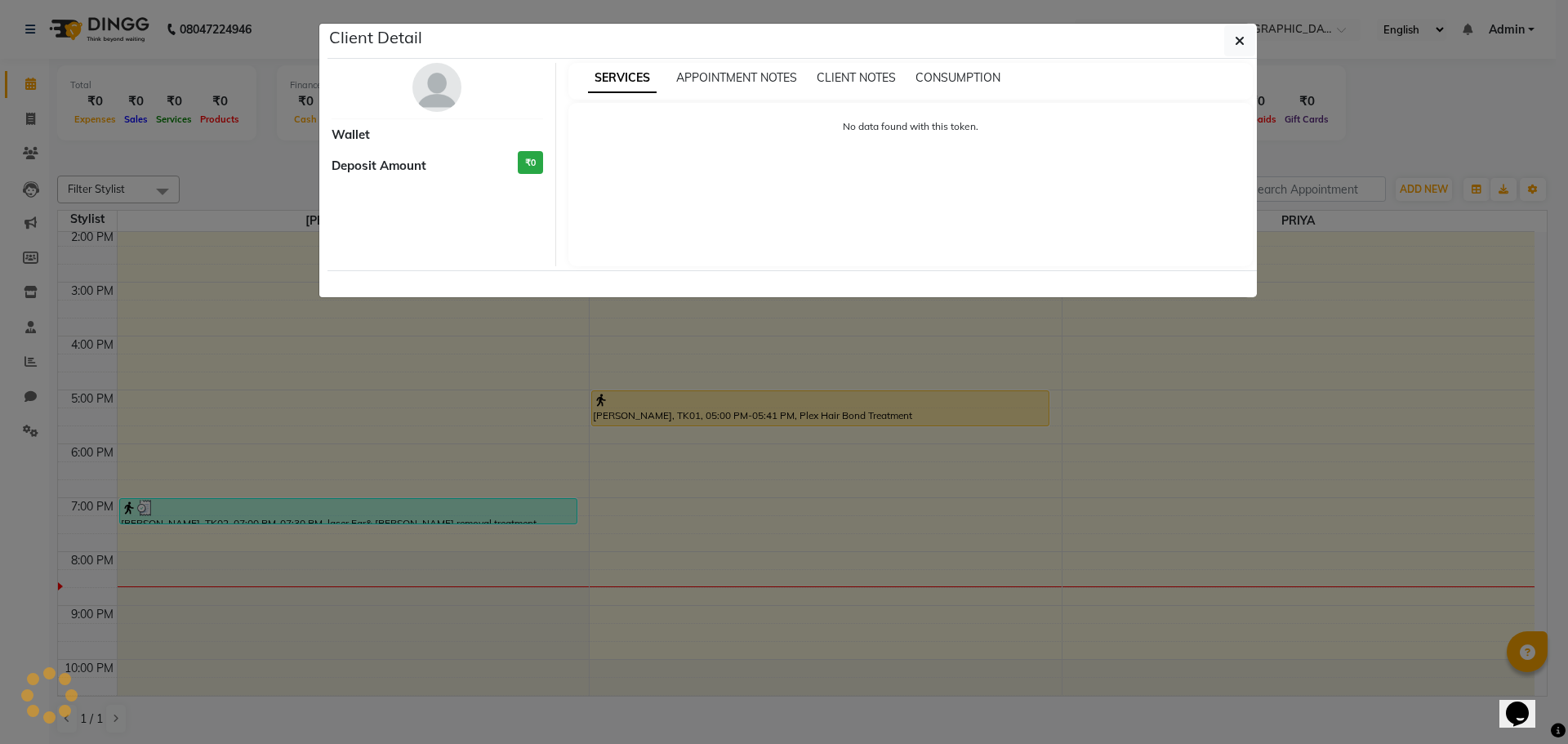
select select "1"
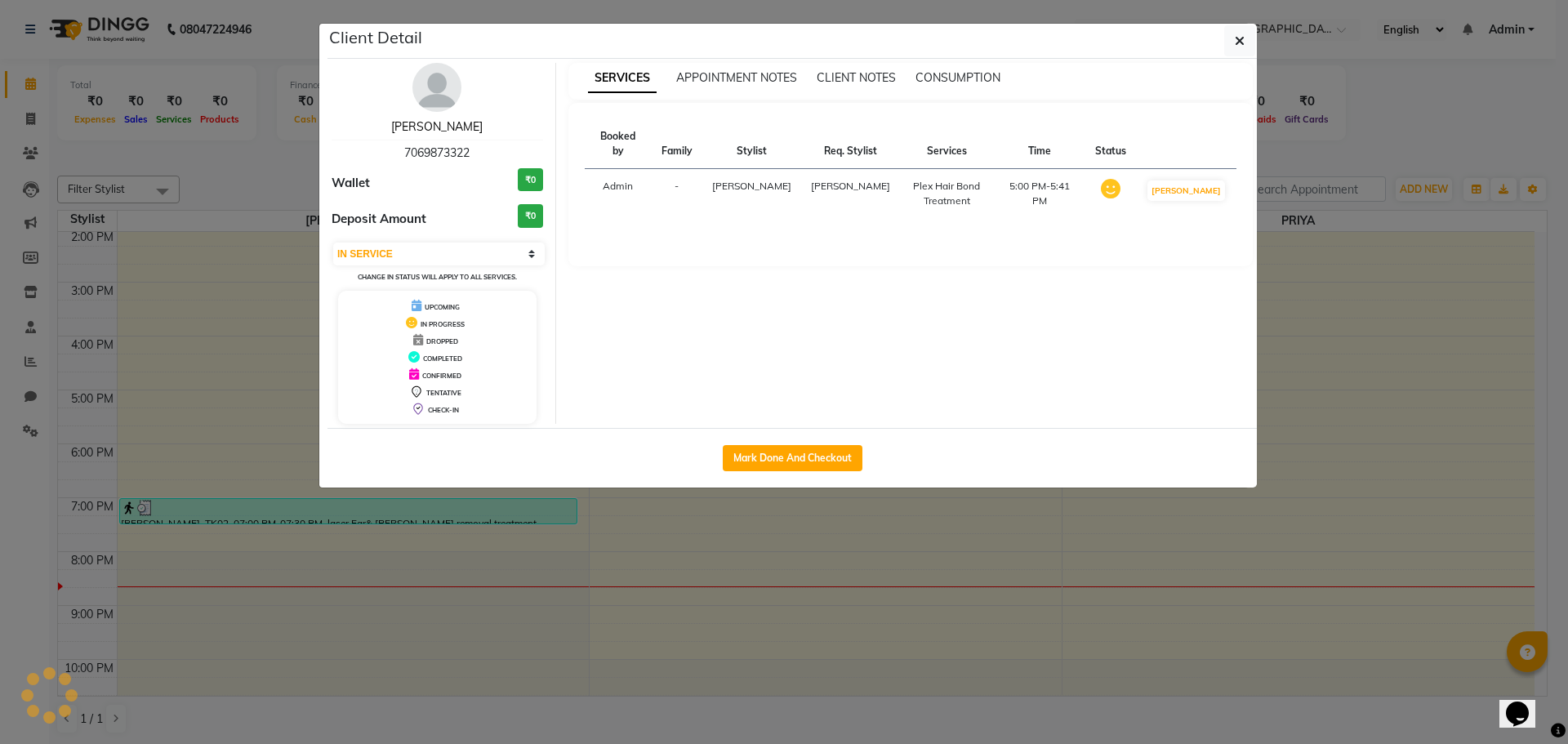
click at [437, 132] on link "[PERSON_NAME]" at bounding box center [437, 127] width 92 height 15
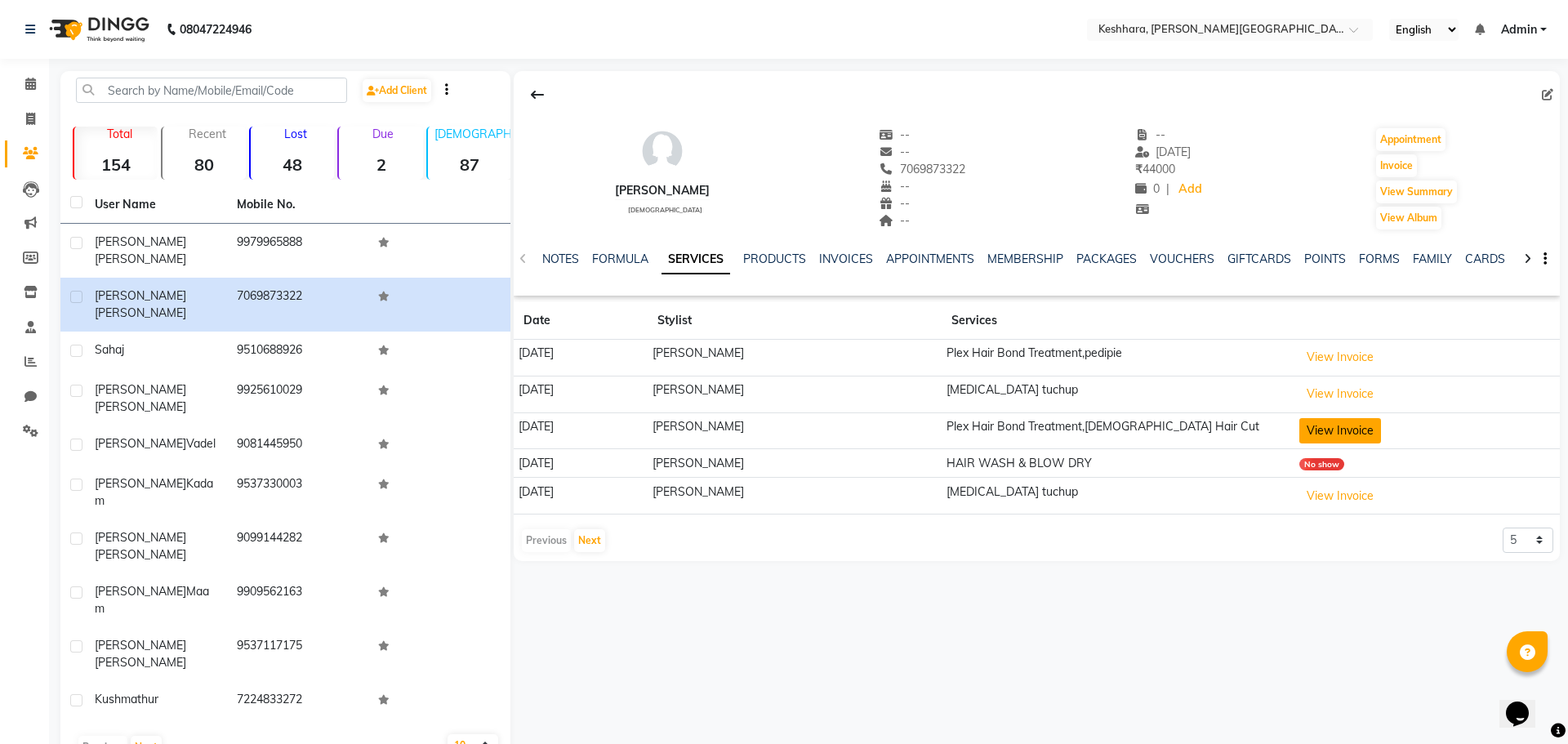
click at [1381, 427] on button "View Invoice" at bounding box center [1339, 430] width 81 height 25
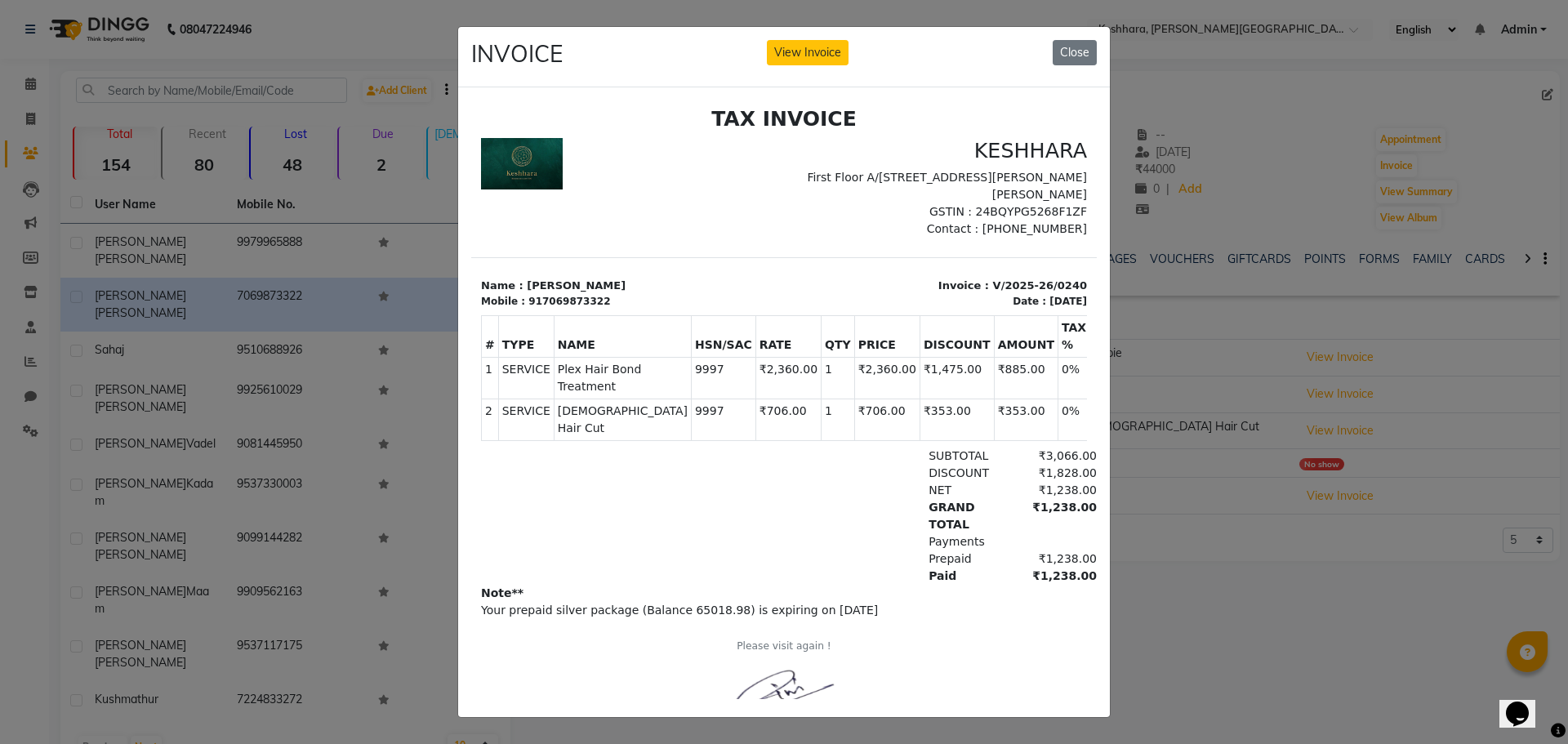
click at [1310, 658] on ngb-modal-window "INVOICE View Invoice Close" at bounding box center [784, 372] width 1568 height 744
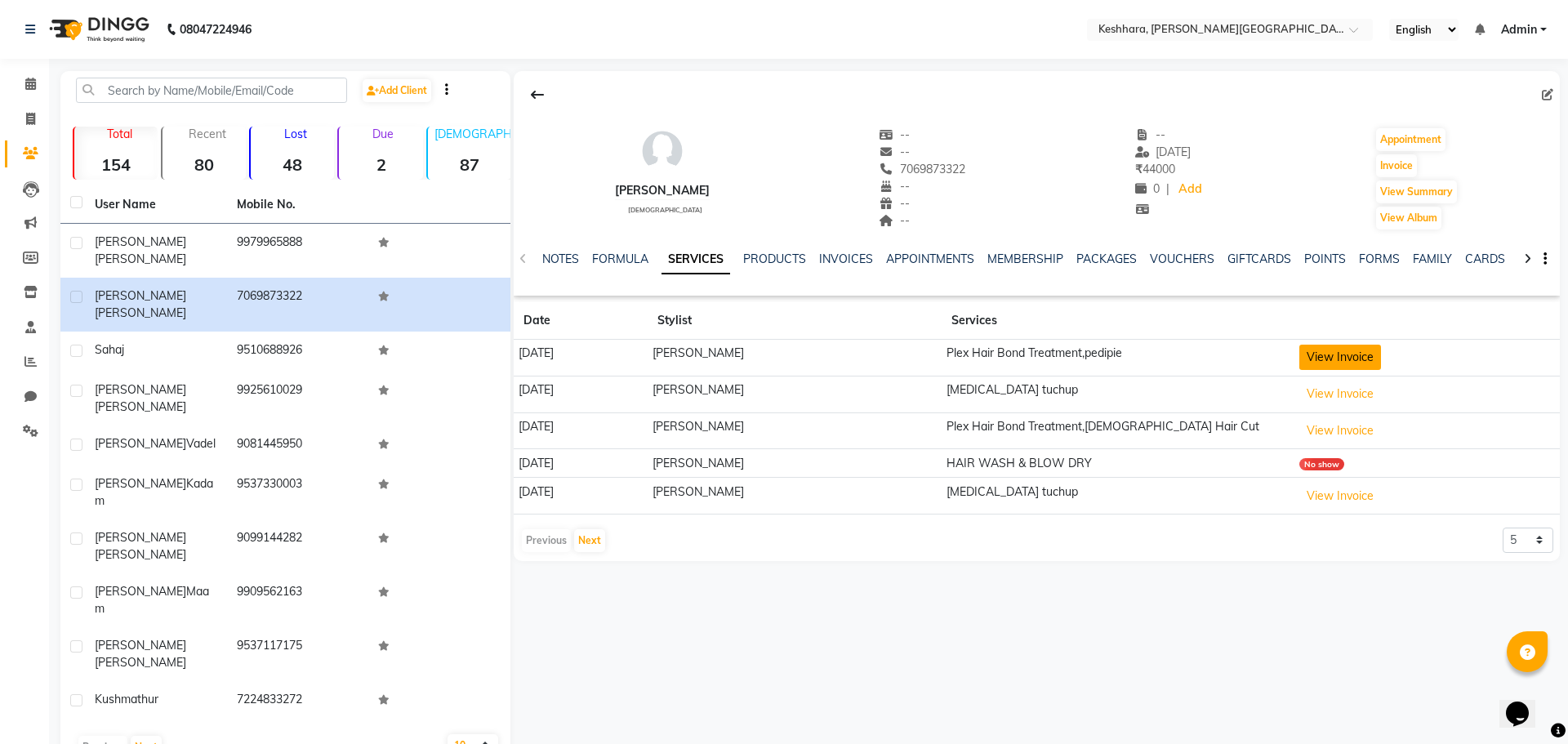
click at [1369, 351] on button "View Invoice" at bounding box center [1339, 357] width 81 height 25
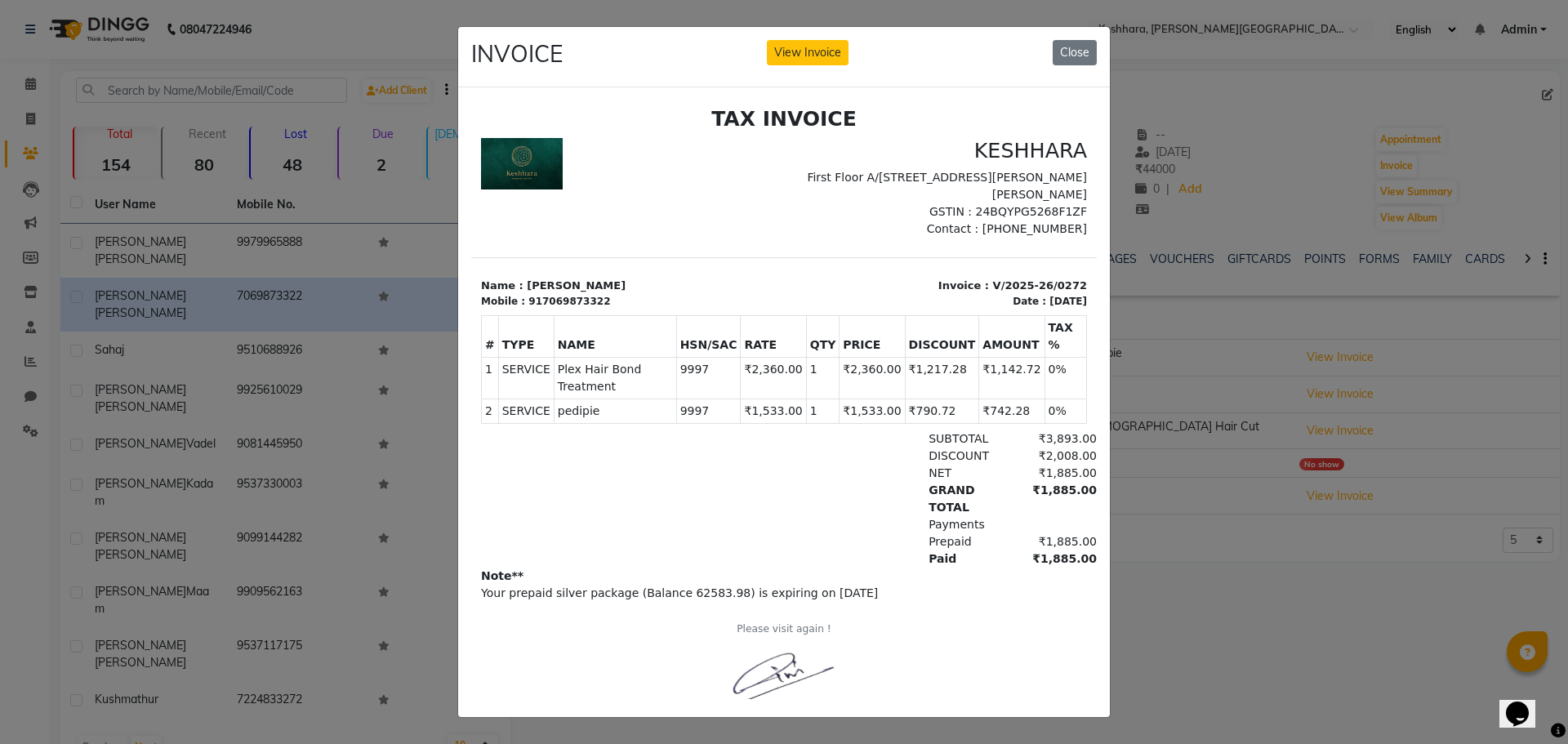
click at [1276, 561] on ngb-modal-window "INVOICE View Invoice Close" at bounding box center [784, 372] width 1568 height 744
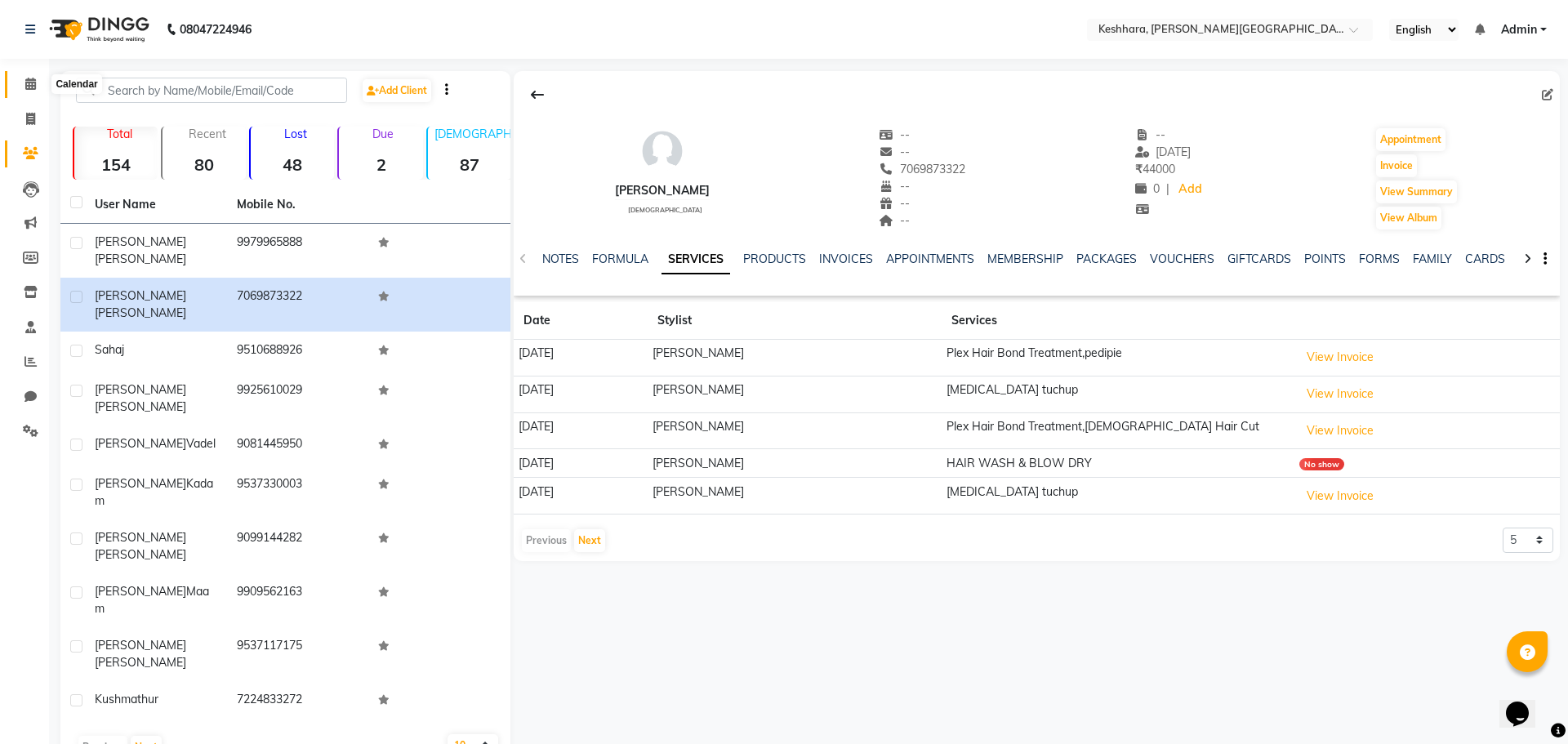
click at [27, 83] on icon at bounding box center [30, 83] width 10 height 12
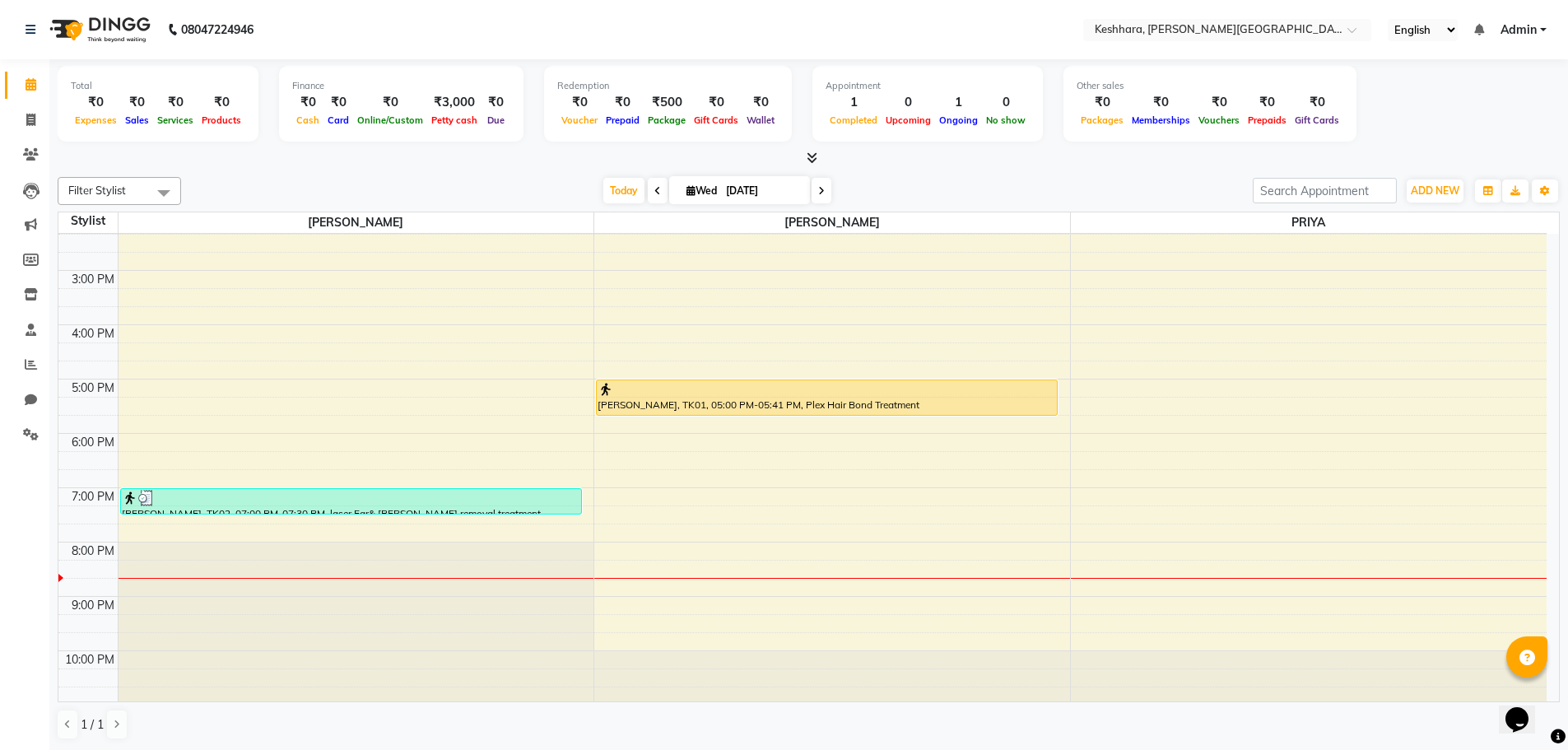
scroll to position [347, 0]
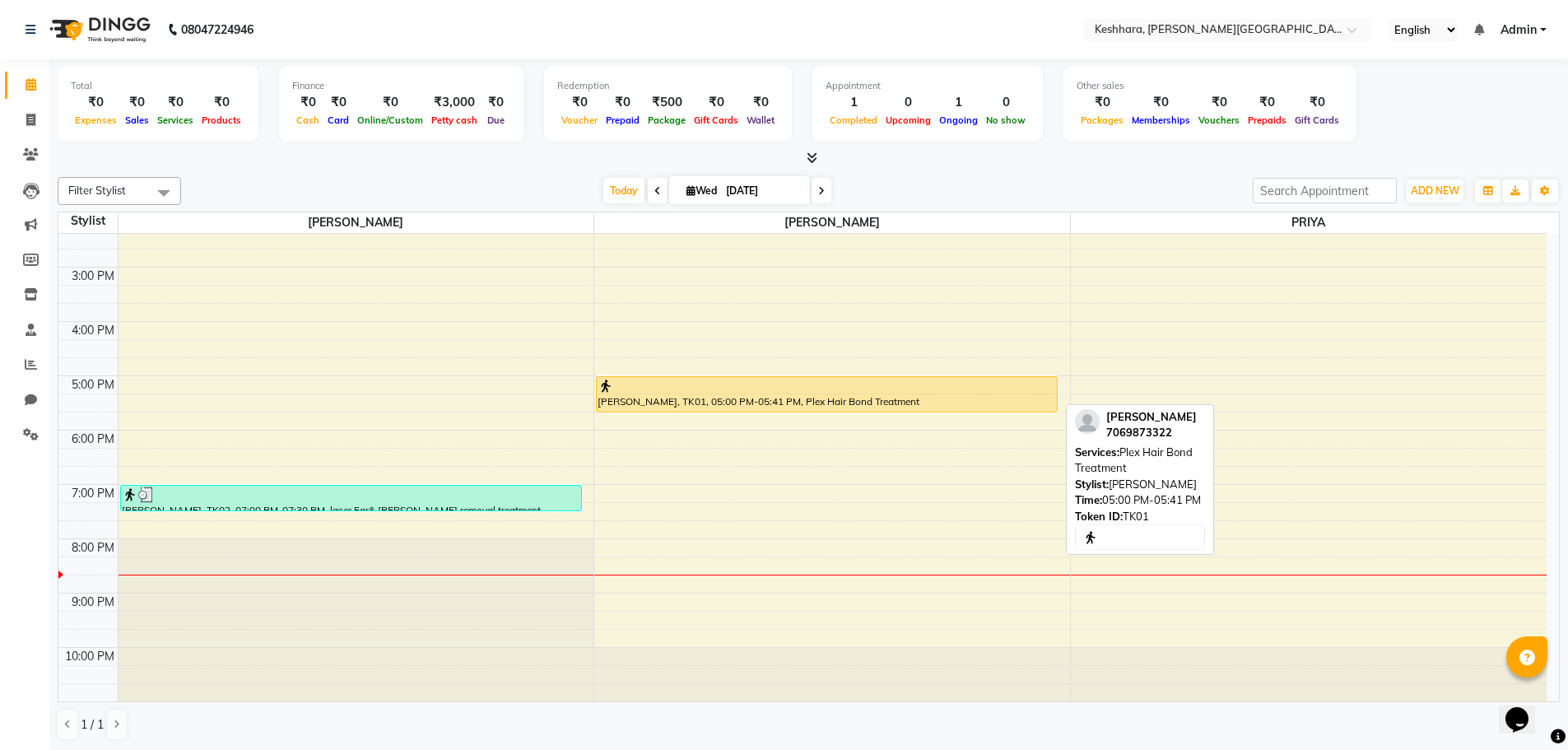
click at [855, 380] on div at bounding box center [826, 385] width 459 height 16
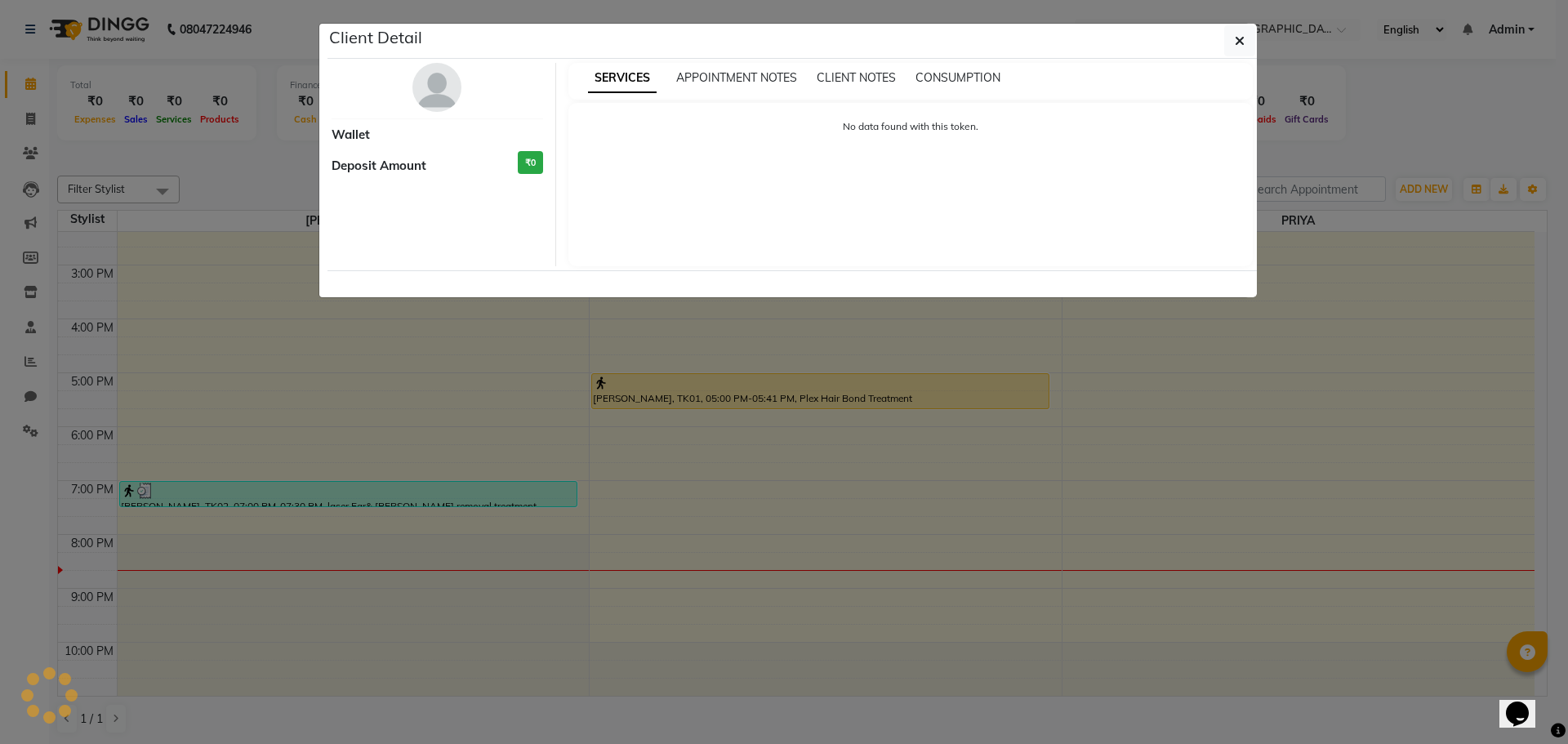
select select "1"
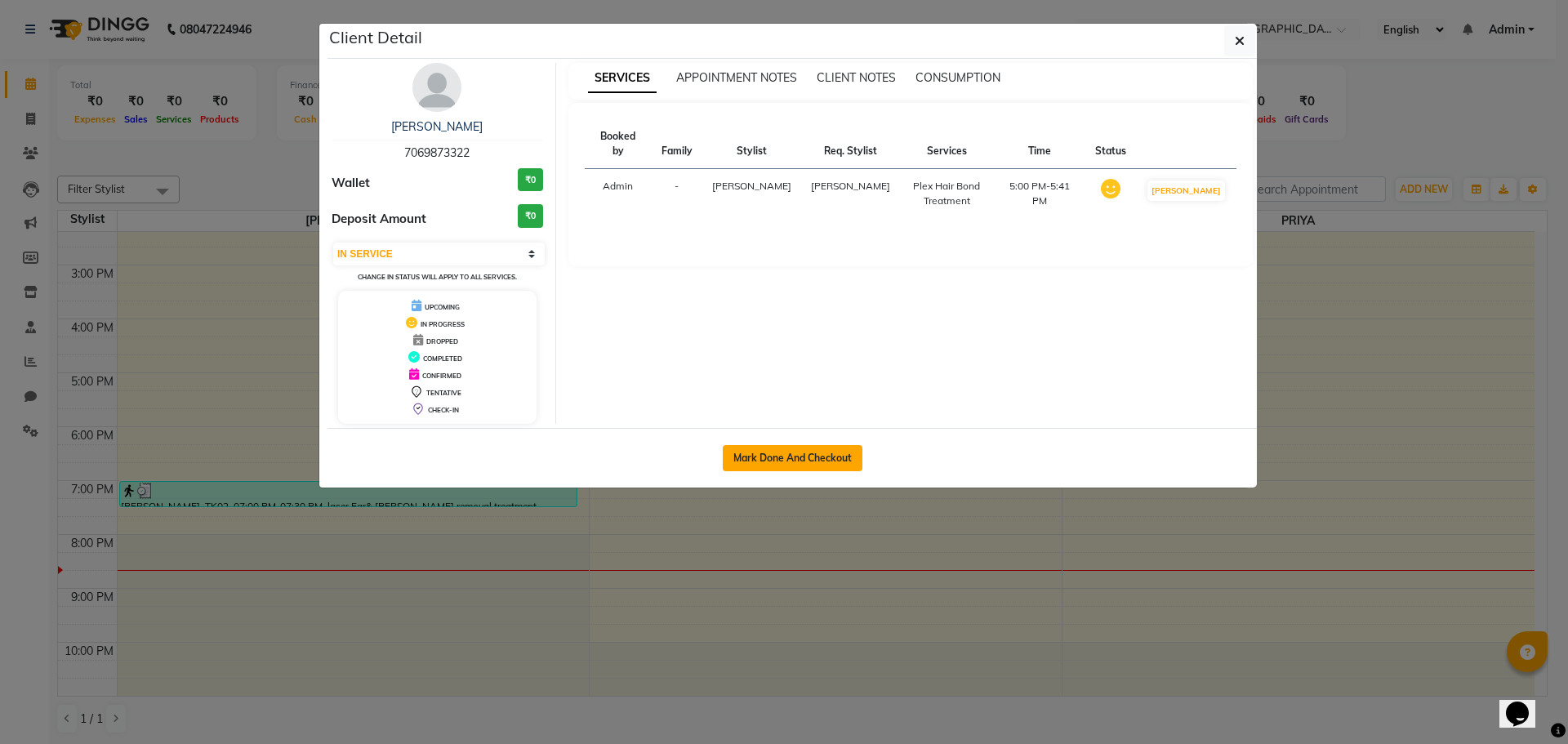
click at [833, 454] on button "Mark Done And Checkout" at bounding box center [791, 458] width 139 height 26
select select "service"
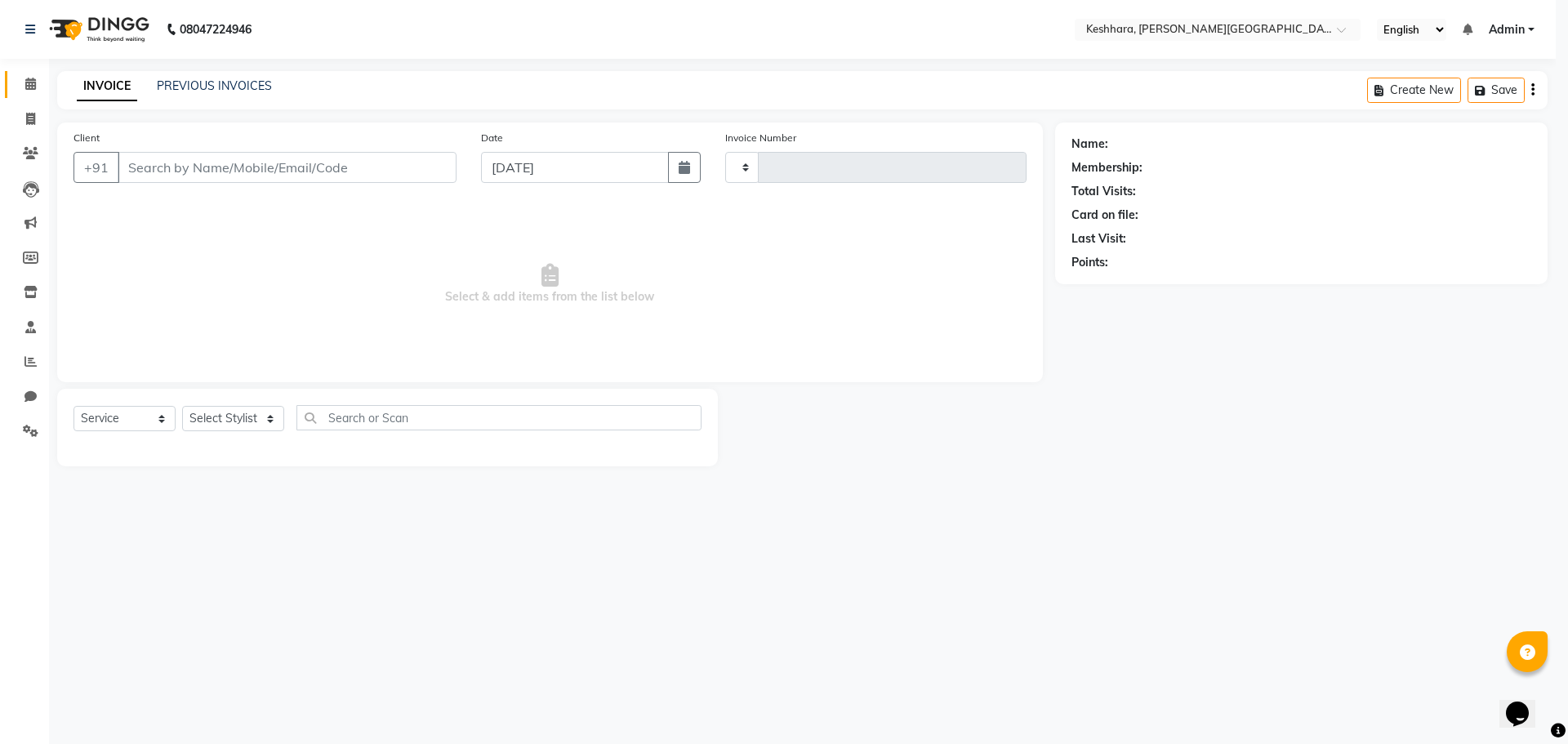
type input "0296"
select select "7964"
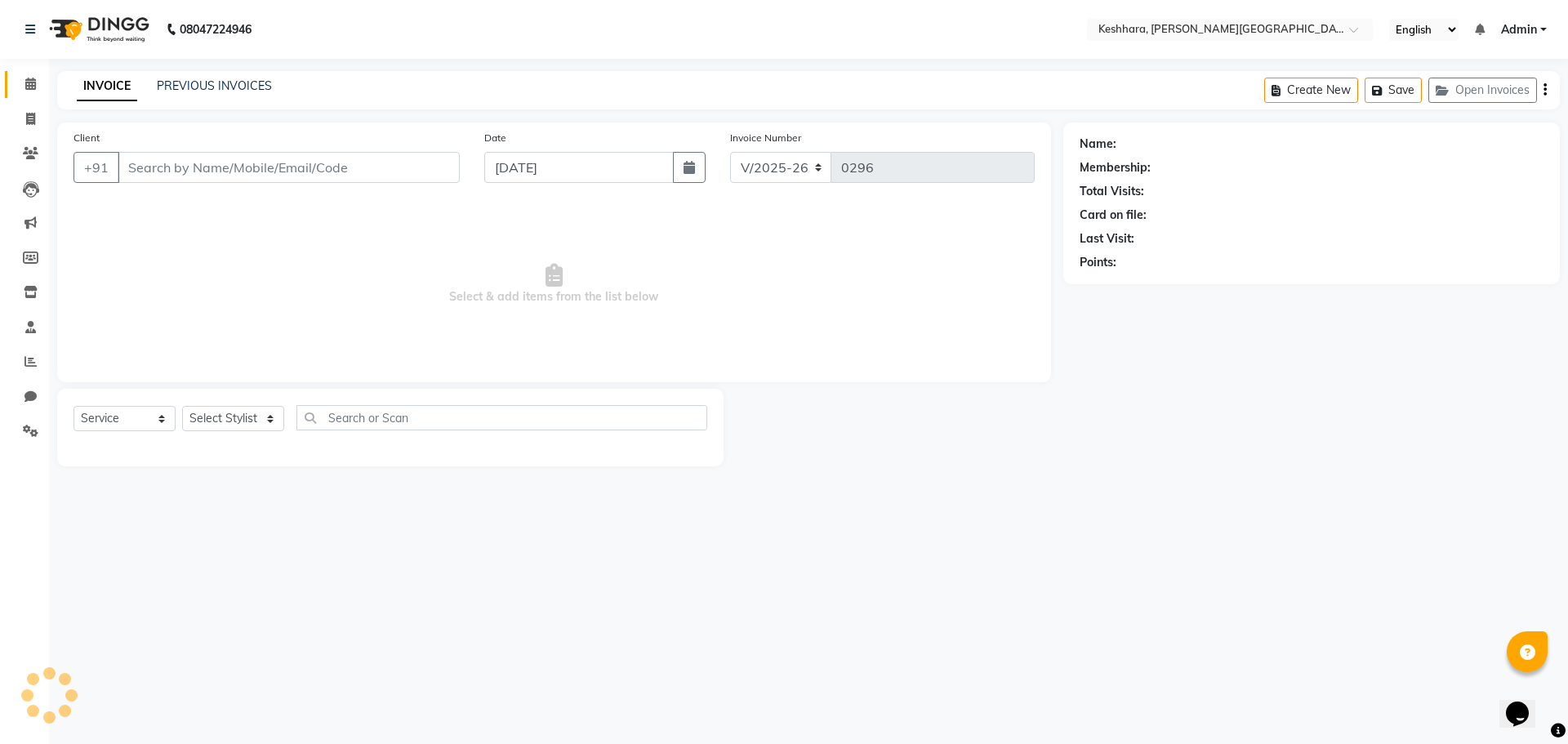
type input "7069873322"
select select "74549"
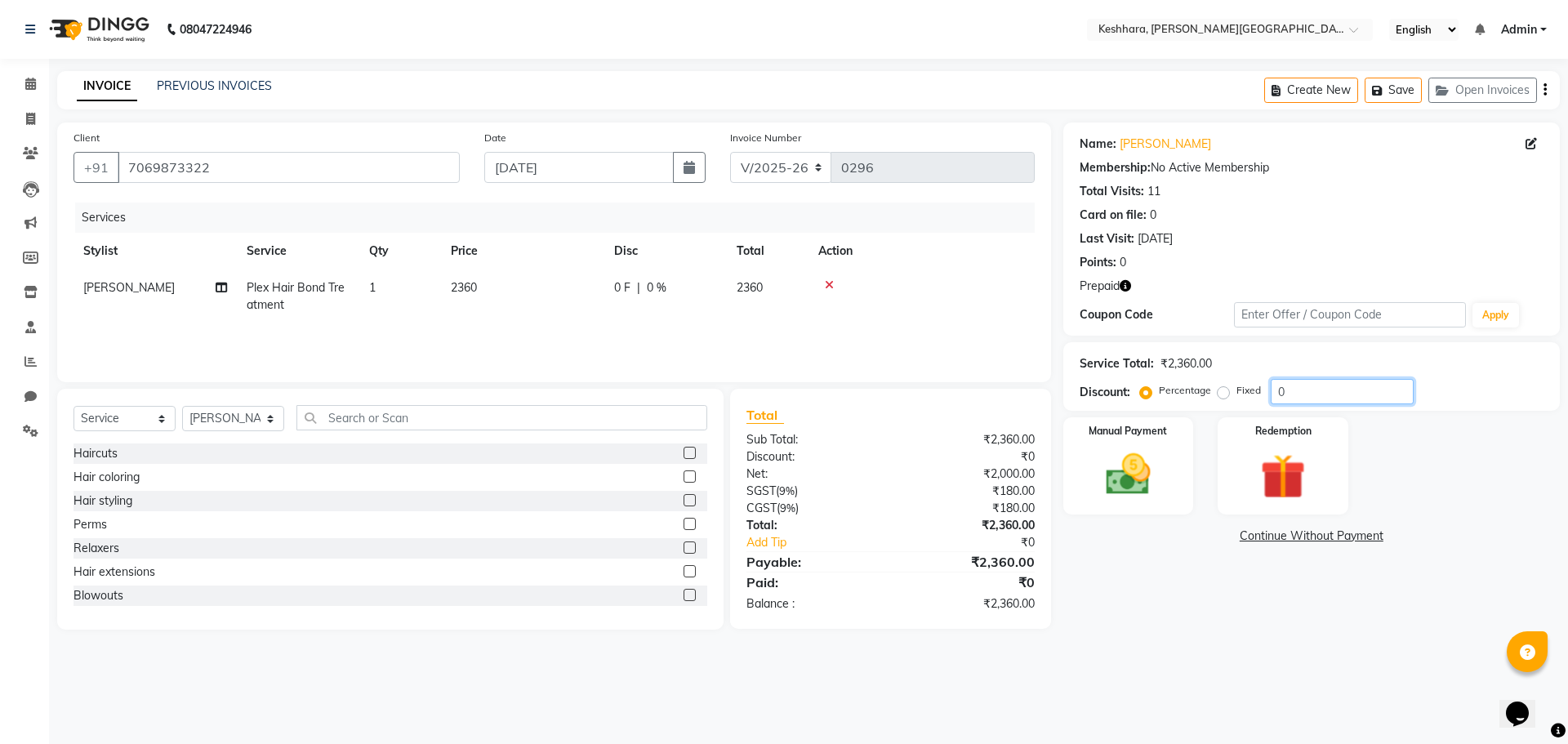
click at [1322, 392] on input "0" at bounding box center [1342, 392] width 143 height 25
type input "6"
type input "62.5"
click at [1286, 478] on img at bounding box center [1282, 477] width 76 height 58
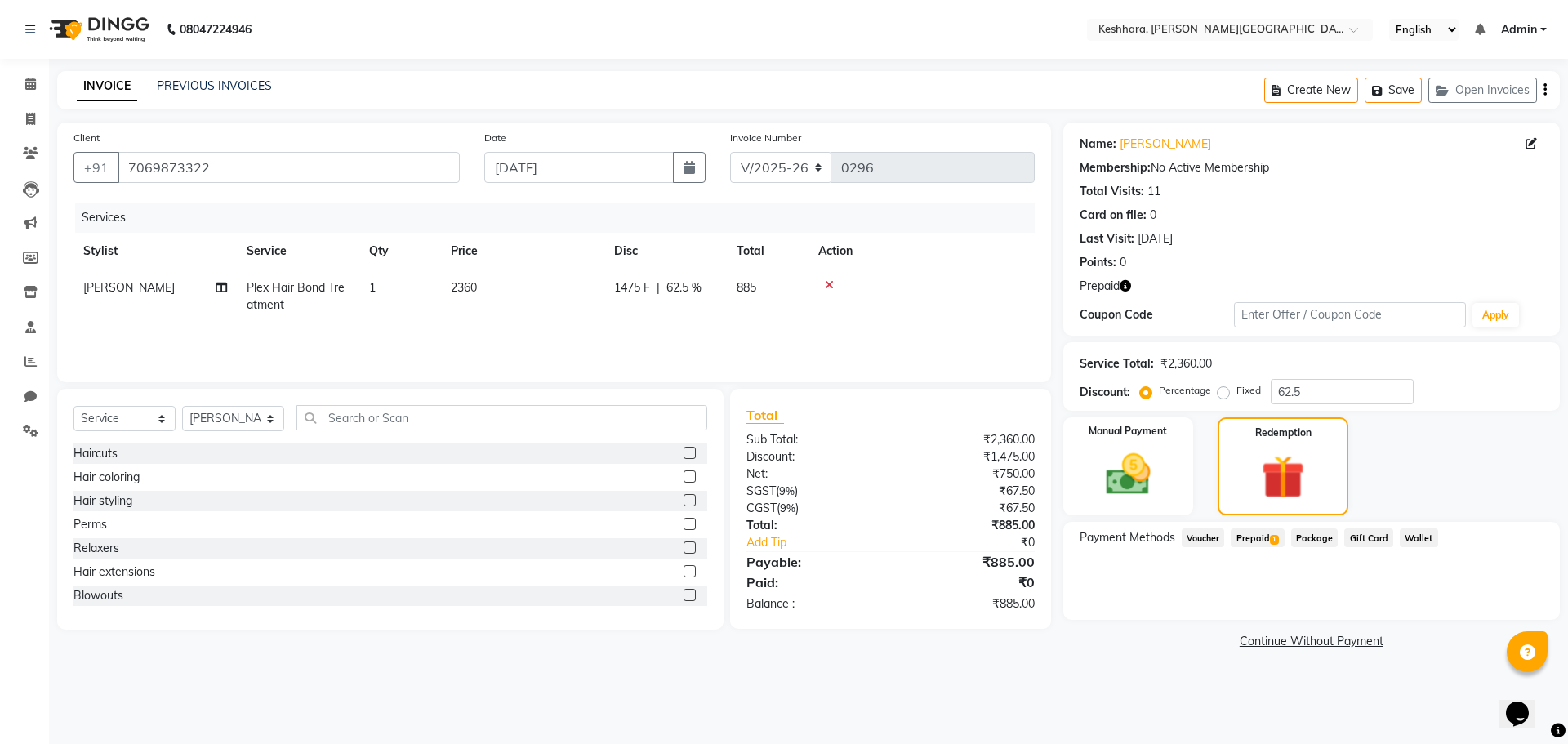
click at [1262, 538] on span "Prepaid 1" at bounding box center [1257, 537] width 53 height 19
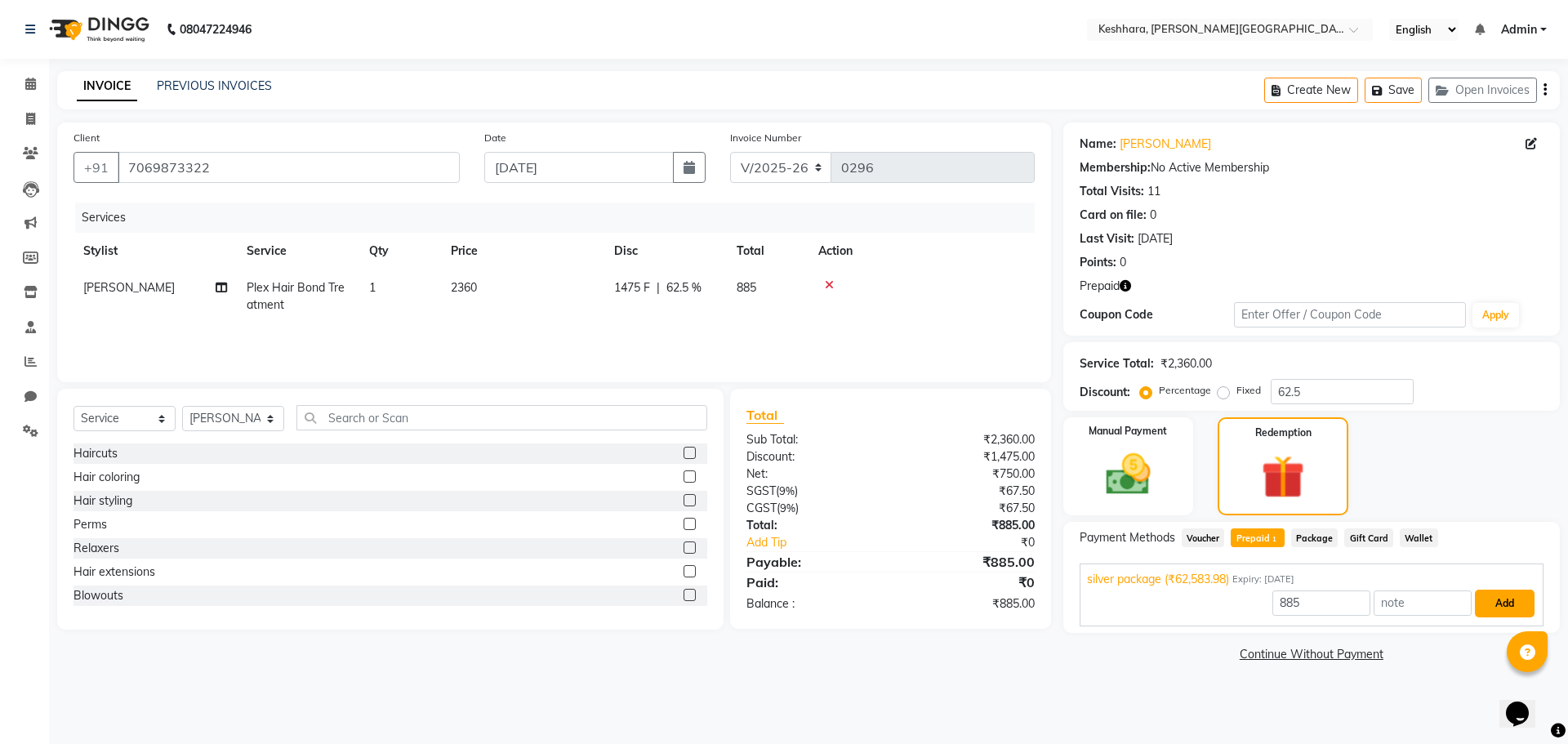
click at [1510, 599] on button "Add" at bounding box center [1504, 604] width 60 height 28
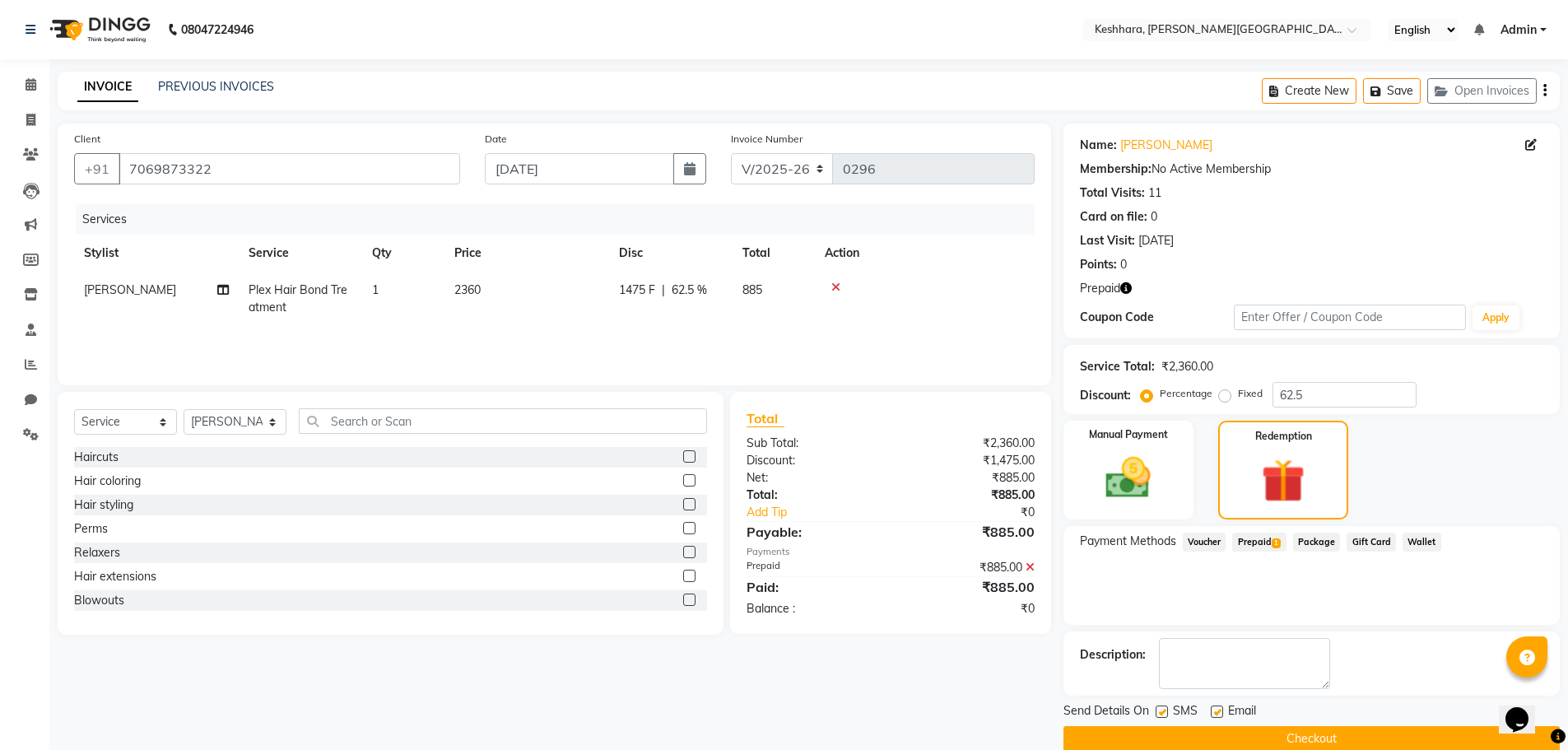
click at [1324, 734] on button "Checkout" at bounding box center [1311, 739] width 496 height 25
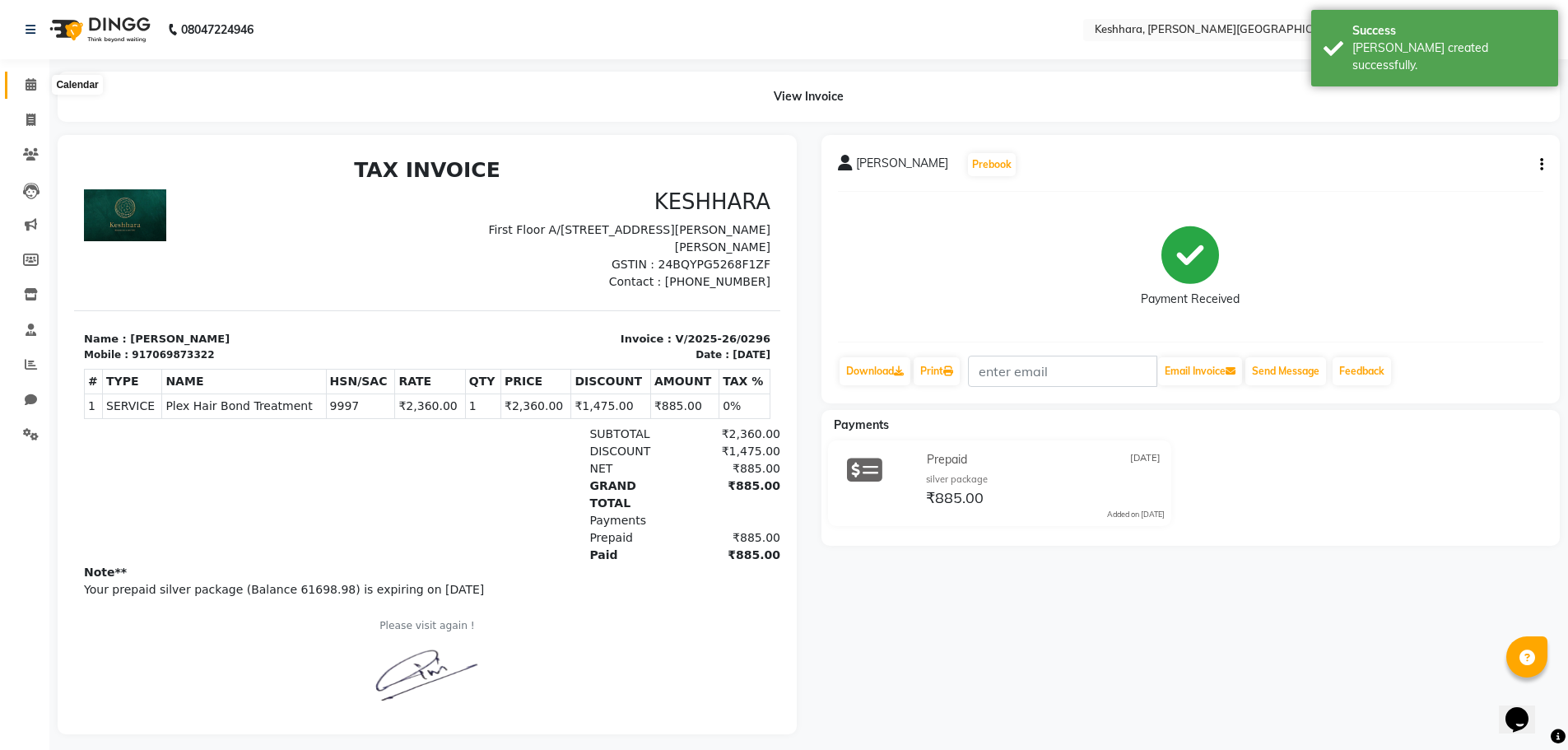
click at [29, 83] on icon at bounding box center [30, 84] width 10 height 12
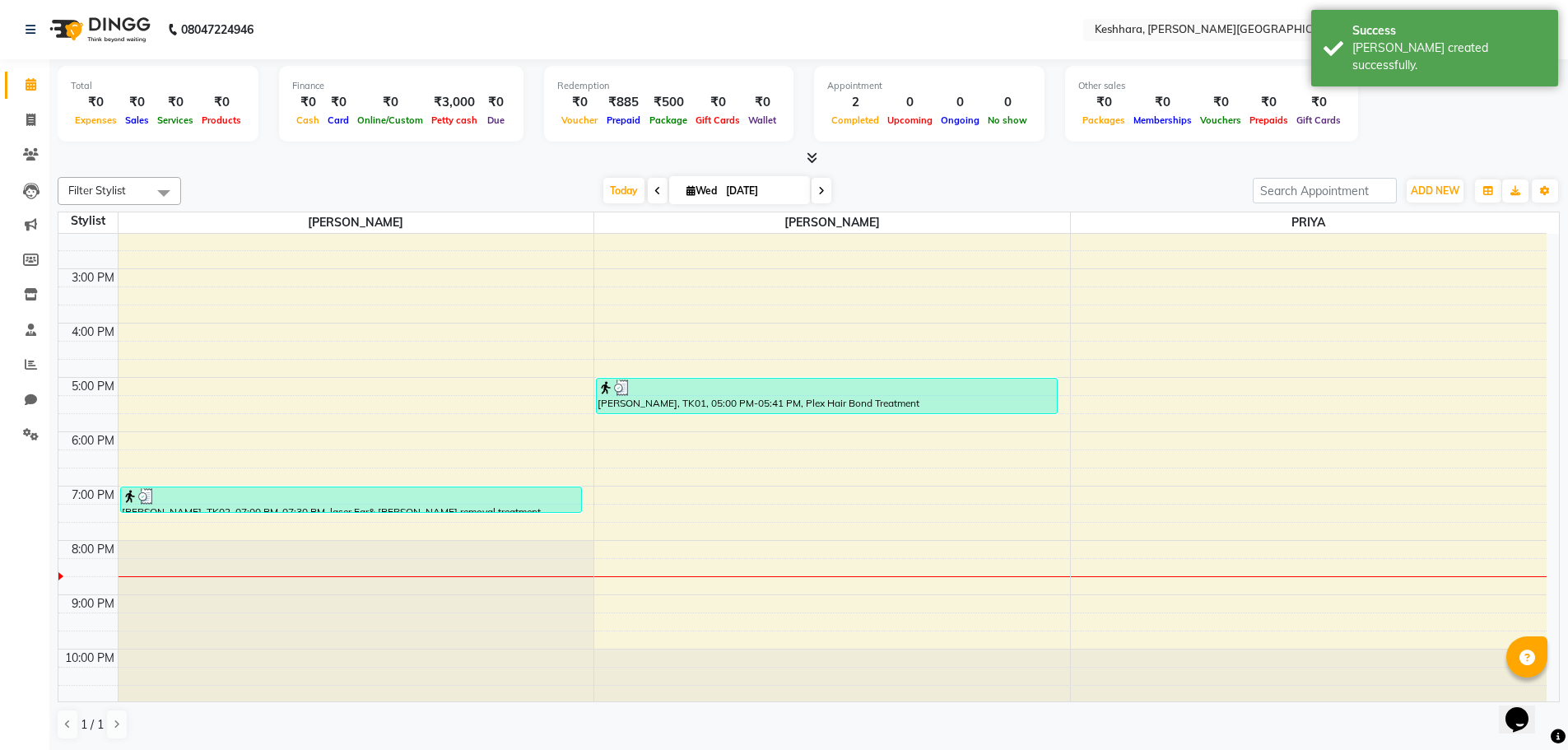
scroll to position [347, 0]
click at [357, 512] on div "[PERSON_NAME], TK02, 07:00 PM-07:30 PM, laser Ear& [PERSON_NAME] removal treatm…" at bounding box center [351, 498] width 461 height 27
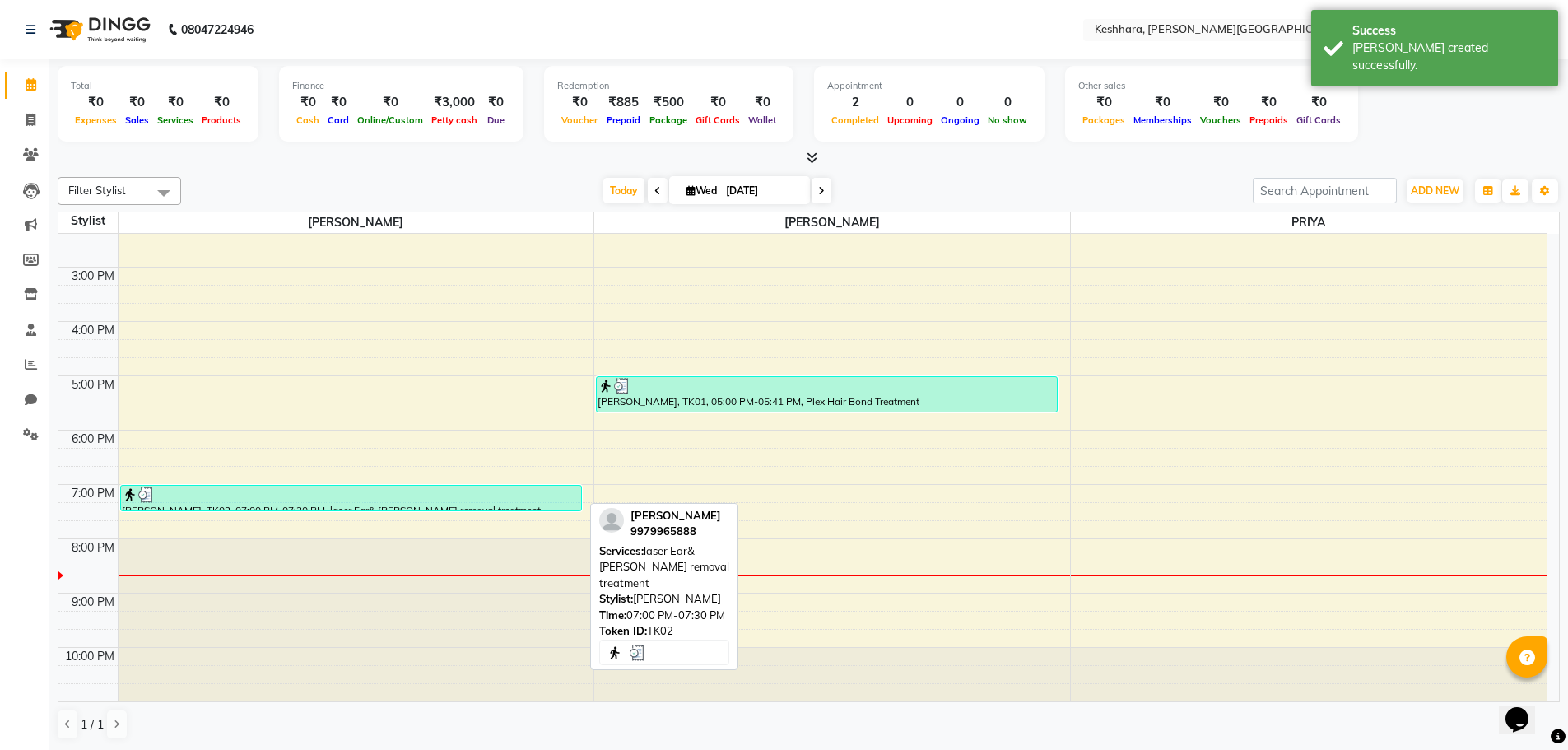
click at [362, 502] on div "[PERSON_NAME], TK02, 07:00 PM-07:30 PM, laser Ear& [PERSON_NAME] removal treatm…" at bounding box center [350, 498] width 461 height 24
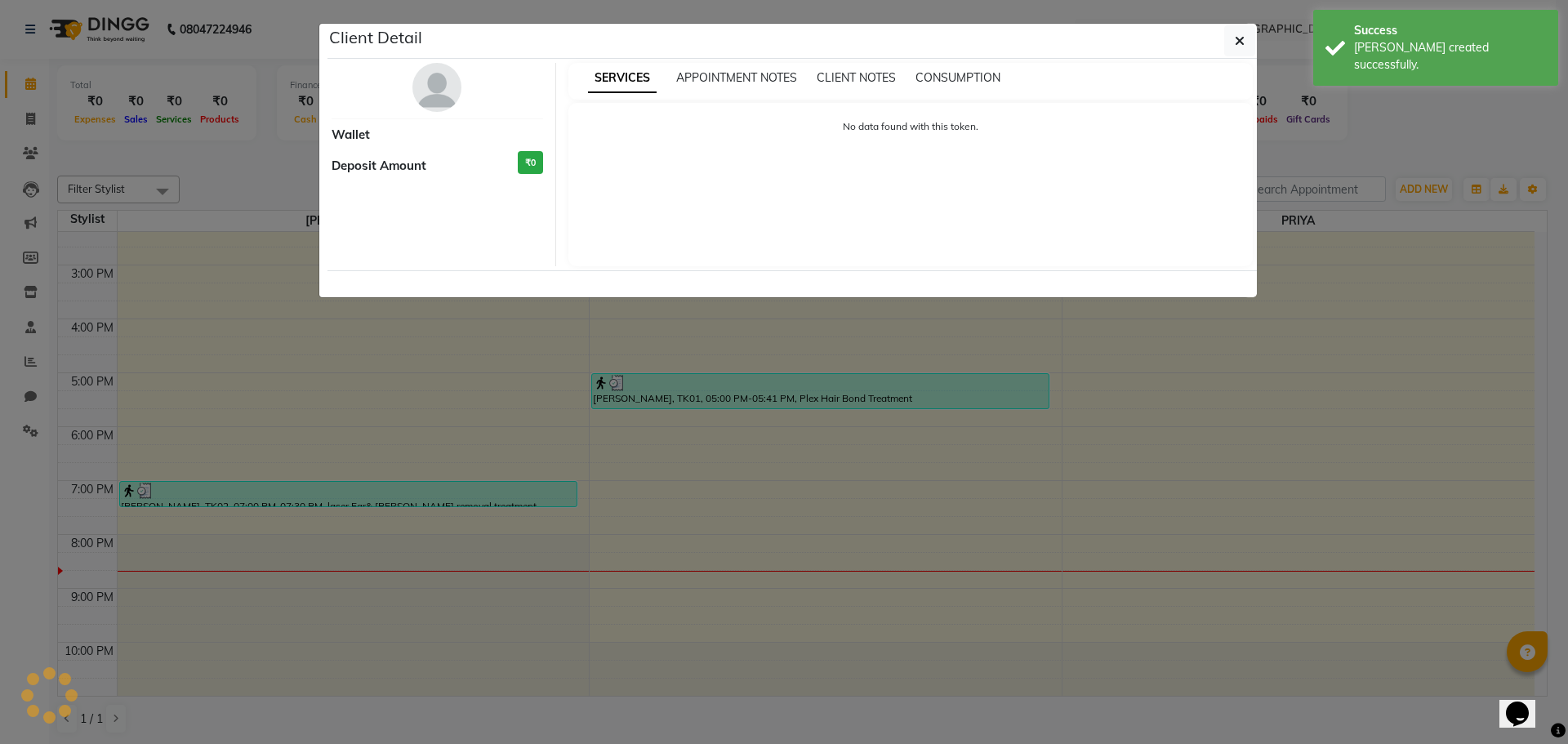
select select "3"
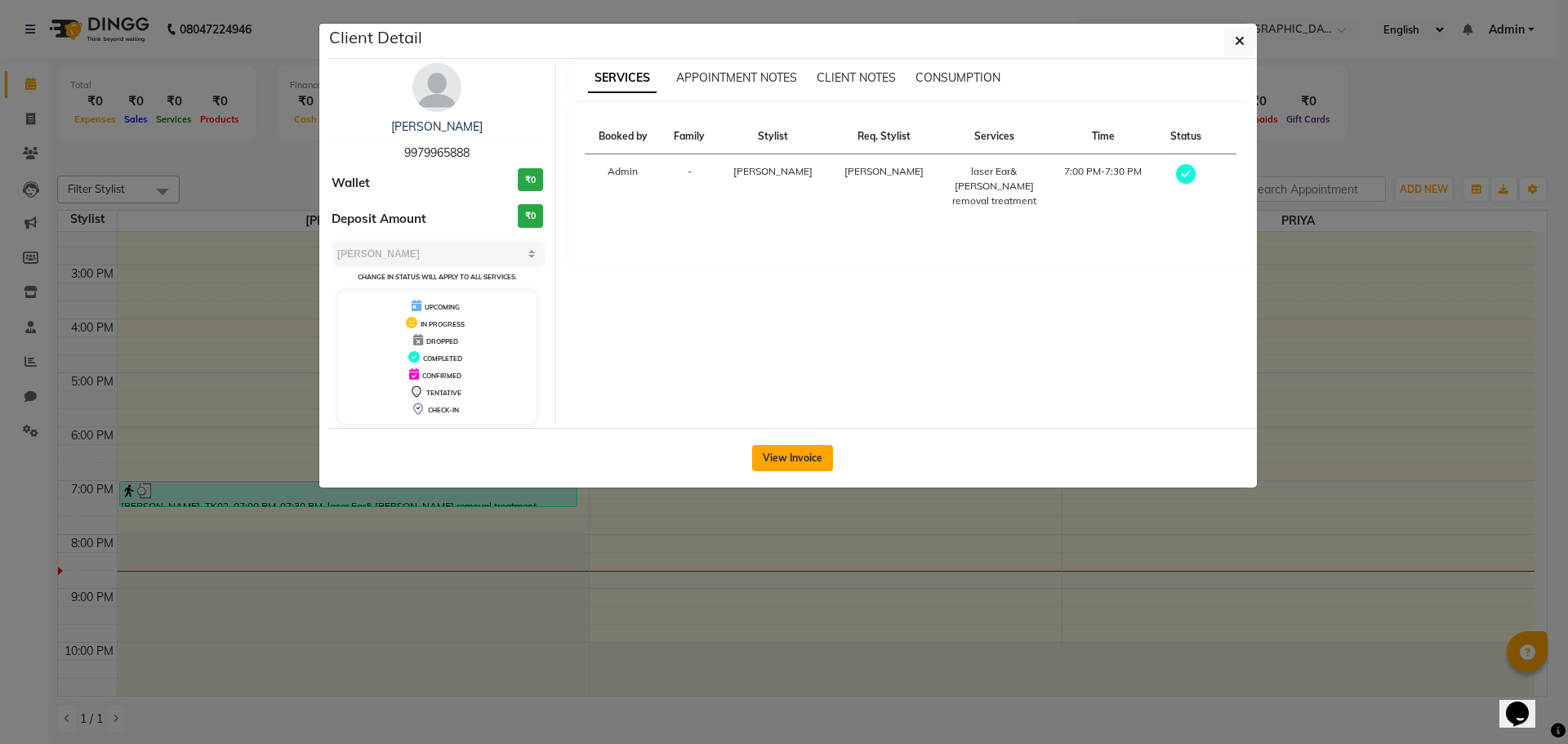
click at [764, 460] on button "View Invoice" at bounding box center [792, 458] width 81 height 26
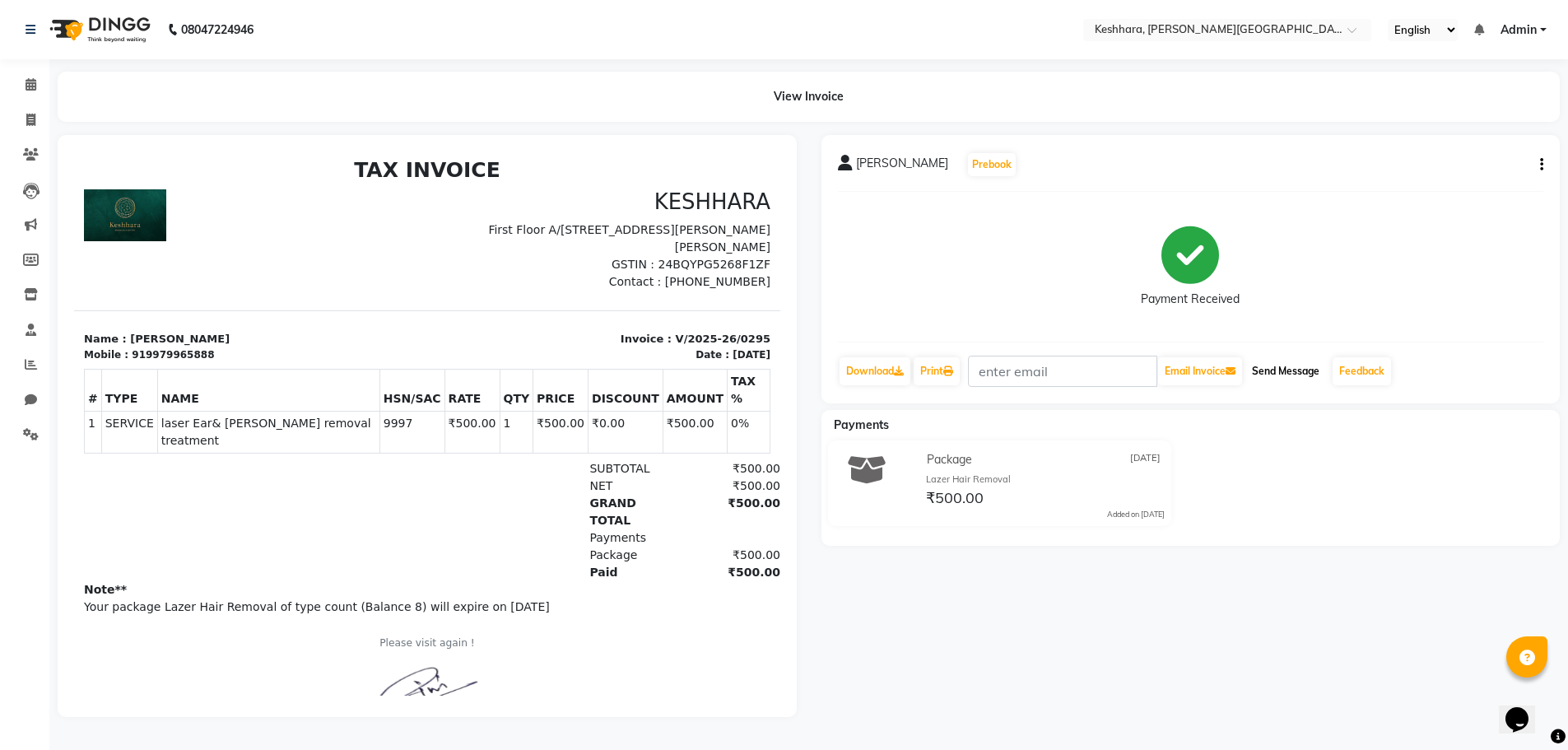
click at [1284, 369] on button "Send Message" at bounding box center [1285, 371] width 81 height 28
click at [33, 82] on icon at bounding box center [30, 84] width 10 height 12
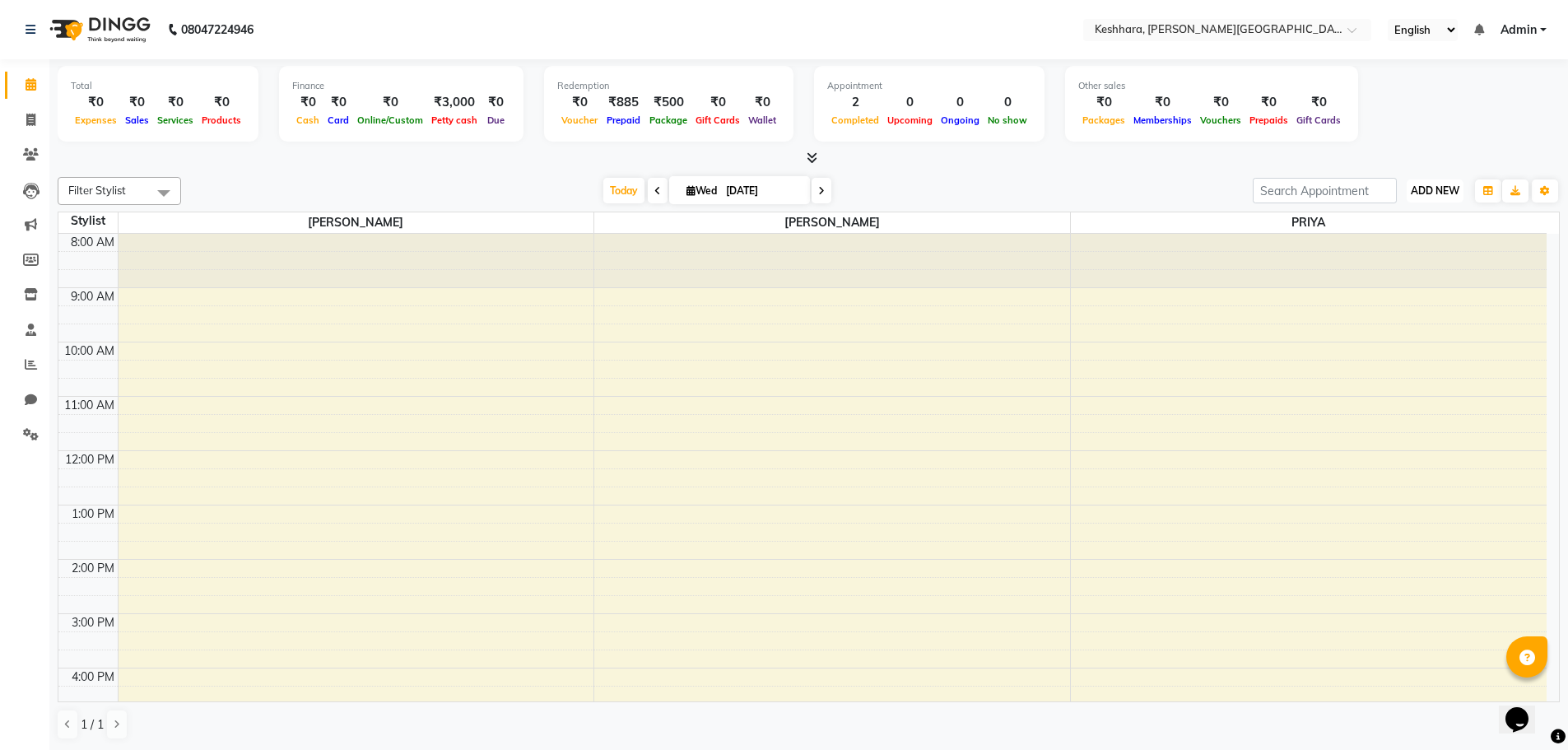
click at [1446, 183] on button "ADD NEW Toggle Dropdown" at bounding box center [1435, 191] width 57 height 23
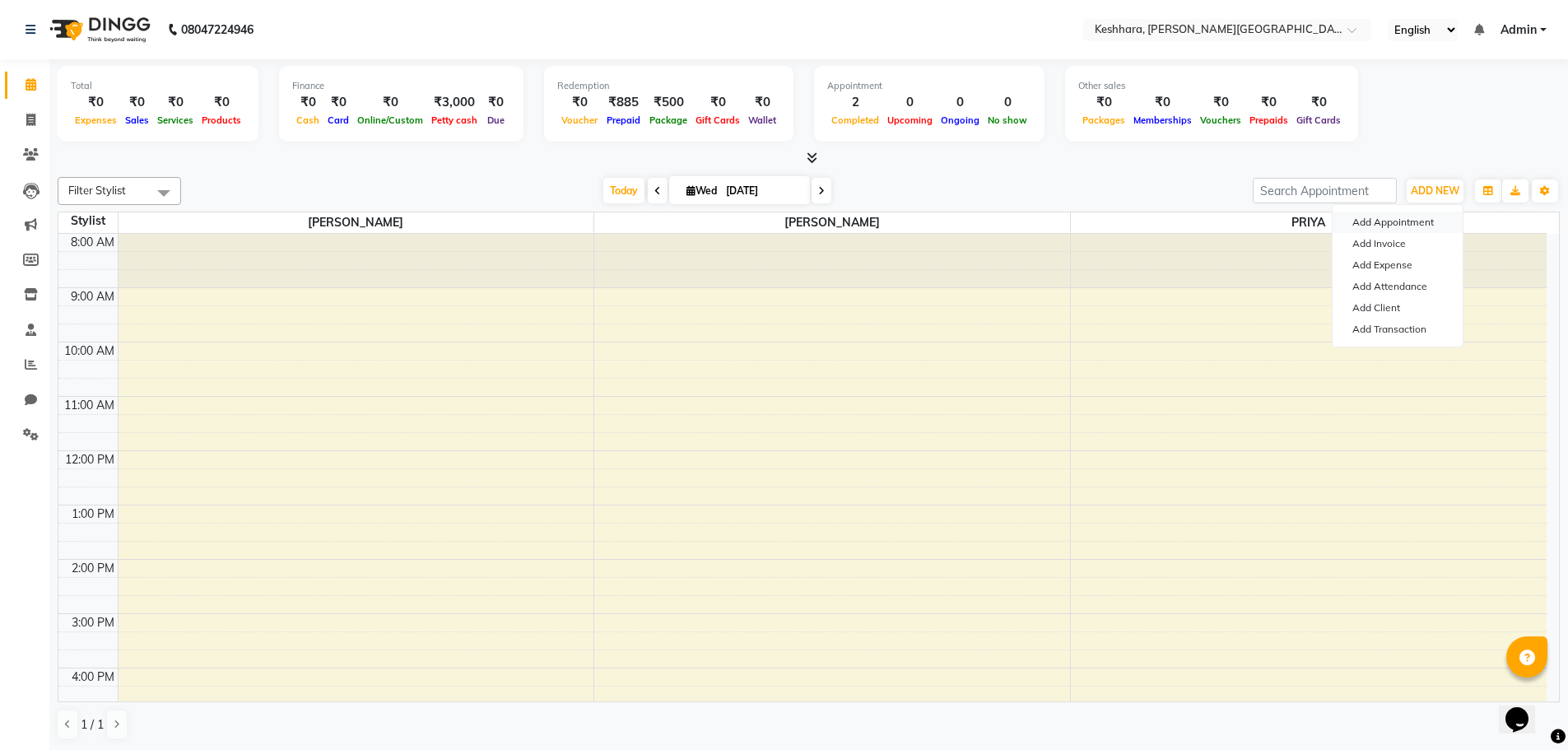
drag, startPoint x: 1427, startPoint y: 217, endPoint x: 1011, endPoint y: 258, distance: 418.0
click at [1425, 217] on button "Add Appointment" at bounding box center [1398, 222] width 130 height 22
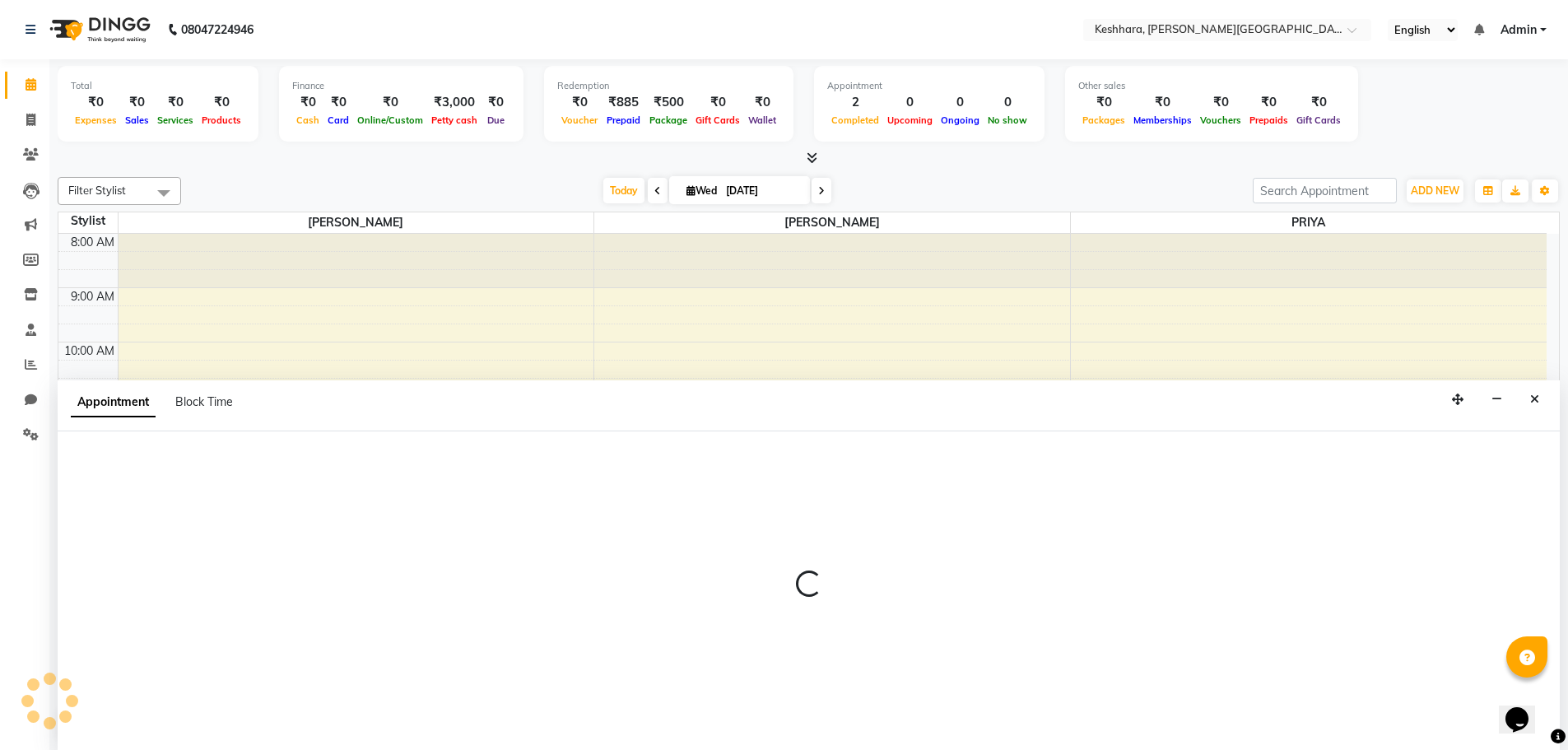
scroll to position [1, 0]
select select "540"
select select "tentative"
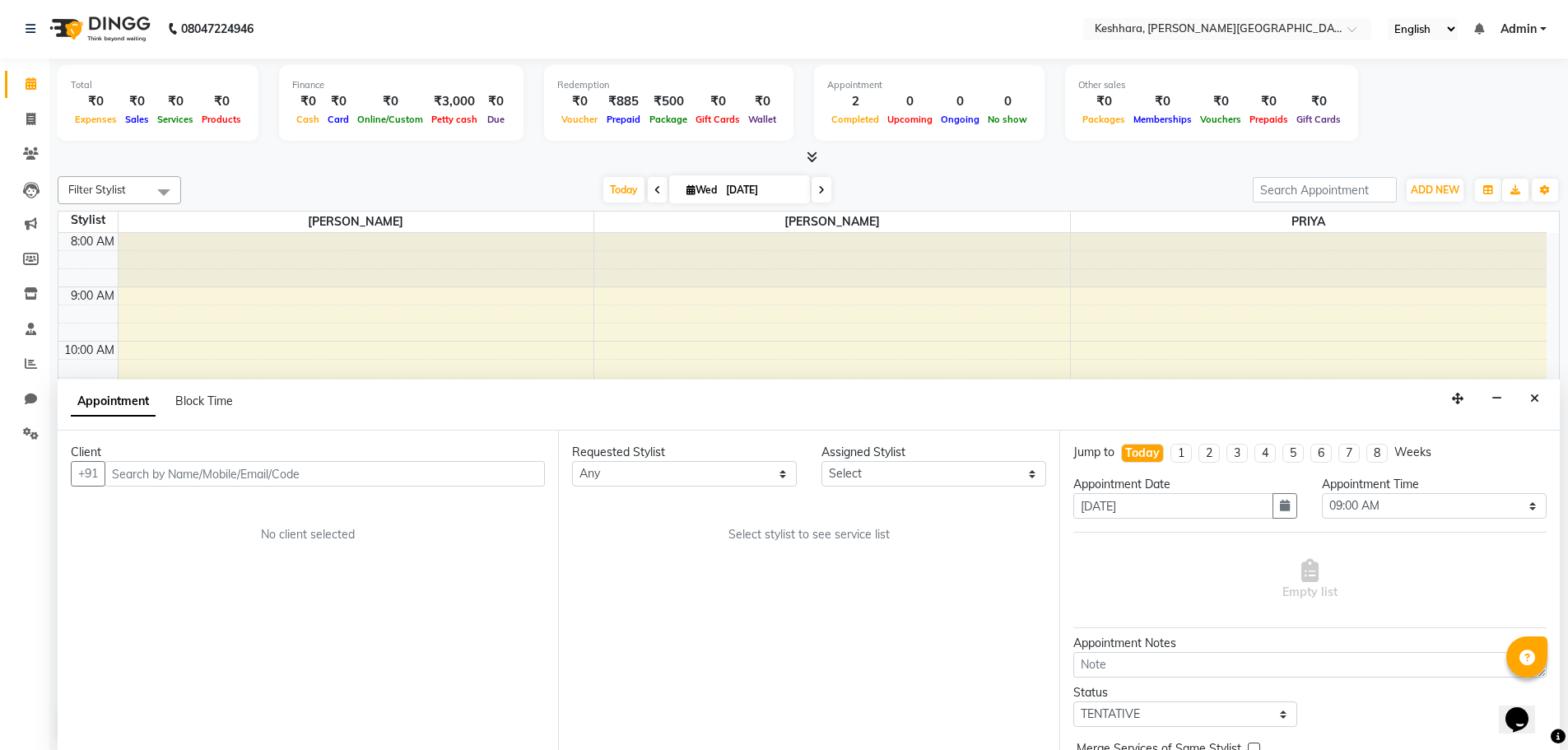
click at [303, 474] on input "text" at bounding box center [325, 473] width 441 height 25
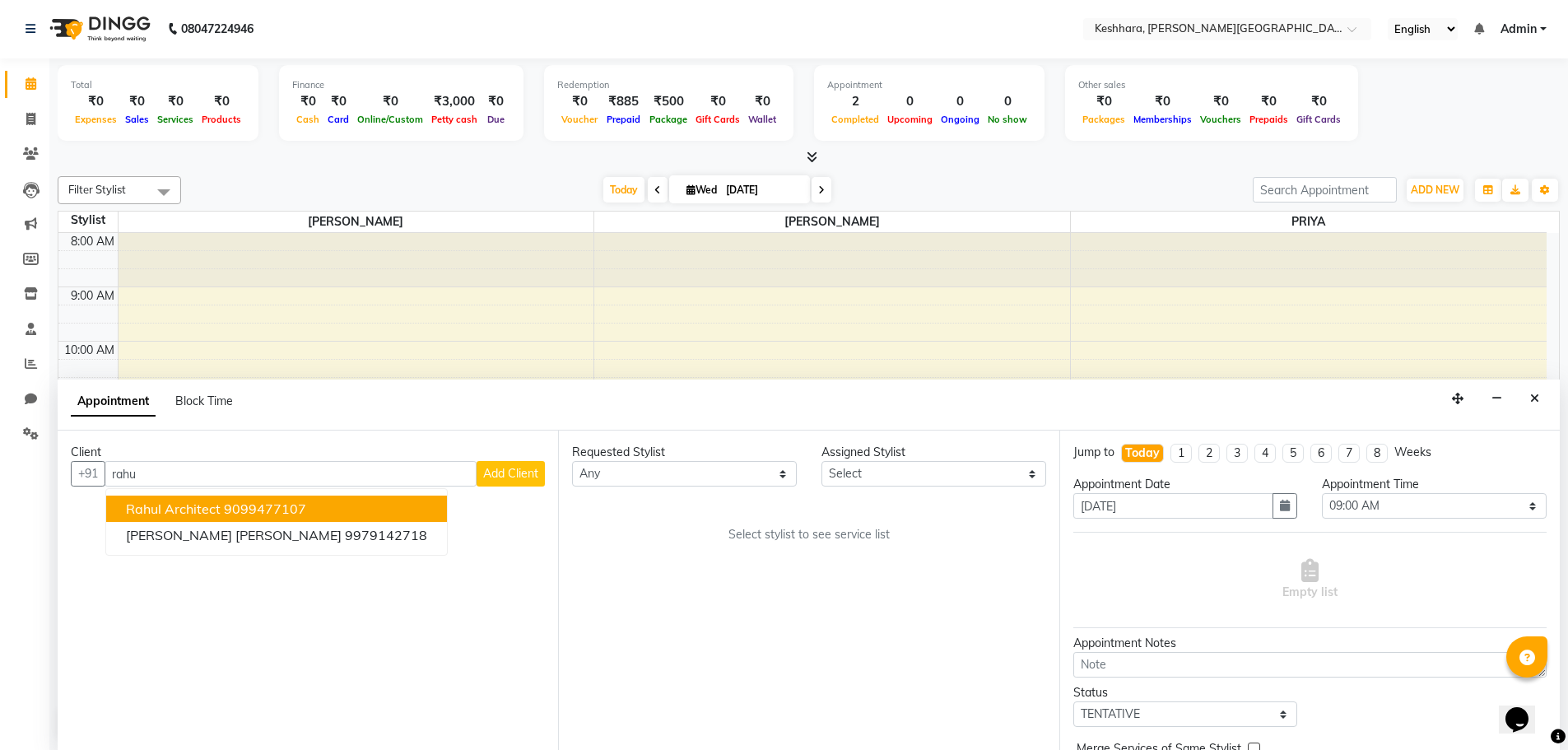
click at [202, 505] on span "Rahul Architect" at bounding box center [173, 508] width 95 height 16
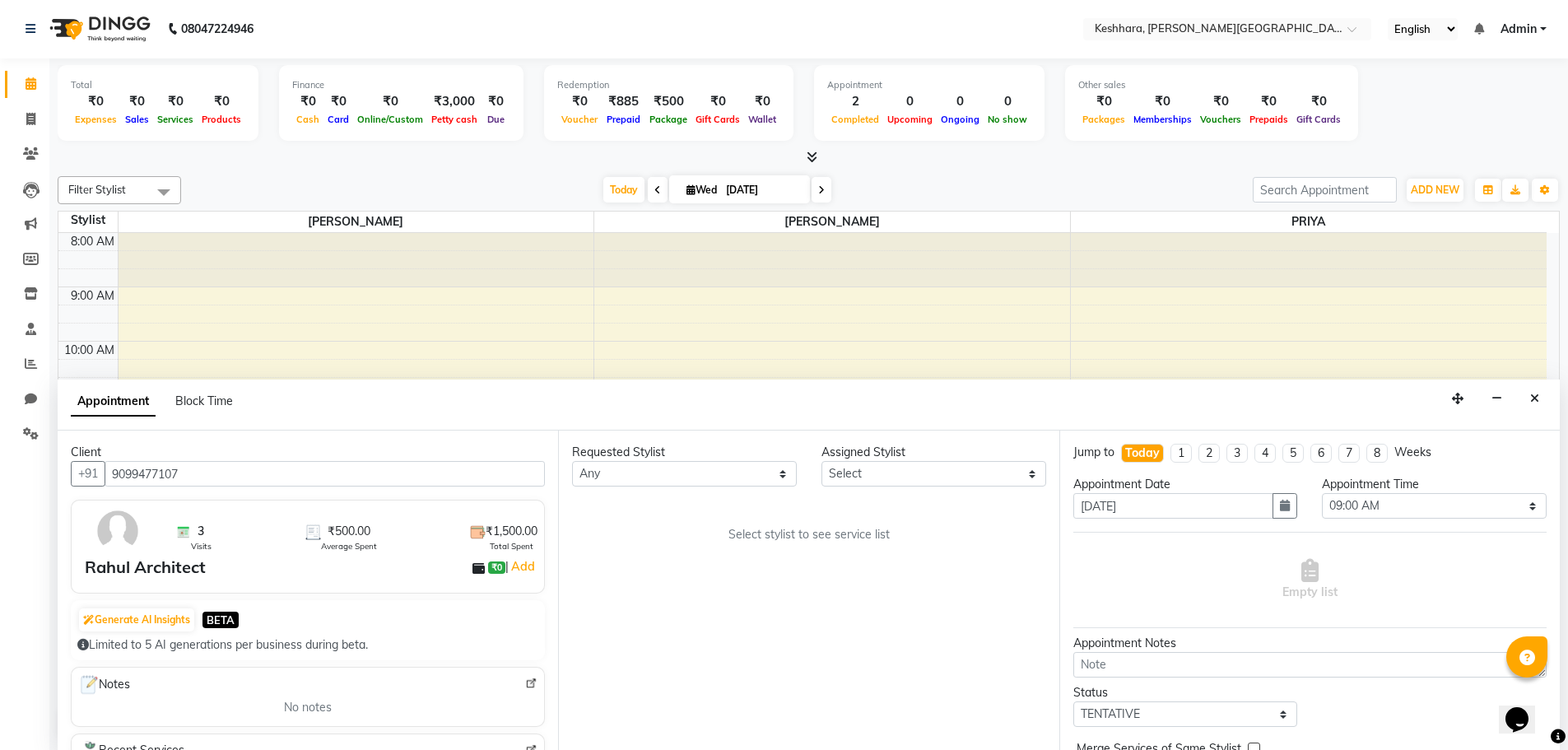
type input "9099477107"
click at [718, 467] on select "Any [PERSON_NAME] PRIYA [PERSON_NAME]" at bounding box center [684, 473] width 225 height 25
select select "74549"
click at [572, 461] on select "Any [PERSON_NAME] PRIYA [PERSON_NAME]" at bounding box center [684, 473] width 225 height 25
select select "74549"
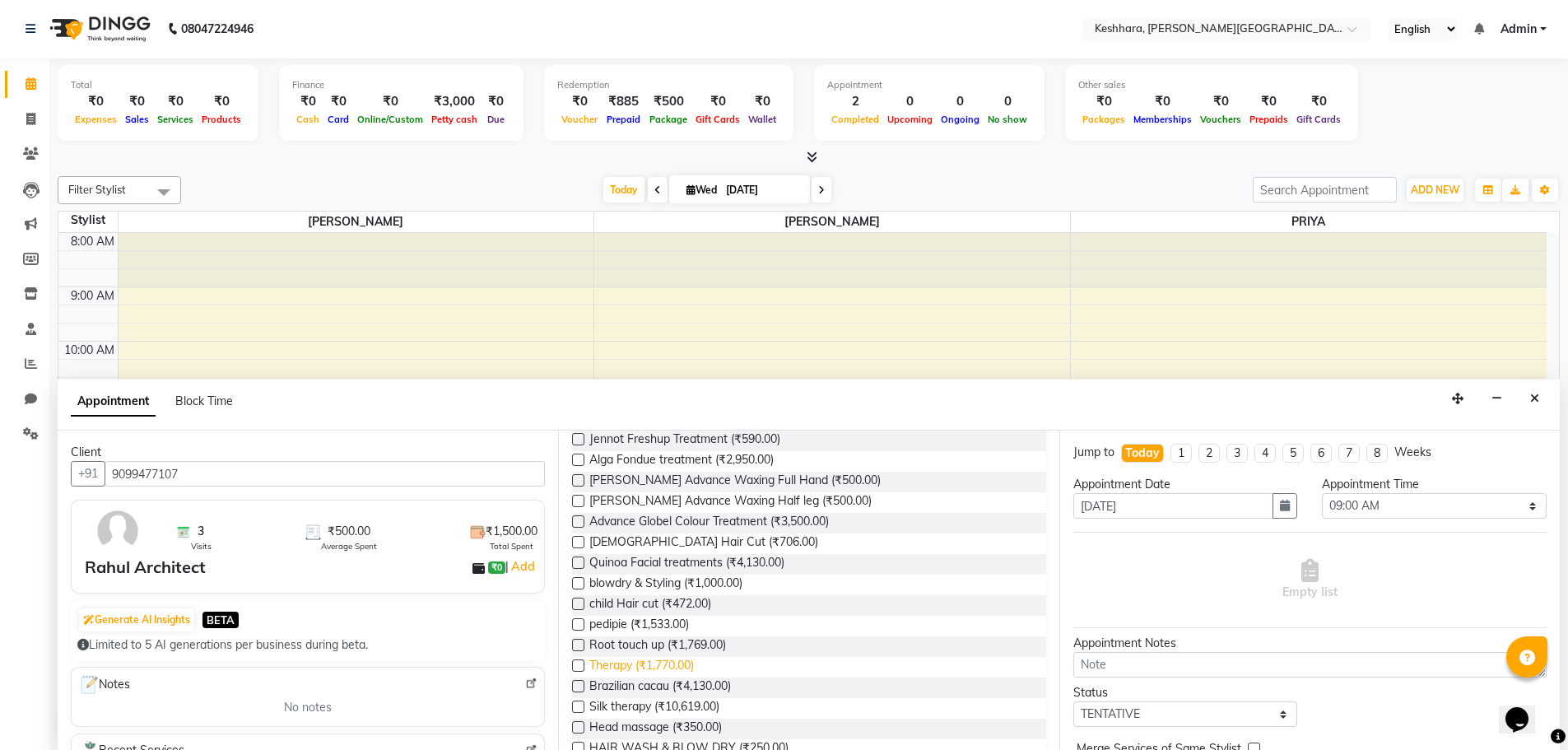
scroll to position [659, 0]
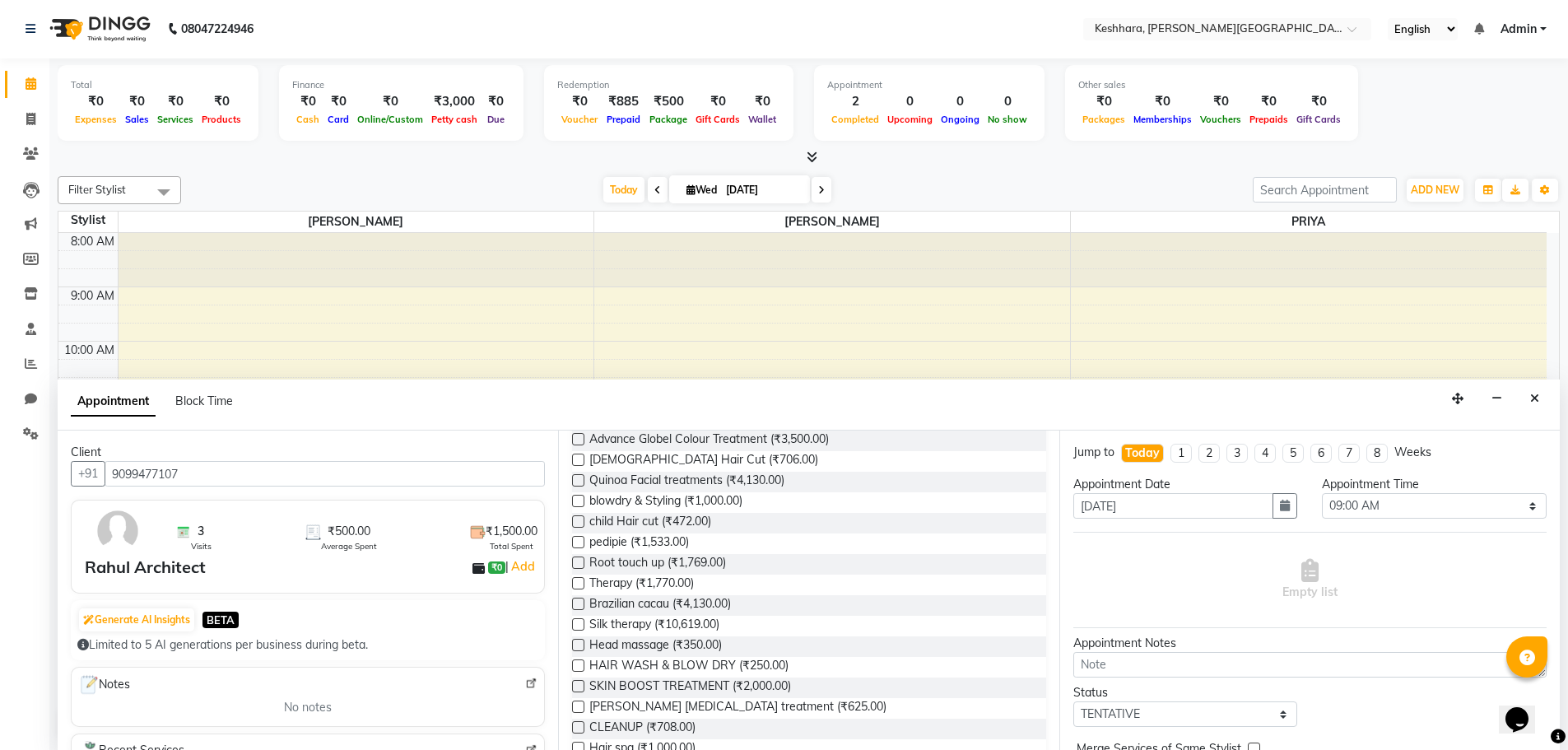
click at [578, 668] on label at bounding box center [577, 665] width 12 height 12
click at [578, 668] on input "checkbox" at bounding box center [576, 667] width 10 height 10
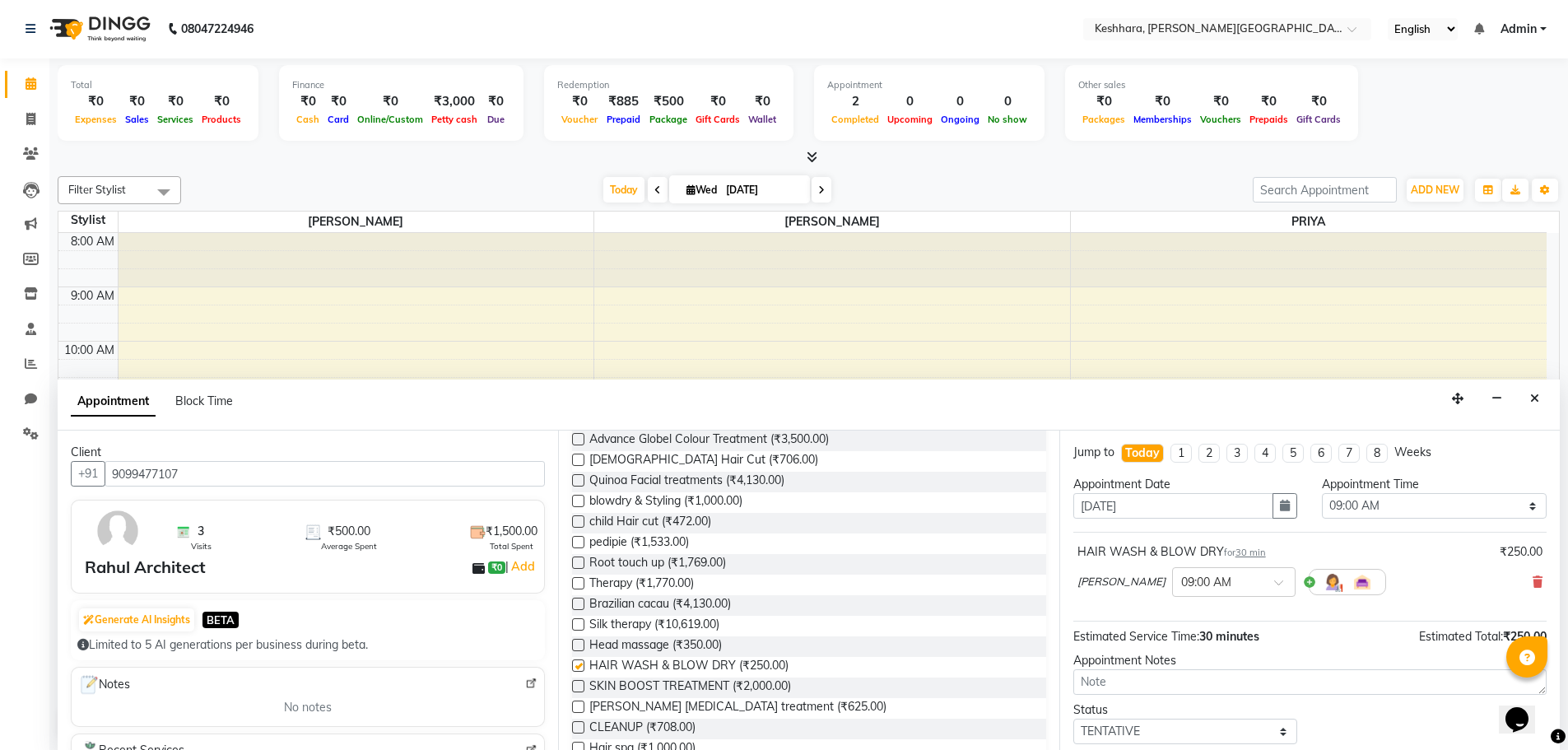
checkbox input "false"
click at [1342, 507] on select "Select 09:00 AM 09:15 AM 09:30 AM 09:45 AM 10:00 AM 10:15 AM 10:30 AM 10:45 AM …" at bounding box center [1434, 505] width 225 height 25
click at [1381, 501] on select "Select 09:00 AM 09:15 AM 09:30 AM 09:45 AM 10:00 AM 10:15 AM 10:30 AM 10:45 AM …" at bounding box center [1434, 505] width 225 height 25
select select "1080"
click at [1322, 493] on select "Select 09:00 AM 09:15 AM 09:30 AM 09:45 AM 10:00 AM 10:15 AM 10:30 AM 10:45 AM …" at bounding box center [1434, 505] width 225 height 25
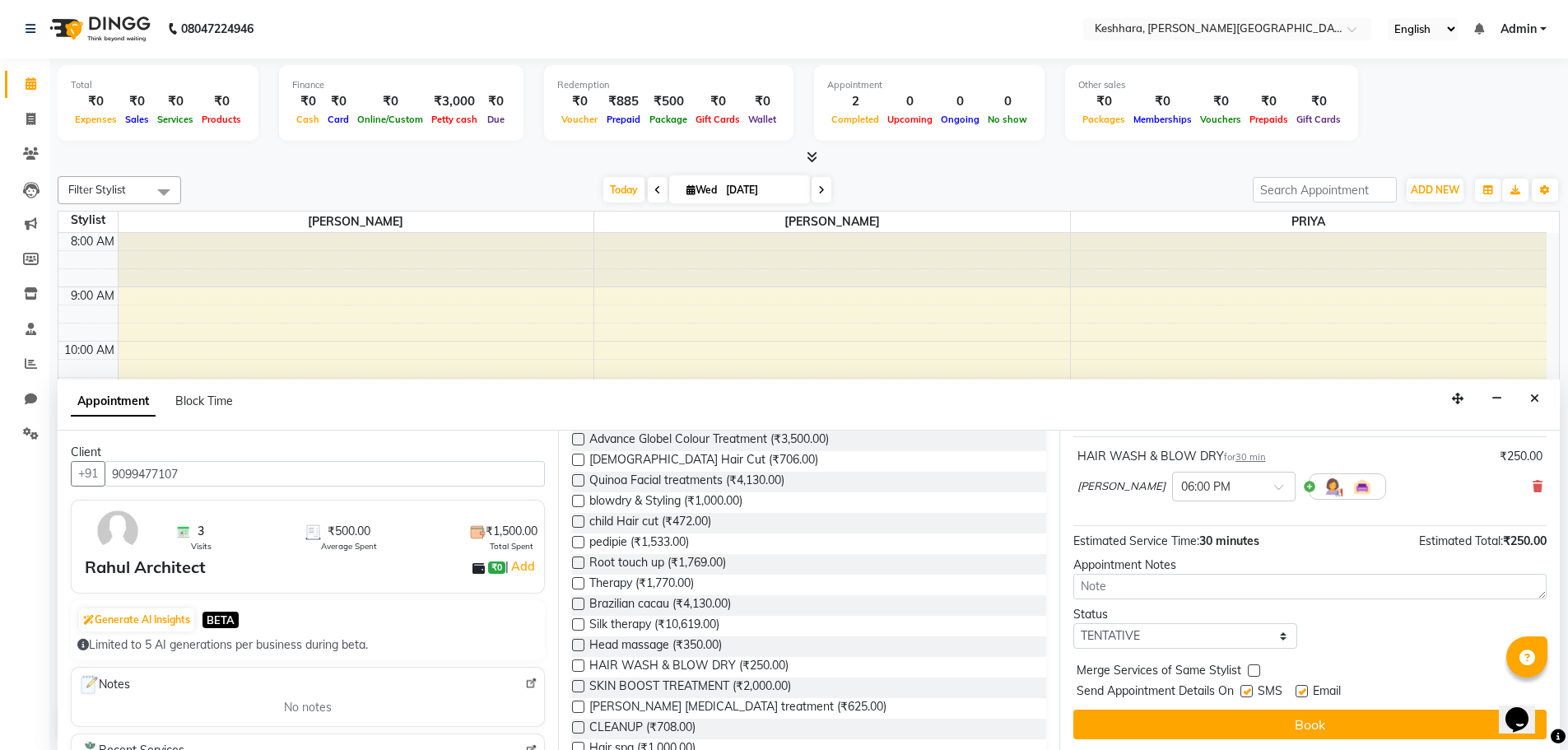
scroll to position [98, 0]
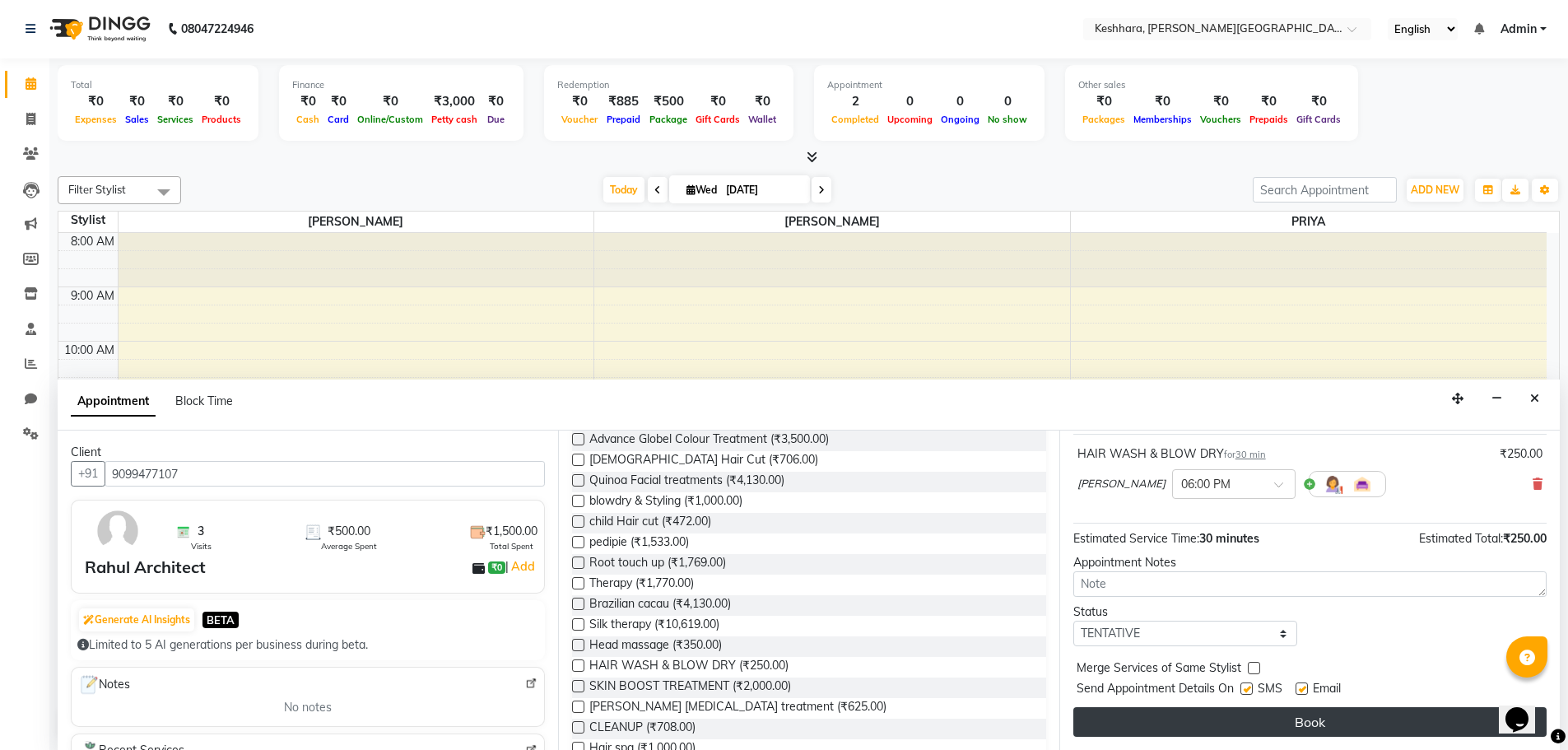
click at [1309, 720] on button "Book" at bounding box center [1310, 722] width 474 height 29
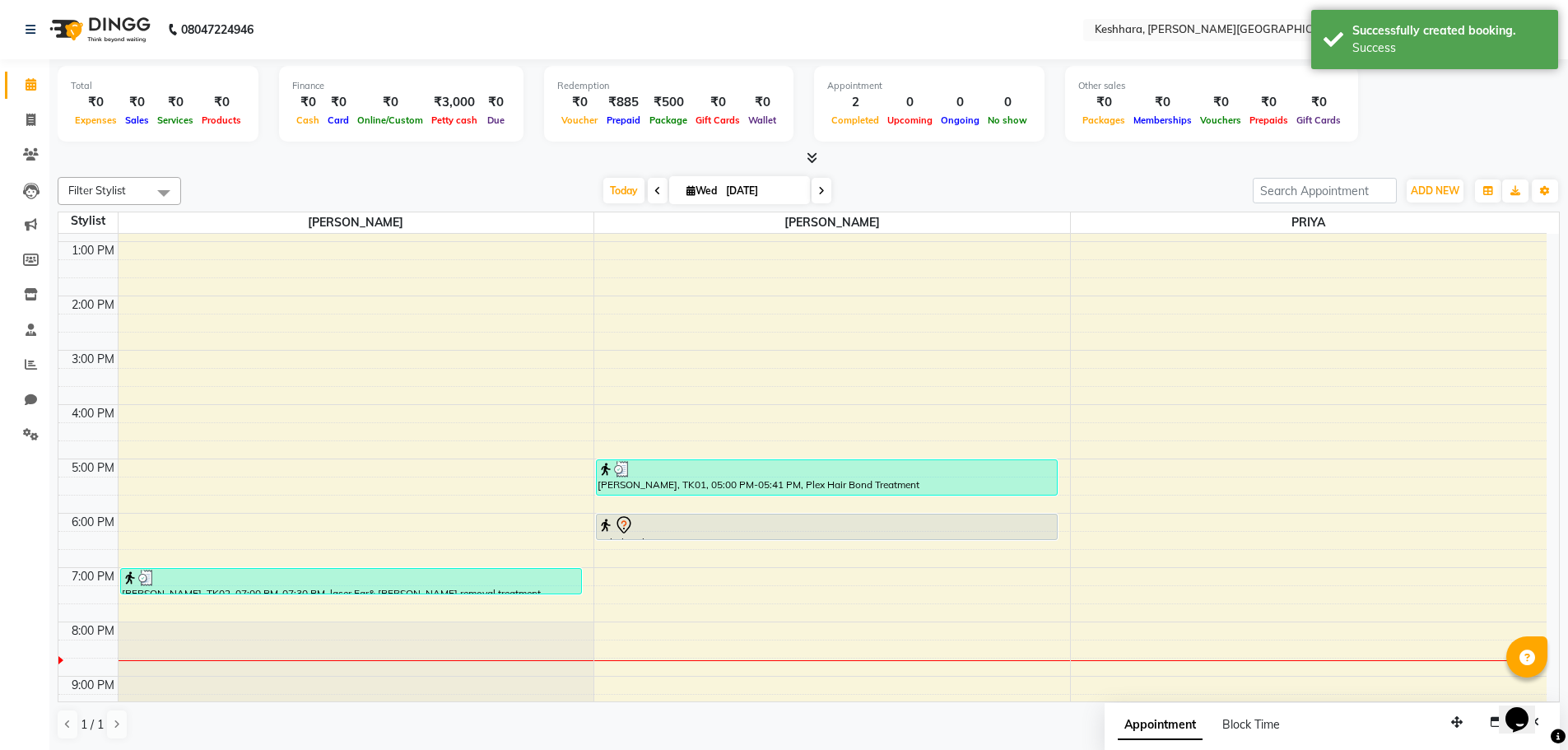
scroll to position [347, 0]
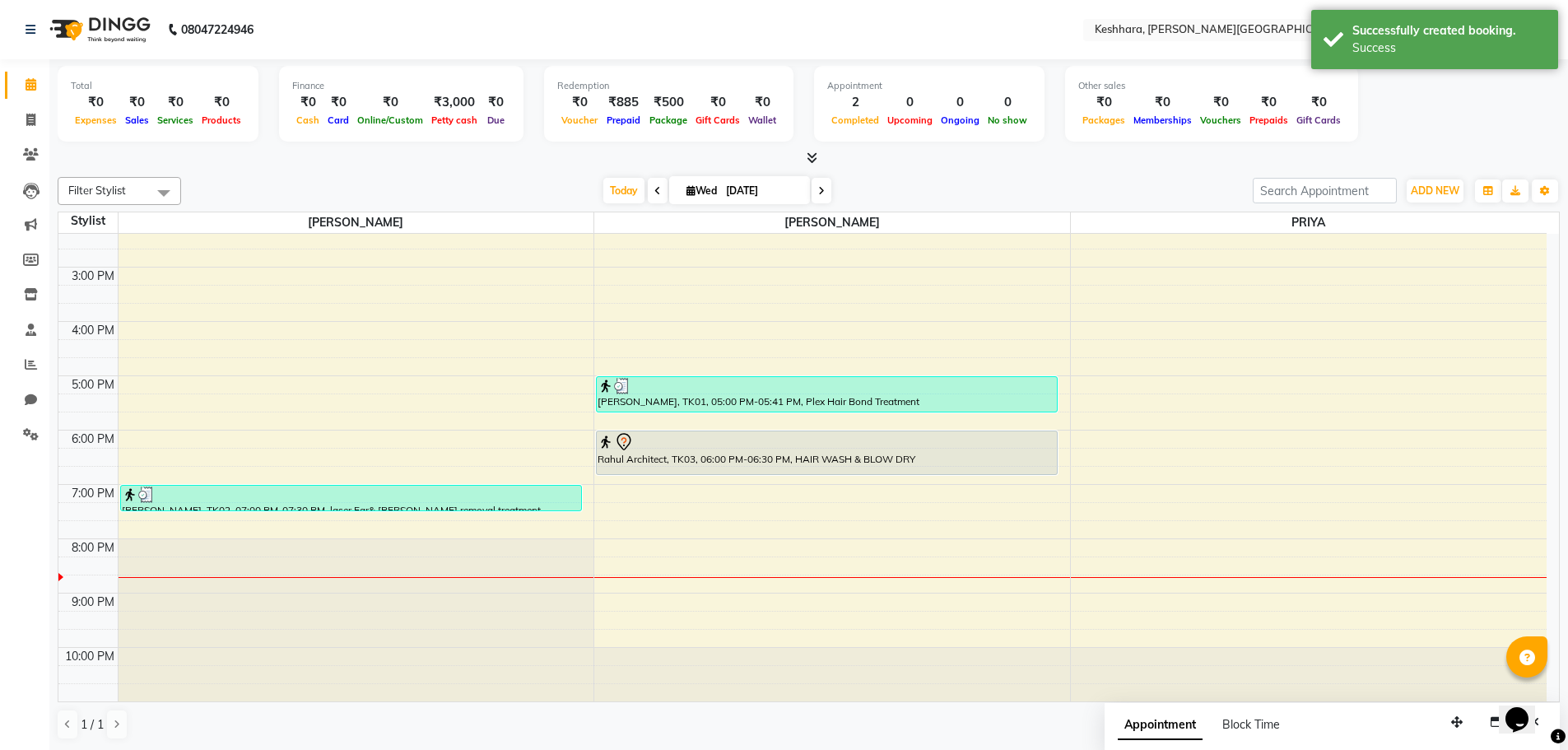
drag, startPoint x: 669, startPoint y: 455, endPoint x: 669, endPoint y: 468, distance: 13.0
click at [669, 474] on div "[PERSON_NAME], TK01, 05:00 PM-05:41 PM, Plex Hair Bond Treatment Rahul Architec…" at bounding box center [832, 294] width 476 height 814
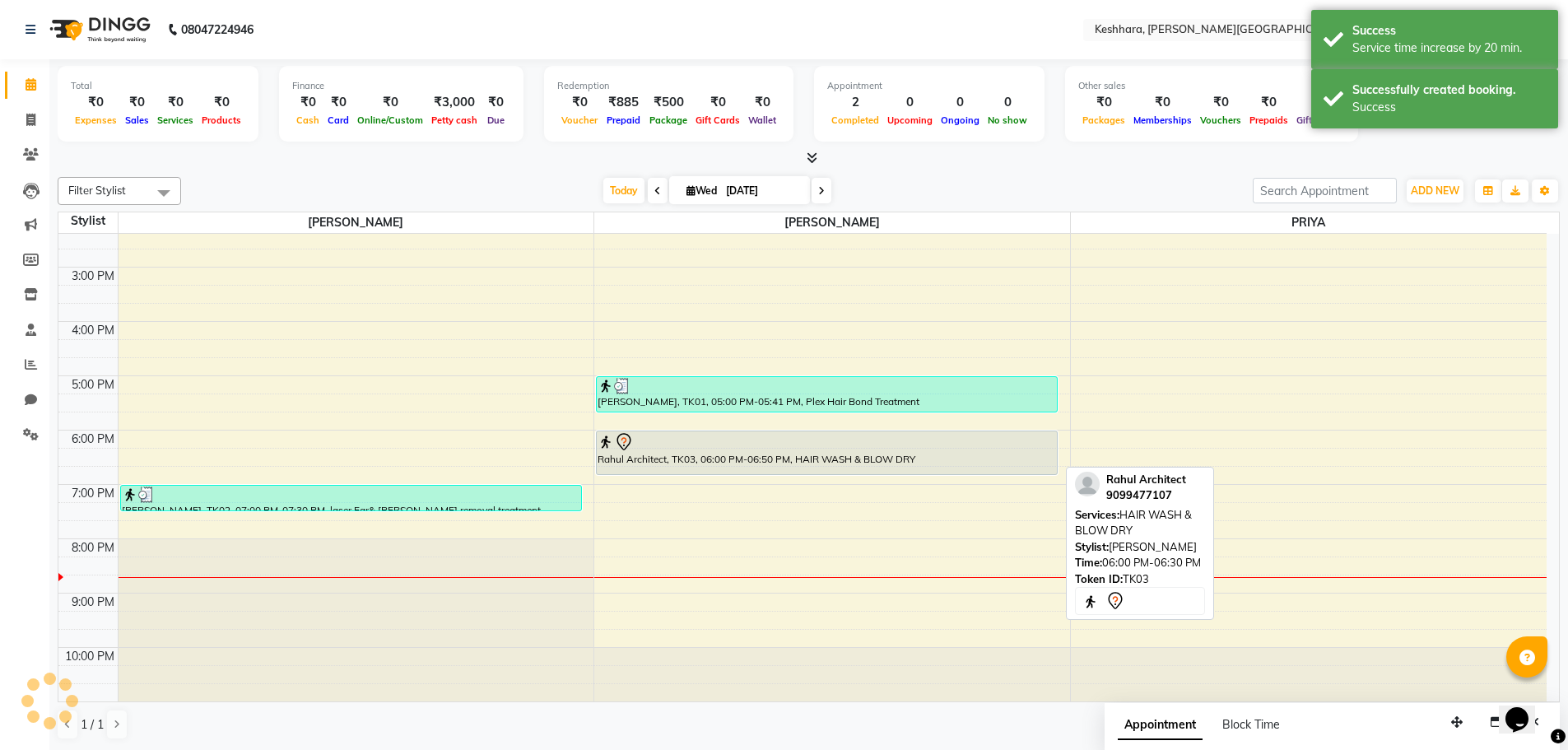
click at [689, 451] on div "Rahul Architect, TK03, 06:00 PM-06:50 PM, HAIR WASH & BLOW DRY" at bounding box center [827, 452] width 461 height 42
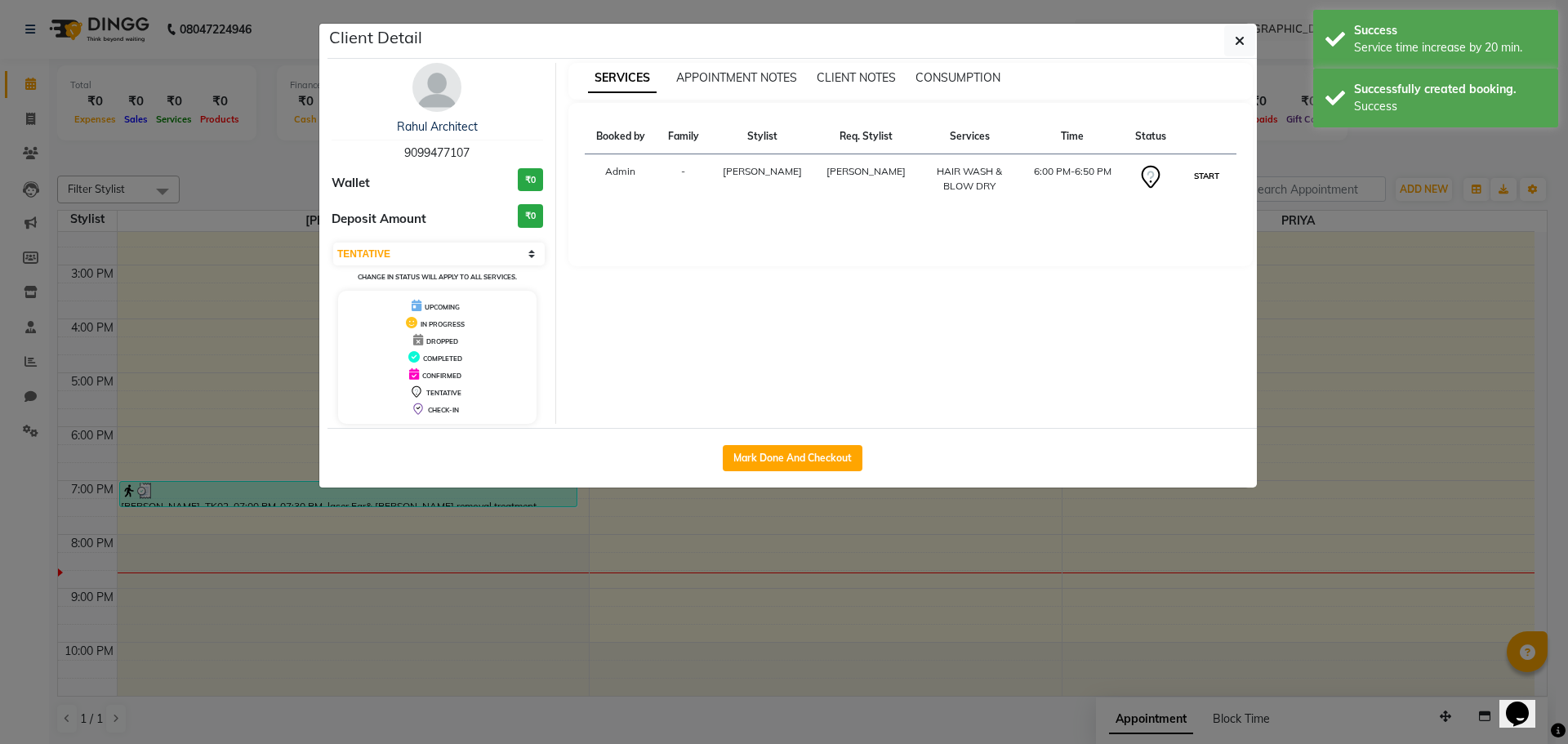
click at [1214, 178] on button "START" at bounding box center [1206, 176] width 34 height 21
select select "1"
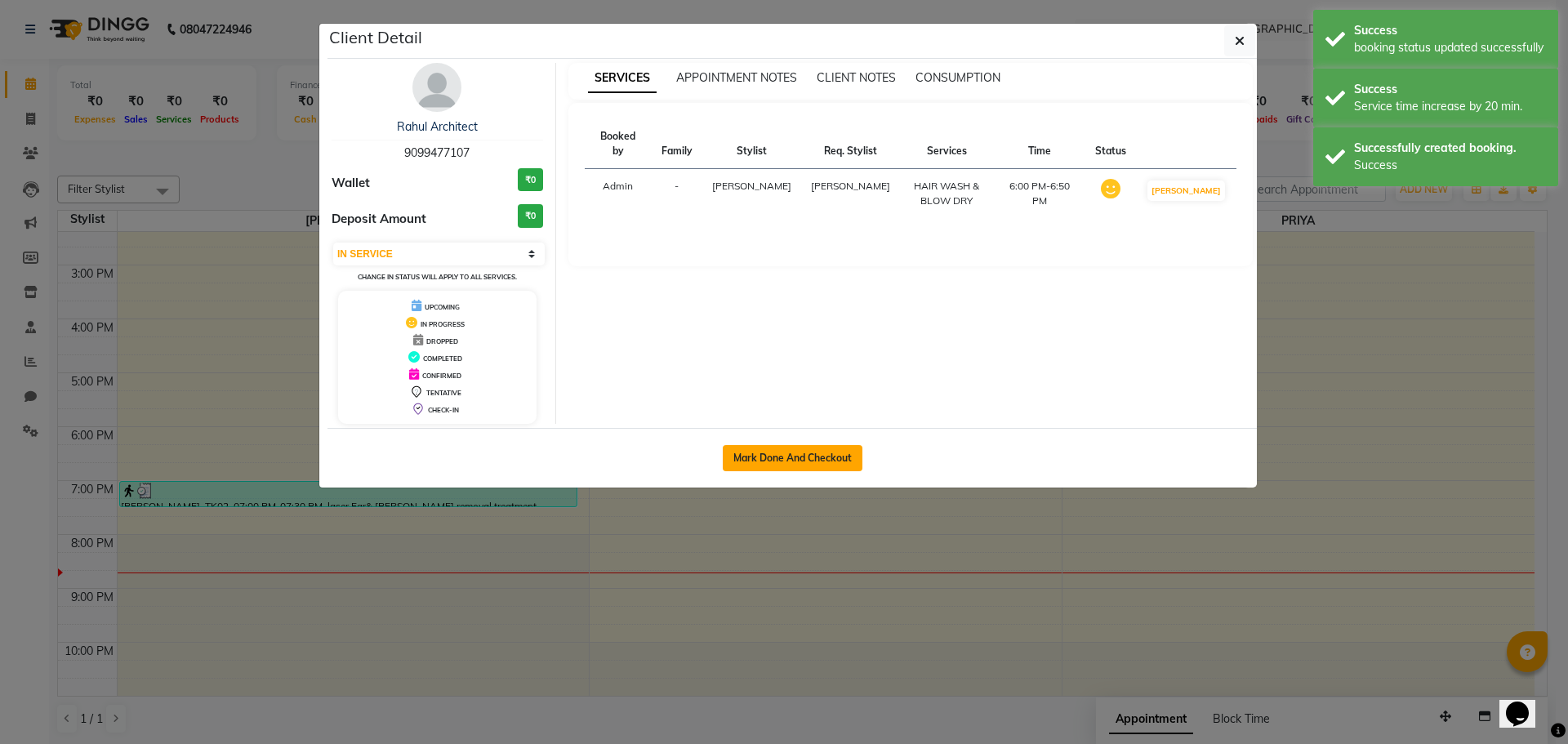
click at [832, 456] on button "Mark Done And Checkout" at bounding box center [791, 458] width 139 height 26
select select "service"
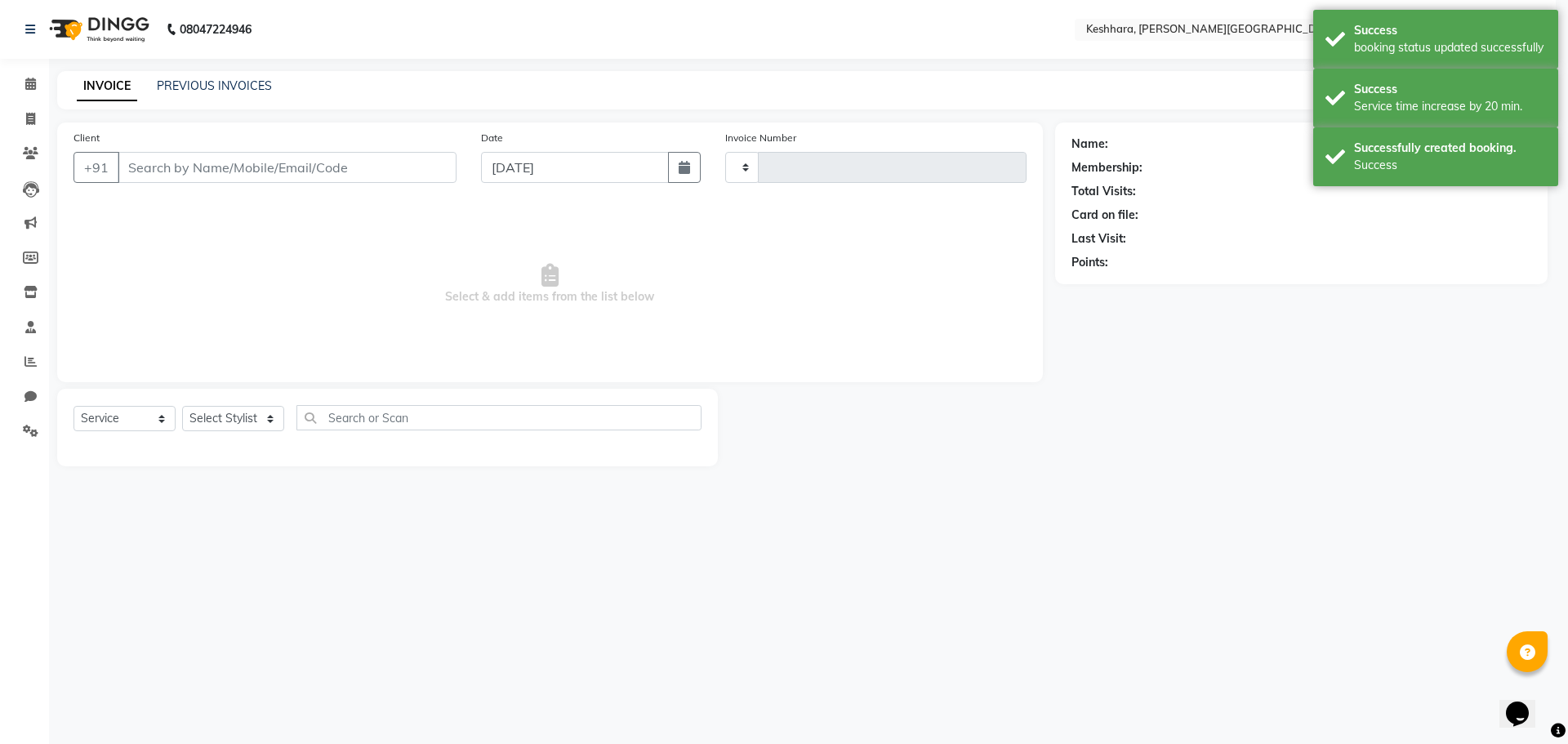
type input "0297"
select select "7964"
type input "9099477107"
select select "74549"
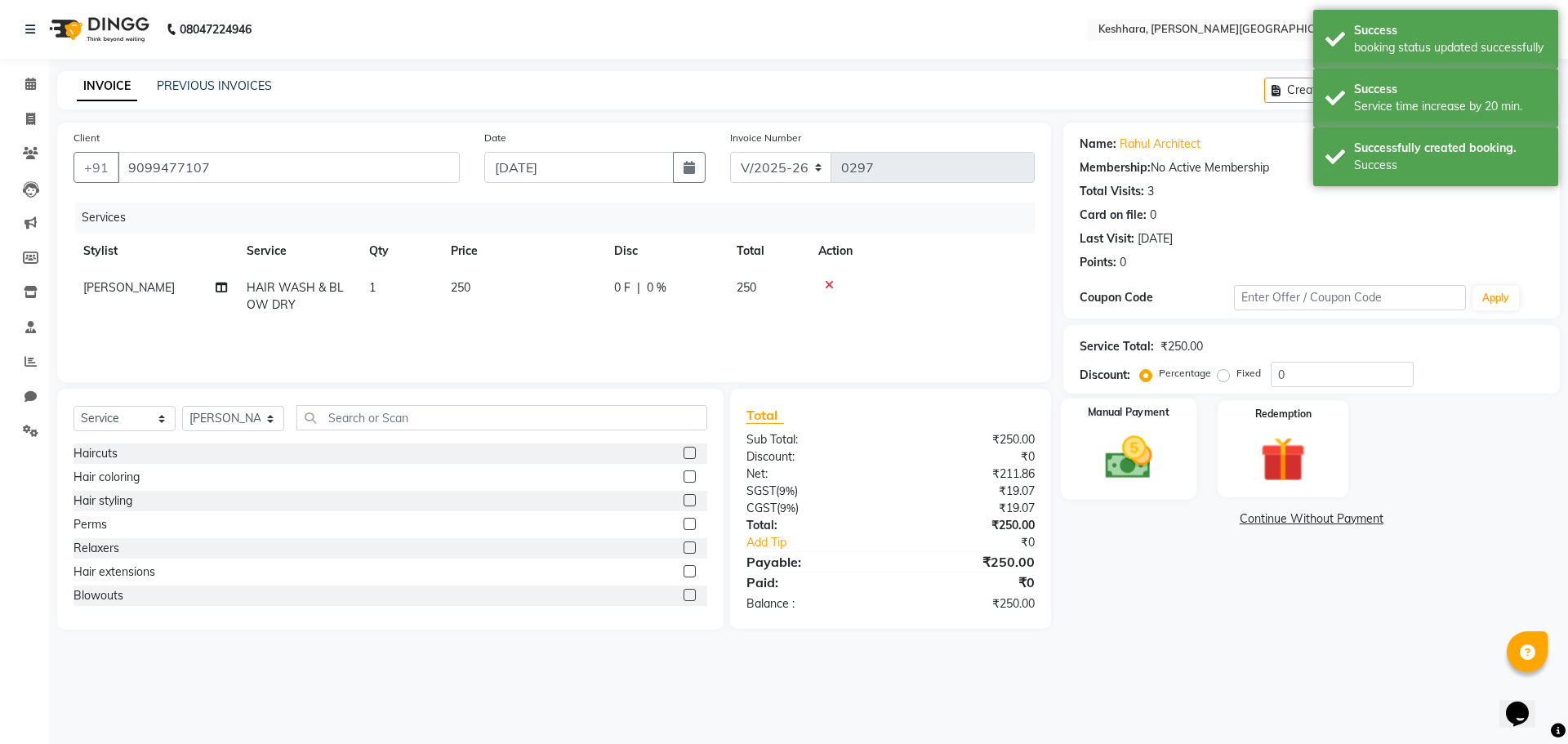
click at [1168, 444] on div "Manual Payment" at bounding box center [1127, 448] width 135 height 100
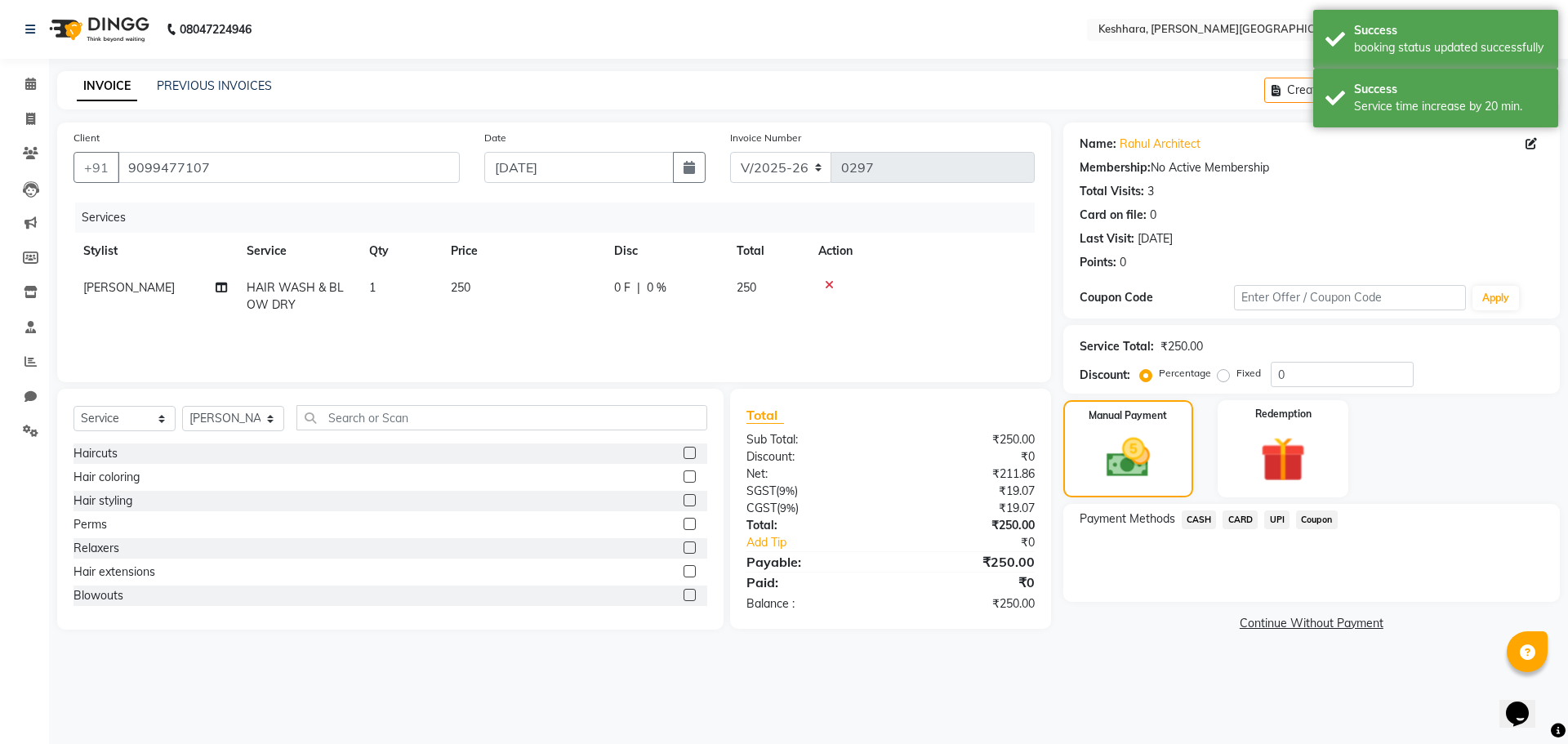
click at [1271, 516] on span "UPI" at bounding box center [1276, 520] width 25 height 19
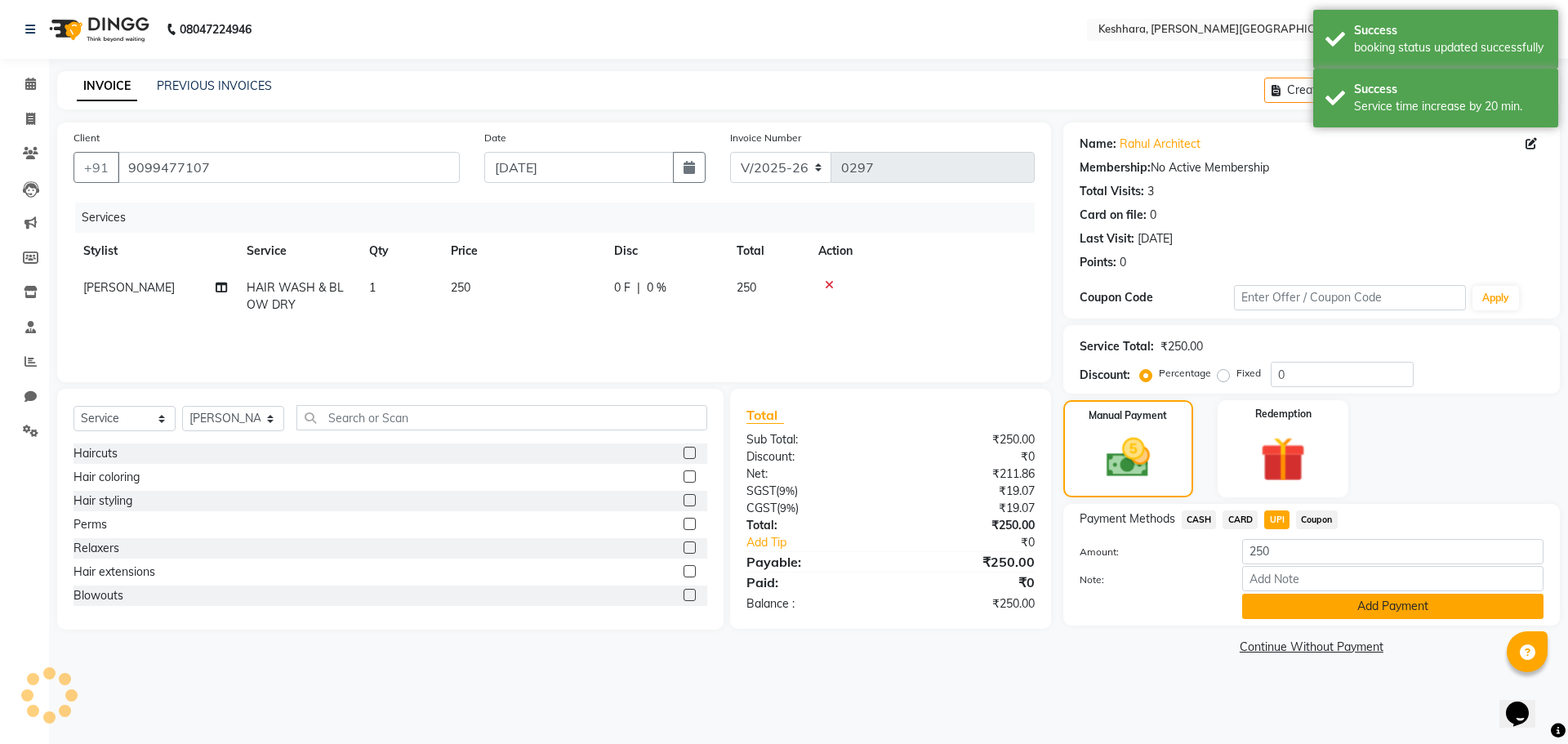
click at [1384, 608] on button "Add Payment" at bounding box center [1392, 606] width 301 height 25
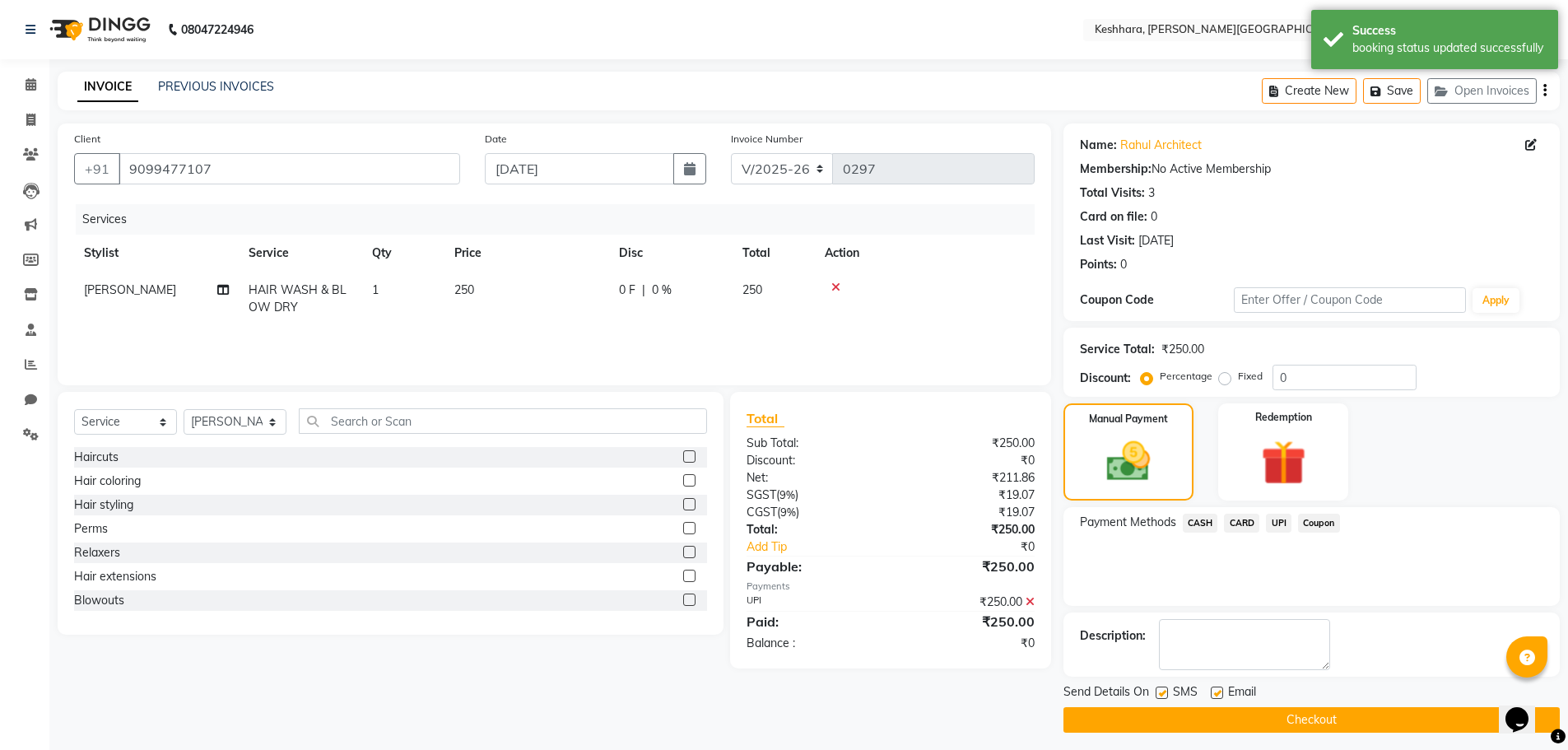
scroll to position [8, 0]
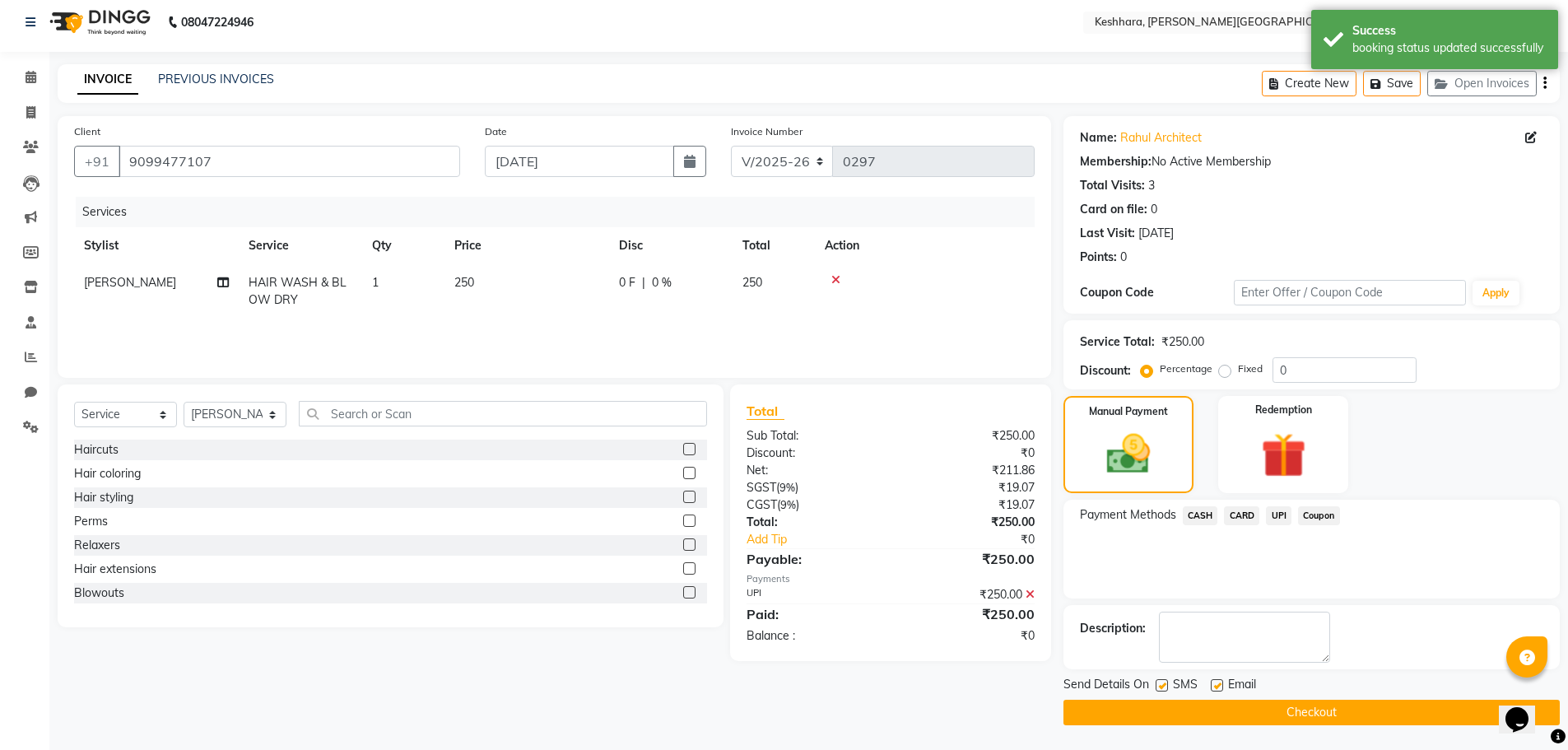
click at [1326, 702] on button "Checkout" at bounding box center [1311, 712] width 496 height 25
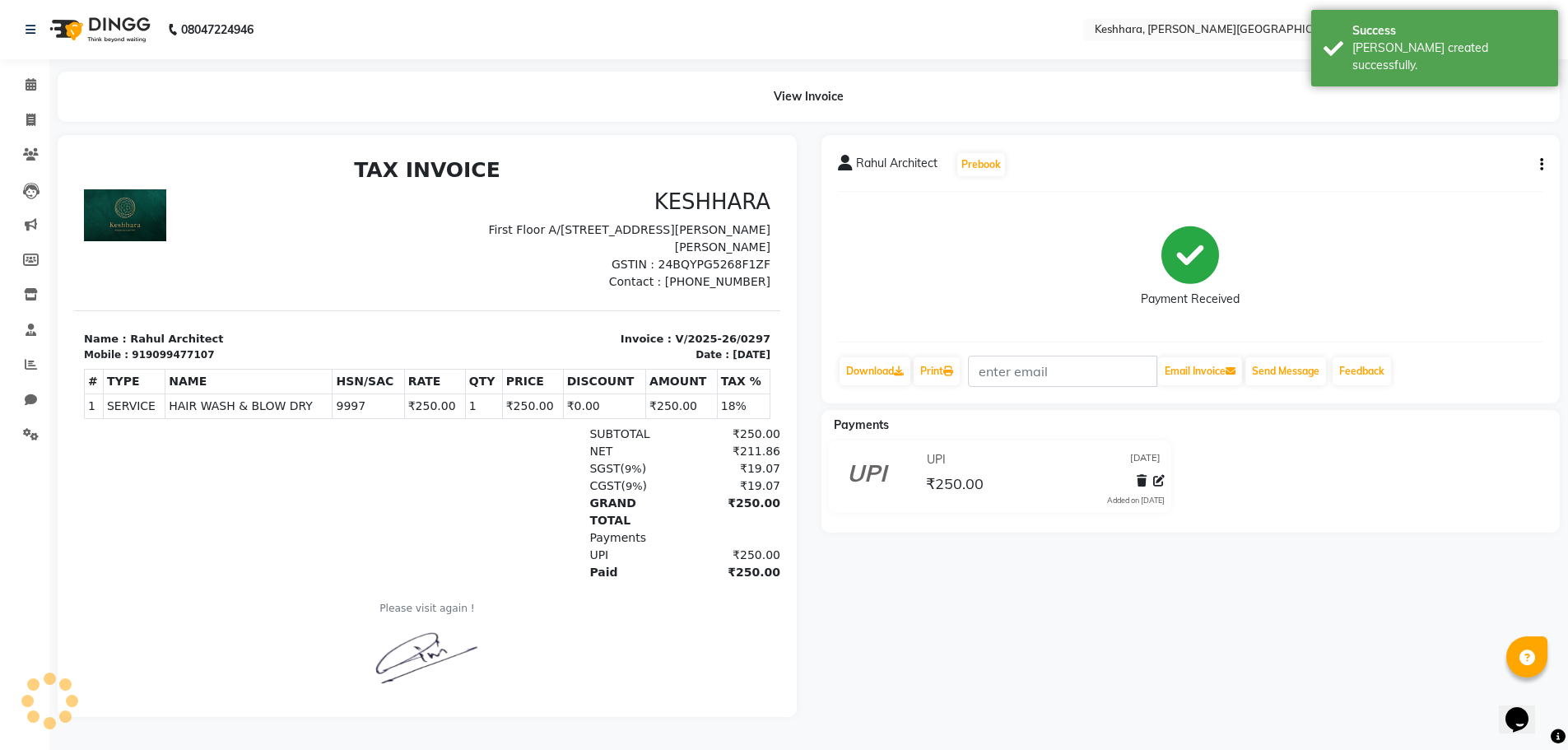
scroll to position [13, 0]
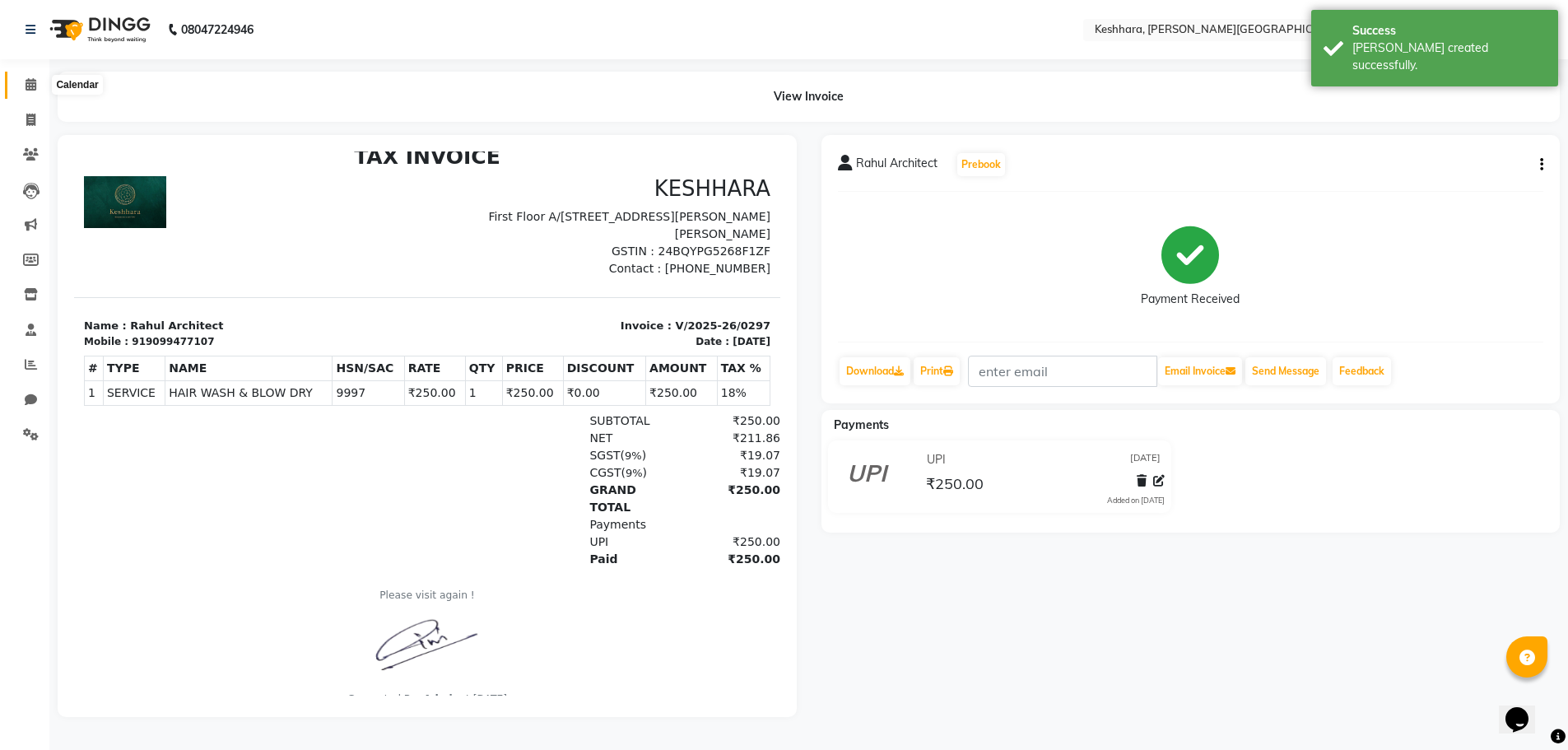
click at [29, 83] on icon at bounding box center [30, 84] width 10 height 12
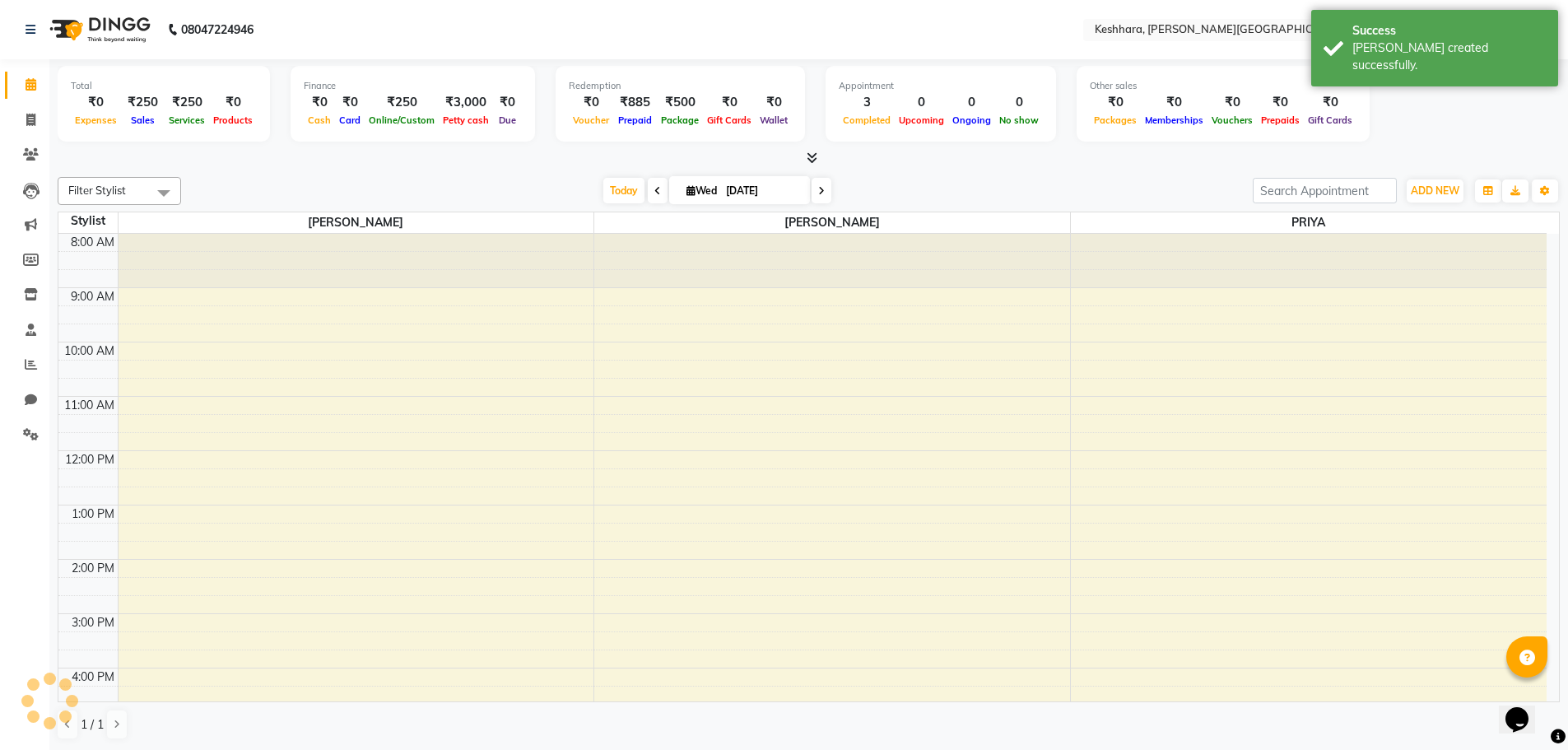
scroll to position [316, 0]
